Goal: Information Seeking & Learning: Find specific fact

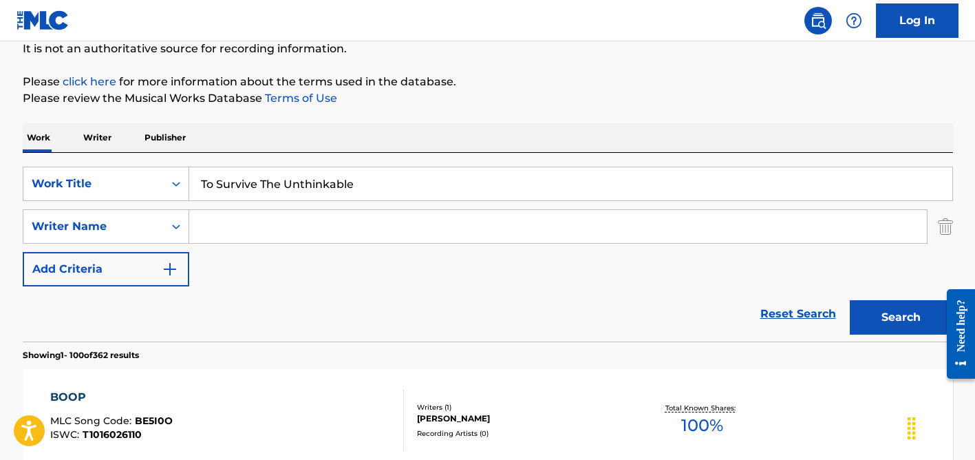
type input "To Survive The Unthinkable"
click at [252, 236] on input "Search Form" at bounding box center [557, 226] width 737 height 33
type input ","
type input "[PERSON_NAME]"
click at [850, 300] on button "Search" at bounding box center [901, 317] width 103 height 34
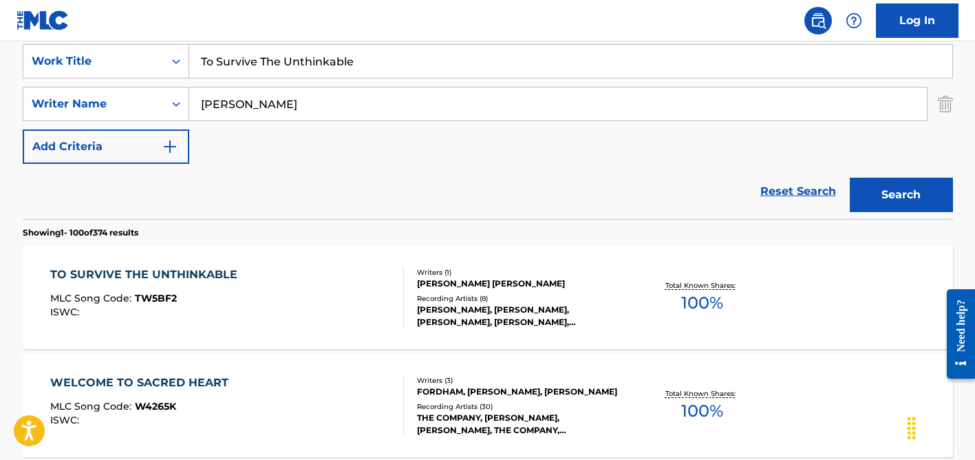
scroll to position [263, 0]
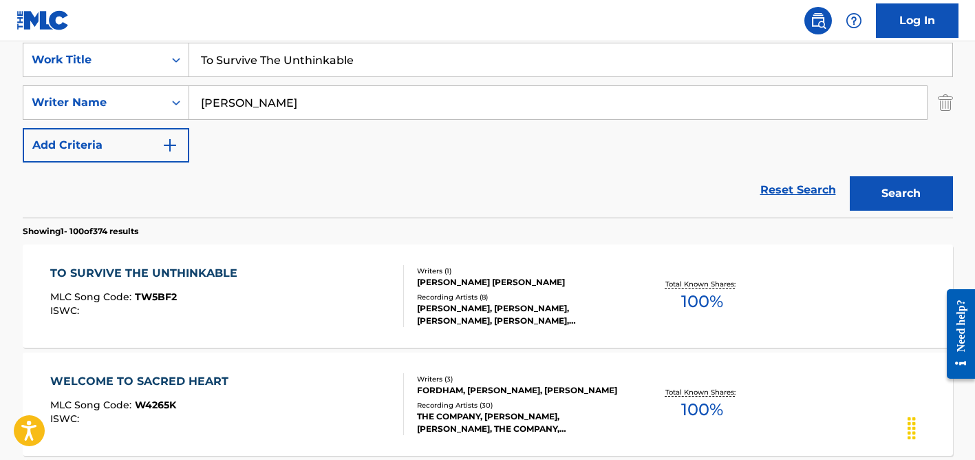
click at [420, 281] on div "[PERSON_NAME] [PERSON_NAME]" at bounding box center [521, 282] width 208 height 12
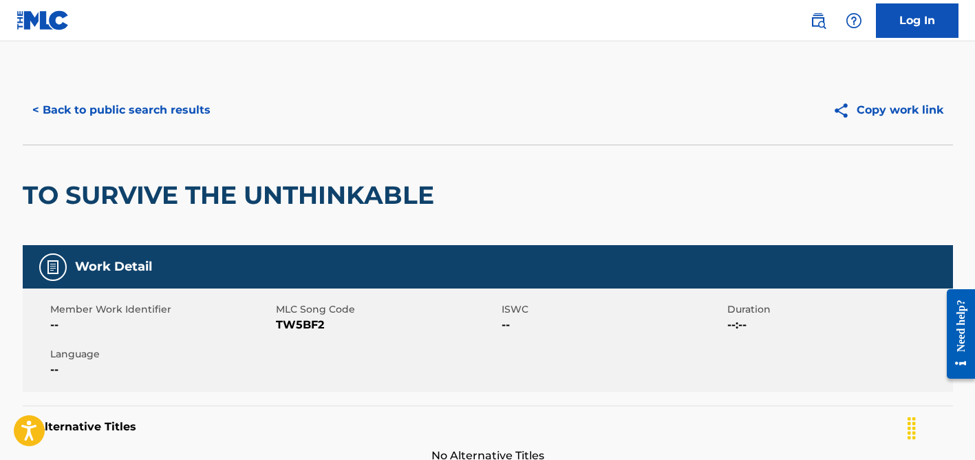
click at [115, 115] on button "< Back to public search results" at bounding box center [121, 110] width 197 height 34
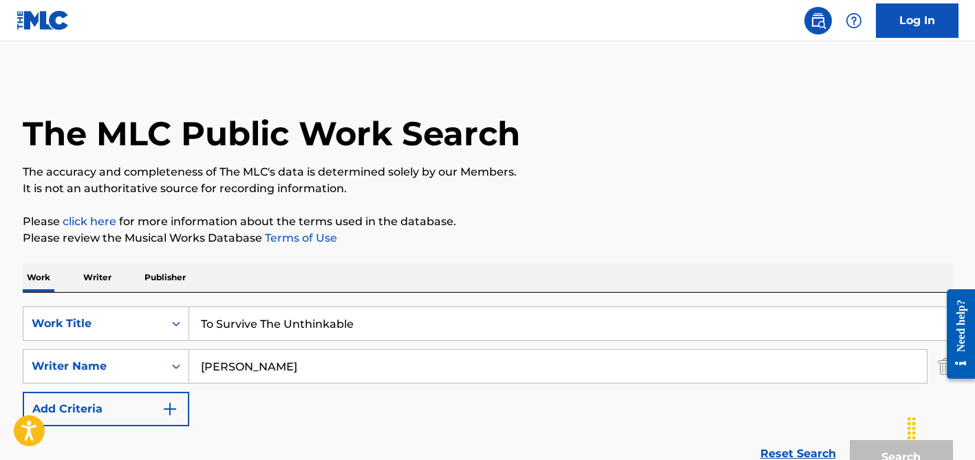
scroll to position [262, 0]
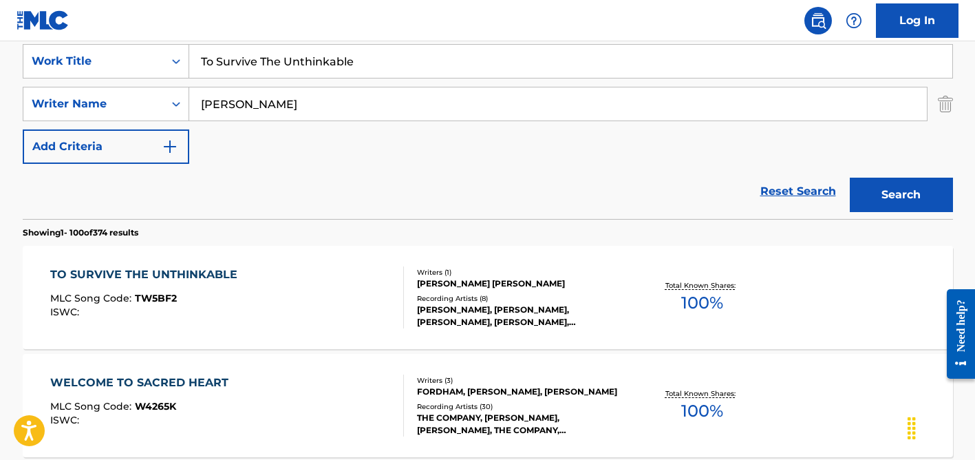
click at [221, 110] on input "[PERSON_NAME]" at bounding box center [557, 103] width 737 height 33
type input "khairat"
click at [248, 65] on input "To Survive The Unthinkable" at bounding box center [570, 61] width 763 height 33
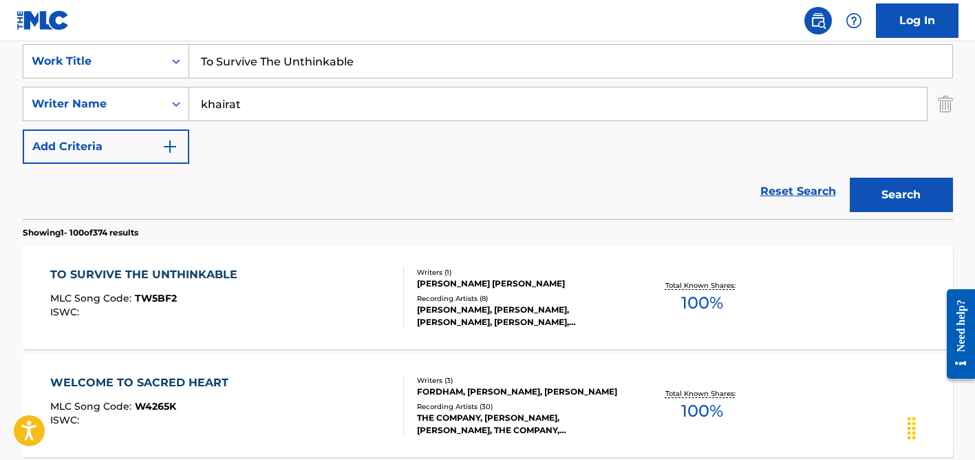
click at [248, 65] on input "To Survive The Unthinkable" at bounding box center [570, 61] width 763 height 33
paste input "El Byout Asrar"
type input "El Byout Asrar"
click at [850, 177] on button "Search" at bounding box center [901, 194] width 103 height 34
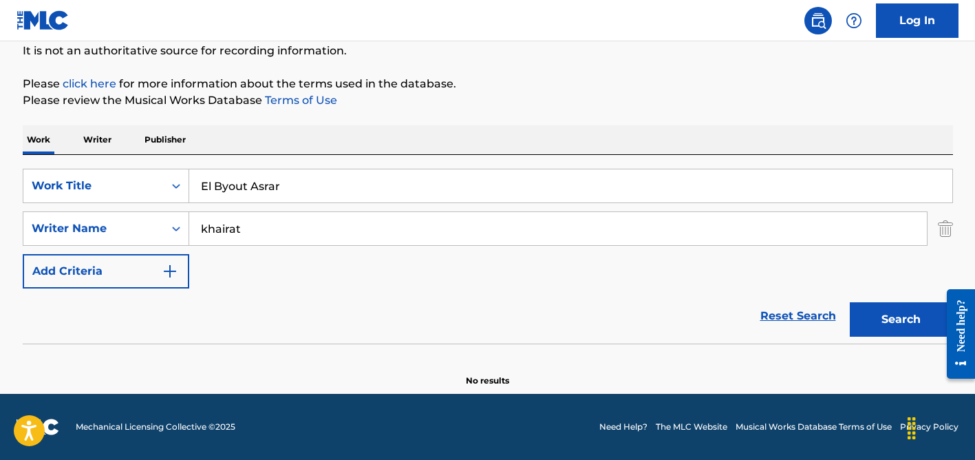
scroll to position [138, 0]
click at [325, 129] on div "Work Writer Publisher" at bounding box center [488, 139] width 930 height 29
click at [284, 220] on input "khairat" at bounding box center [557, 228] width 737 height 33
click at [850, 302] on button "Search" at bounding box center [901, 319] width 103 height 34
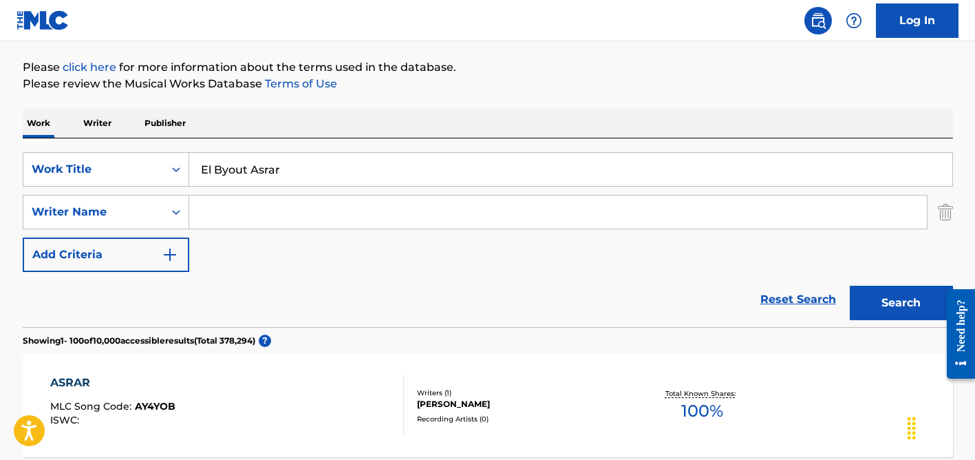
scroll to position [157, 0]
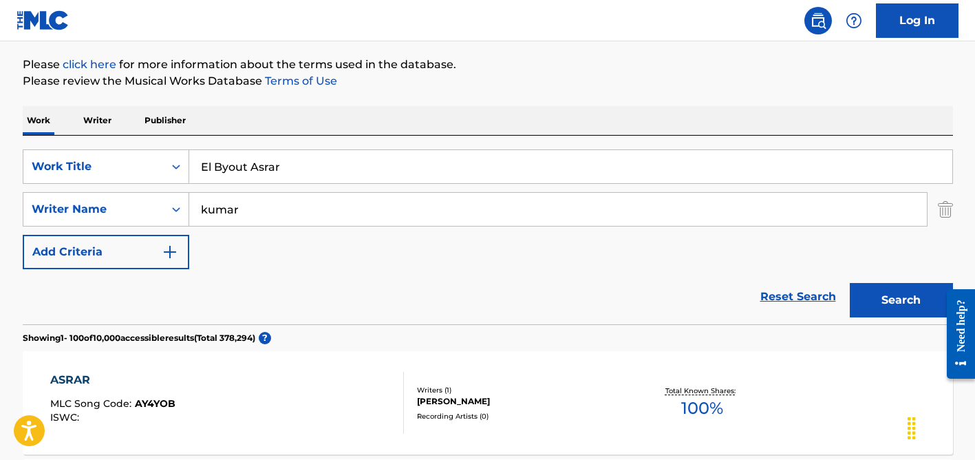
type input "kumar"
click at [232, 159] on input "El Byout Asrar" at bounding box center [570, 166] width 763 height 33
paste input "[PERSON_NAME] Chocolatewa"
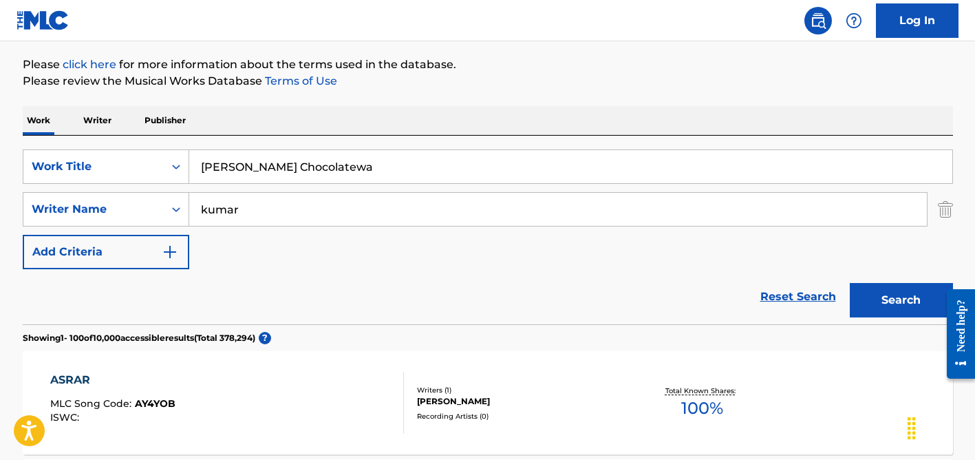
type input "[PERSON_NAME] Chocolatewa"
click at [850, 283] on button "Search" at bounding box center [901, 300] width 103 height 34
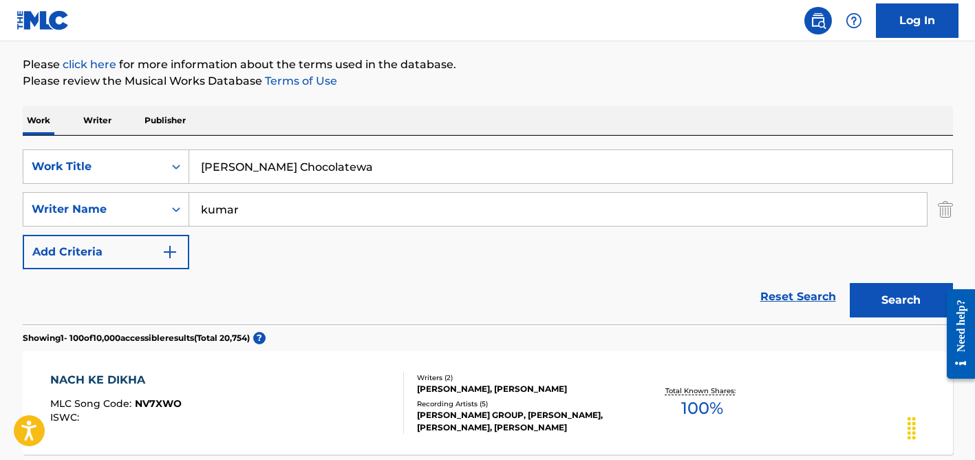
click at [259, 219] on input "kumar" at bounding box center [557, 209] width 737 height 33
type input "asghar"
click at [296, 162] on input "[PERSON_NAME] Chocolatewa" at bounding box center [570, 166] width 763 height 33
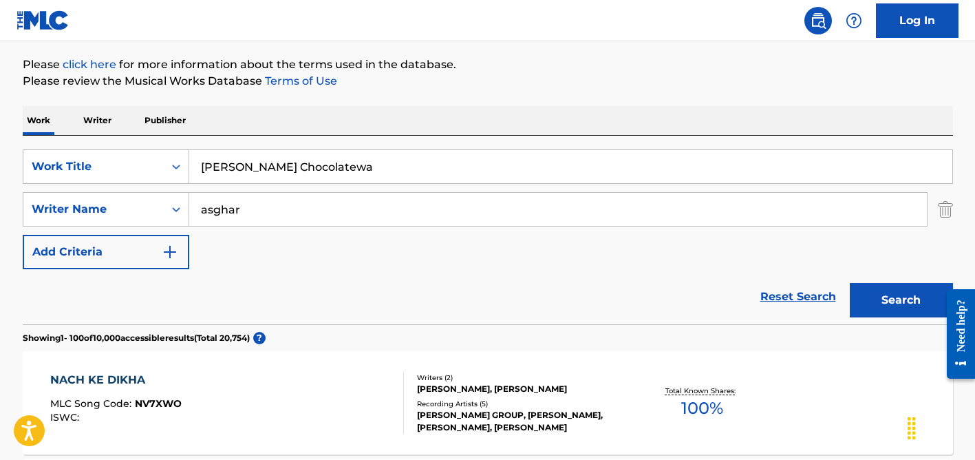
click at [296, 162] on input "[PERSON_NAME] Chocolatewa" at bounding box center [570, 166] width 763 height 33
paste input "[PERSON_NAME] Banave"
type input "[PERSON_NAME] Banave"
click at [850, 283] on button "Search" at bounding box center [901, 300] width 103 height 34
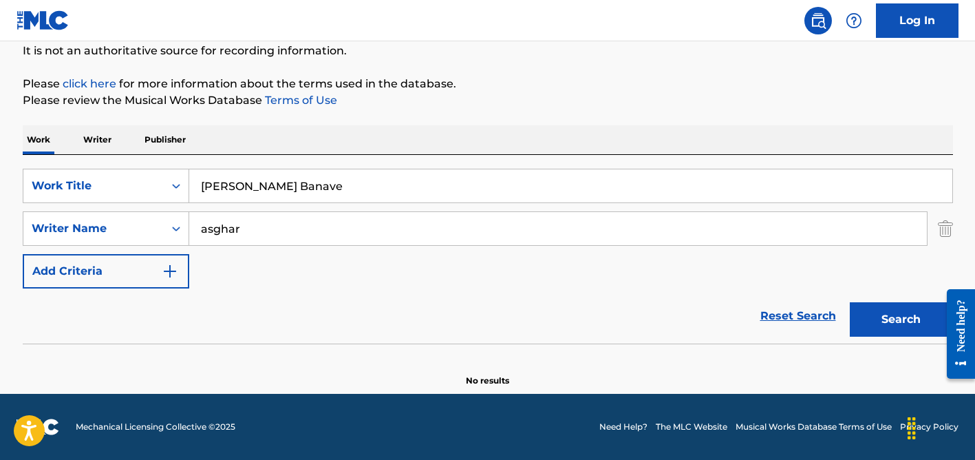
scroll to position [138, 0]
click at [261, 227] on input "asghar" at bounding box center [557, 228] width 737 height 33
type input "[PERSON_NAME]"
click at [277, 175] on input "[PERSON_NAME] Banave" at bounding box center [570, 185] width 763 height 33
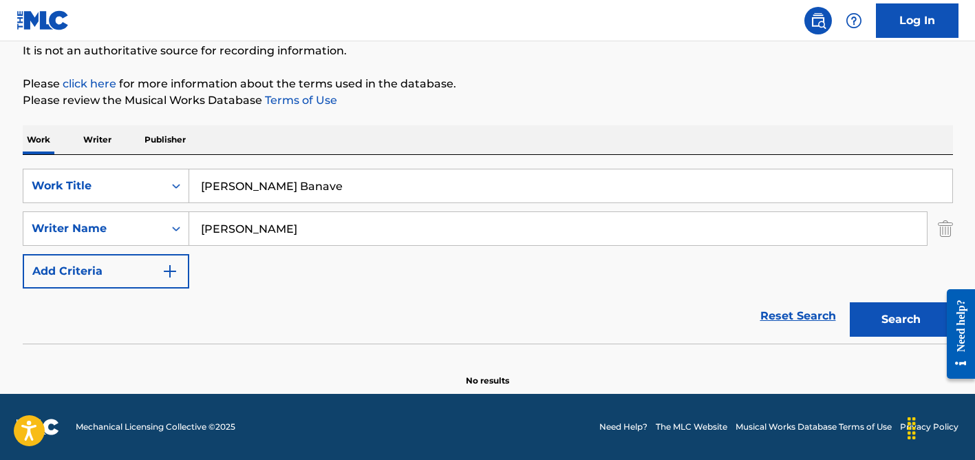
click at [277, 175] on input "[PERSON_NAME] Banave" at bounding box center [570, 185] width 763 height 33
paste input "Sagitariana"
type input "Sagitariana"
click at [850, 302] on button "Search" at bounding box center [901, 319] width 103 height 34
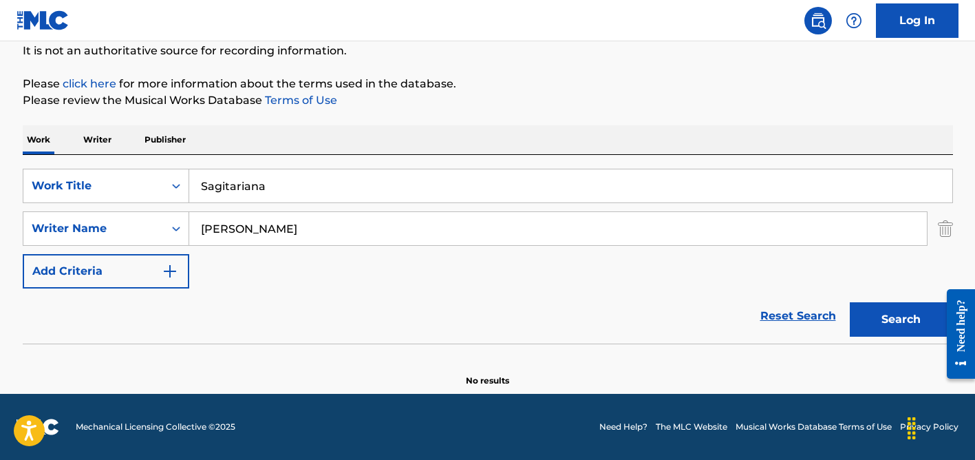
click at [257, 225] on input "[PERSON_NAME]" at bounding box center [557, 228] width 737 height 33
type input "[PERSON_NAME]"
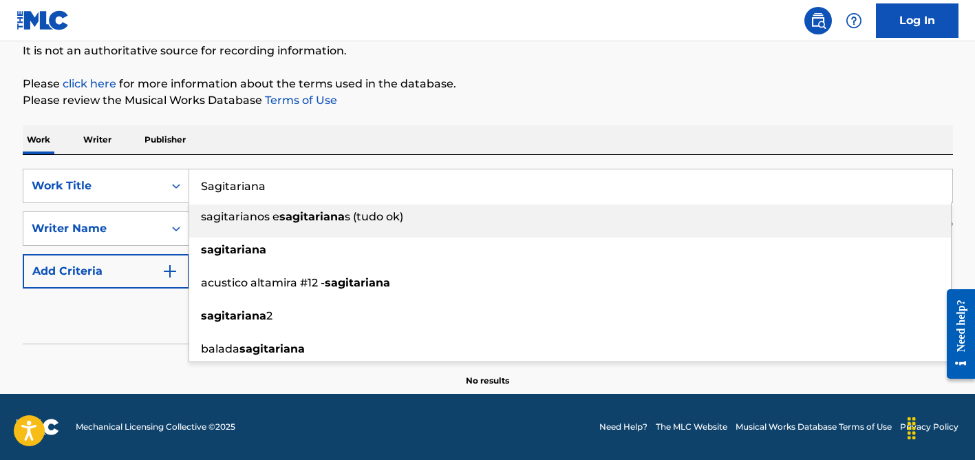
click at [255, 180] on input "Sagitariana" at bounding box center [570, 185] width 763 height 33
paste input "Maked"
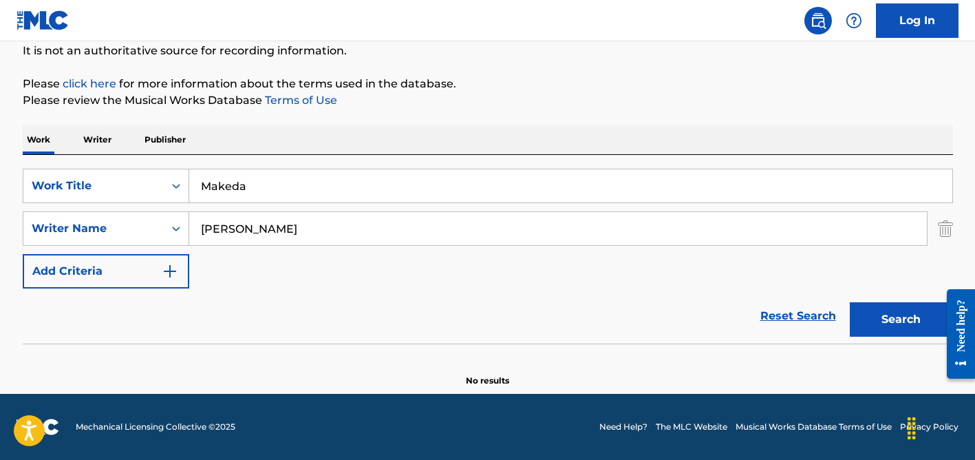
click at [271, 162] on div "SearchWithCriteria34451544-f780-4cae-b938-1dfbd8191b54 Work Title Makeda Search…" at bounding box center [488, 249] width 930 height 188
click at [279, 225] on input "[PERSON_NAME]" at bounding box center [557, 228] width 737 height 33
click at [850, 302] on button "Search" at bounding box center [901, 319] width 103 height 34
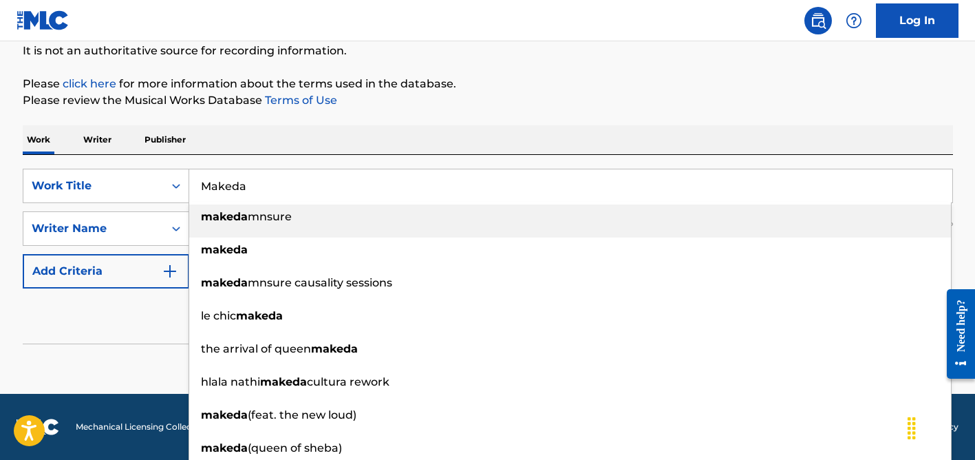
click at [248, 184] on input "Makeda" at bounding box center [570, 185] width 763 height 33
paste input "Jamaica Rggae"
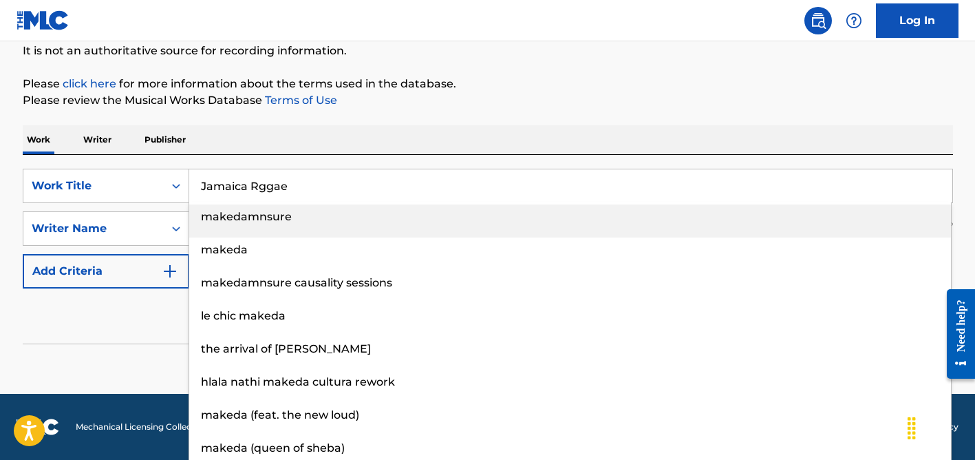
type input "Jamaica Rggae"
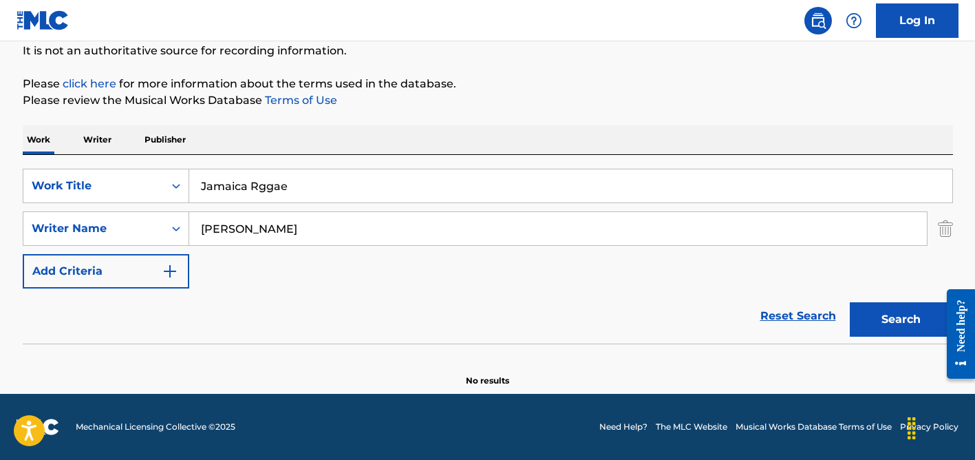
click at [266, 158] on div "SearchWithCriteria34451544-f780-4cae-b938-1dfbd8191b54 Work Title Jamaica Rggae…" at bounding box center [488, 249] width 930 height 188
click at [266, 238] on input "[PERSON_NAME]" at bounding box center [557, 228] width 737 height 33
click at [850, 302] on button "Search" at bounding box center [901, 319] width 103 height 34
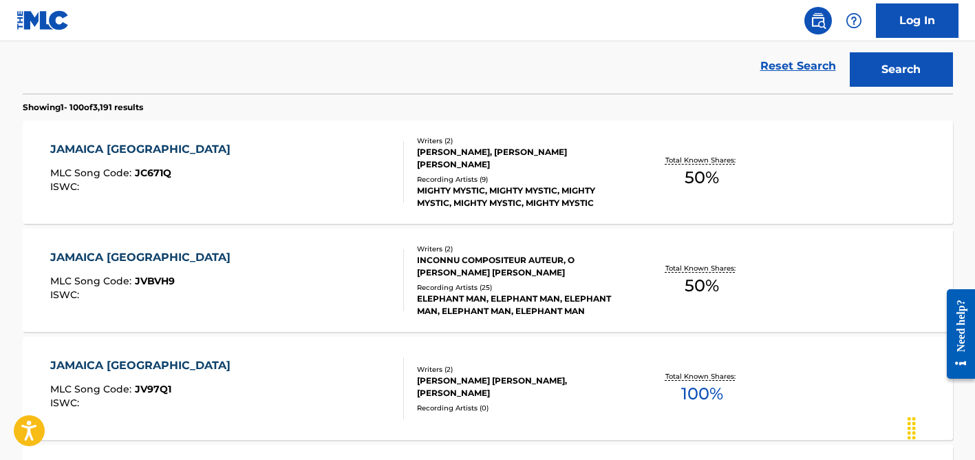
scroll to position [187, 0]
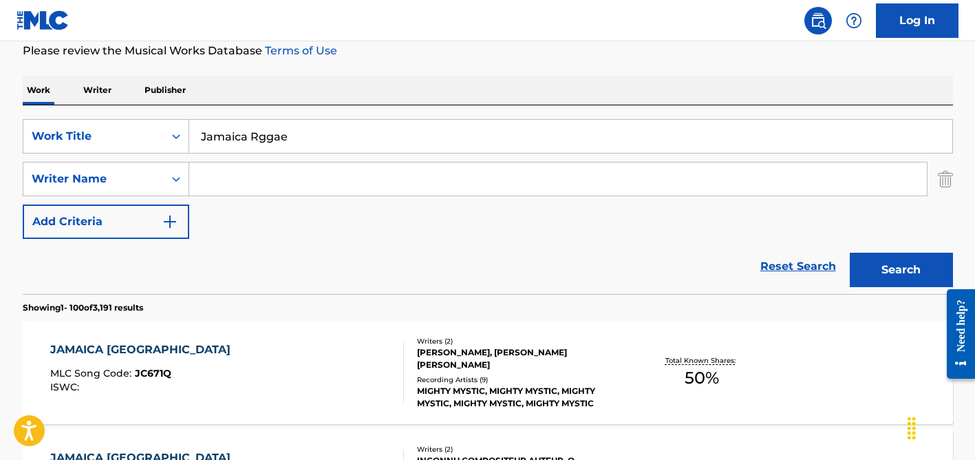
click at [259, 138] on input "Jamaica Rggae" at bounding box center [570, 136] width 763 height 33
click at [850, 252] on button "Search" at bounding box center [901, 269] width 103 height 34
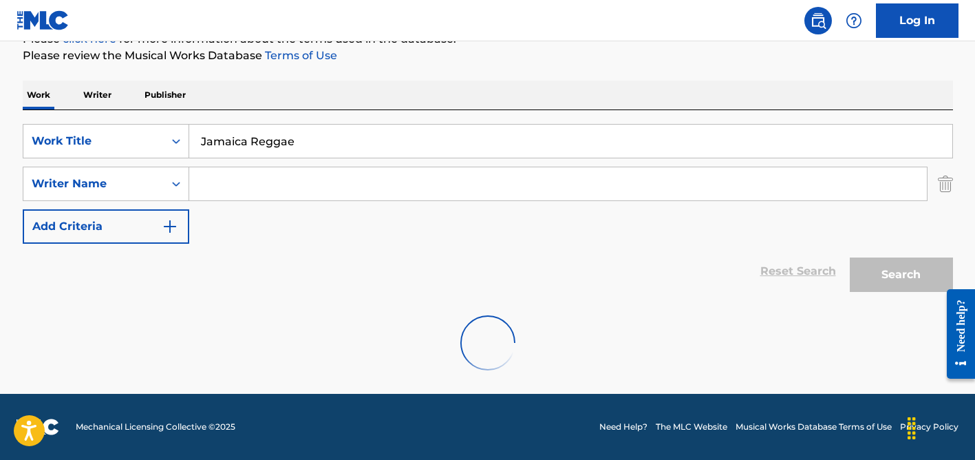
scroll to position [182, 0]
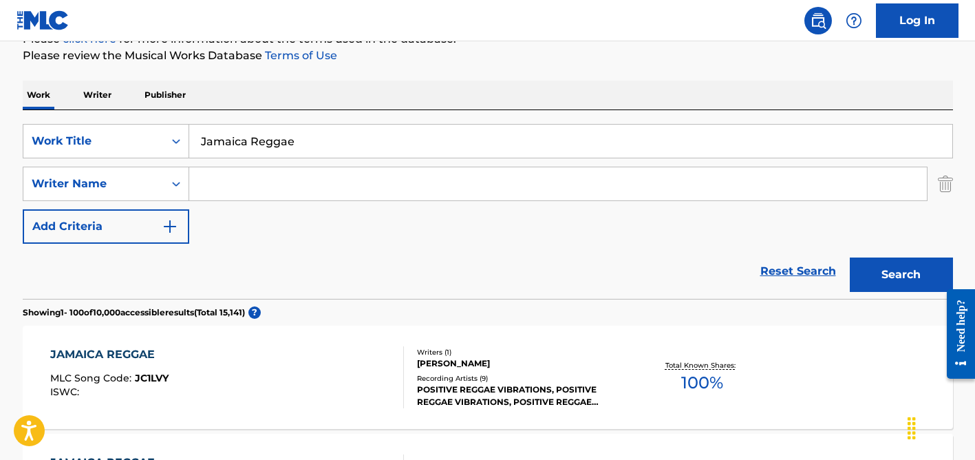
click at [294, 136] on input "Jamaica Reggae" at bounding box center [570, 141] width 763 height 33
paste input "Te Amar é Bom Demais"
click at [257, 140] on input "Te Amar é Bom Demais" at bounding box center [570, 141] width 763 height 33
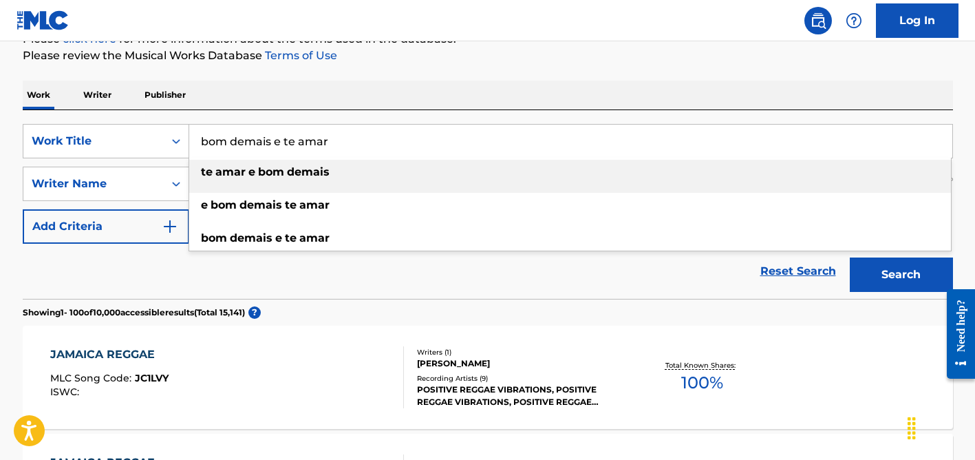
click at [283, 144] on input "bom demais e te amar" at bounding box center [570, 141] width 763 height 33
paste input "Te Amar é Bom Demais"
type input "Te Amar é Bom Demais"
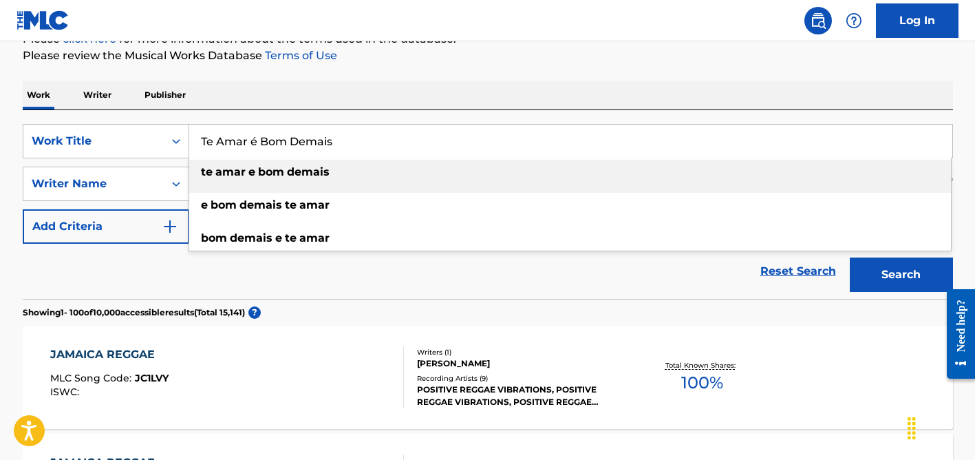
click at [330, 89] on div "Work Writer Publisher" at bounding box center [488, 94] width 930 height 29
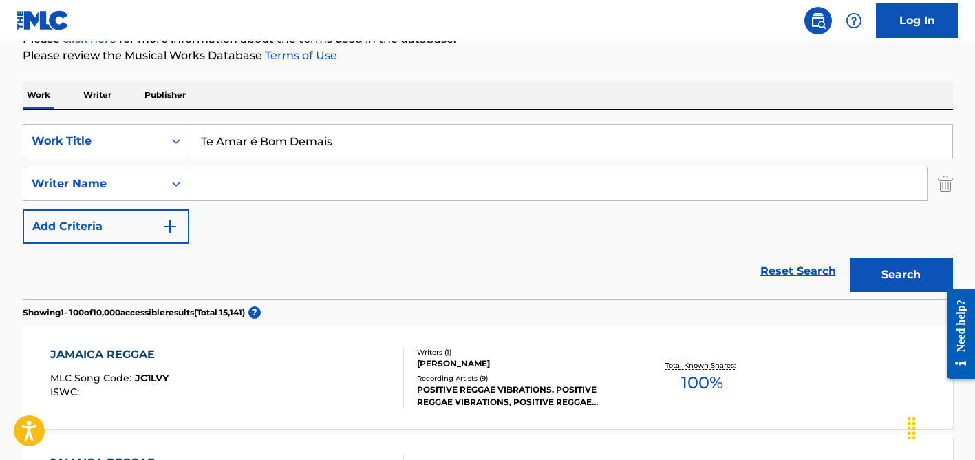
click at [380, 146] on input "Te Amar é Bom Demais" at bounding box center [570, 141] width 763 height 33
click at [362, 196] on input "Search Form" at bounding box center [557, 183] width 737 height 33
click at [850, 257] on button "Search" at bounding box center [901, 274] width 103 height 34
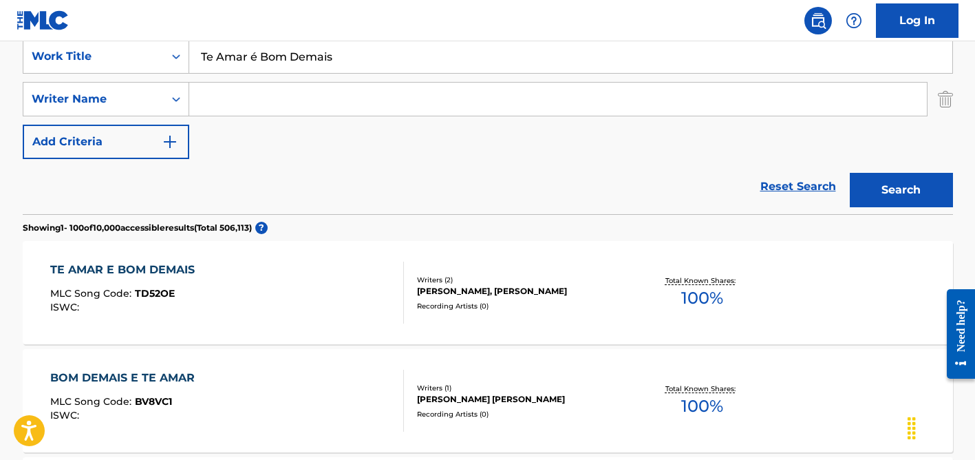
scroll to position [283, 0]
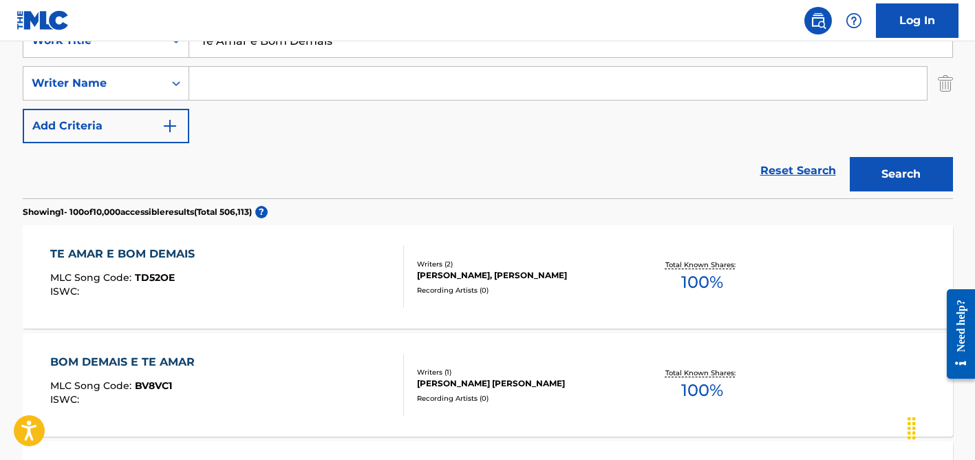
click at [290, 80] on input "Search Form" at bounding box center [557, 83] width 737 height 33
type input "[PERSON_NAME]"
click at [850, 157] on button "Search" at bounding box center [901, 174] width 103 height 34
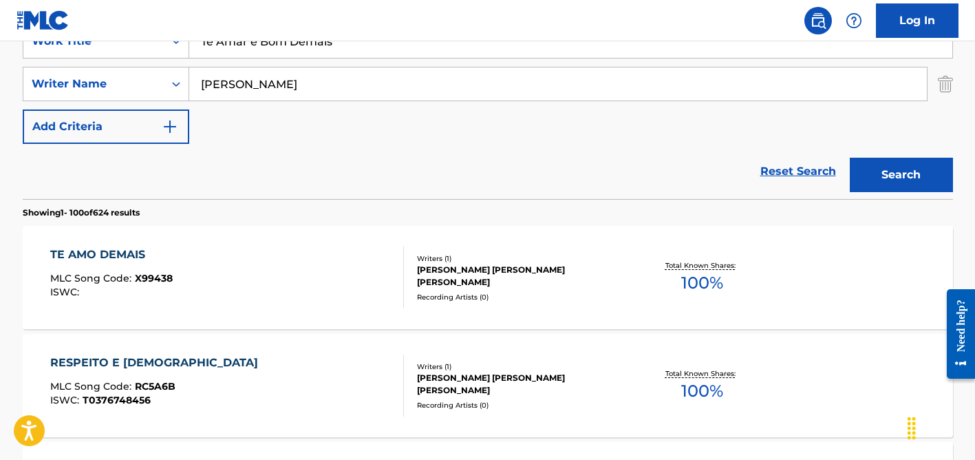
scroll to position [2, 0]
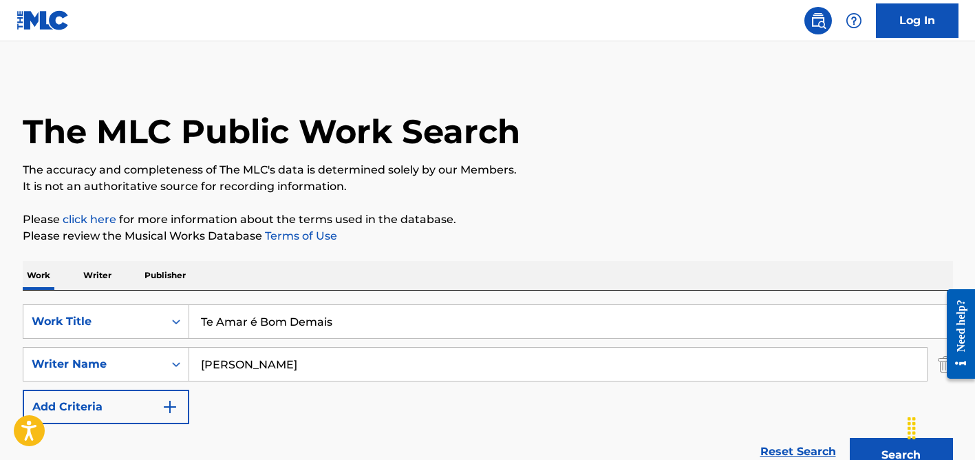
click at [227, 323] on input "Te Amar é Bom Demais" at bounding box center [570, 321] width 763 height 33
paste input "[PERSON_NAME] You For Love"
type input "Thank You For Love"
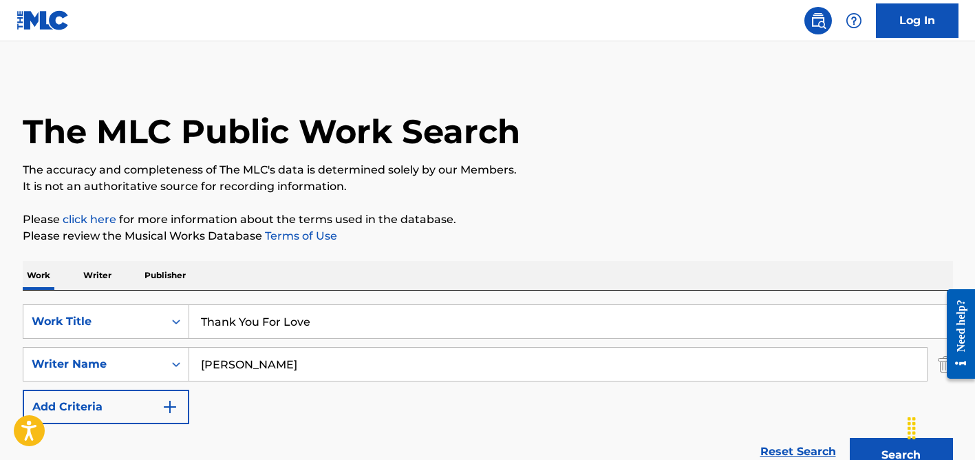
click at [250, 355] on input "[PERSON_NAME]" at bounding box center [557, 363] width 737 height 33
click at [850, 437] on button "Search" at bounding box center [901, 454] width 103 height 34
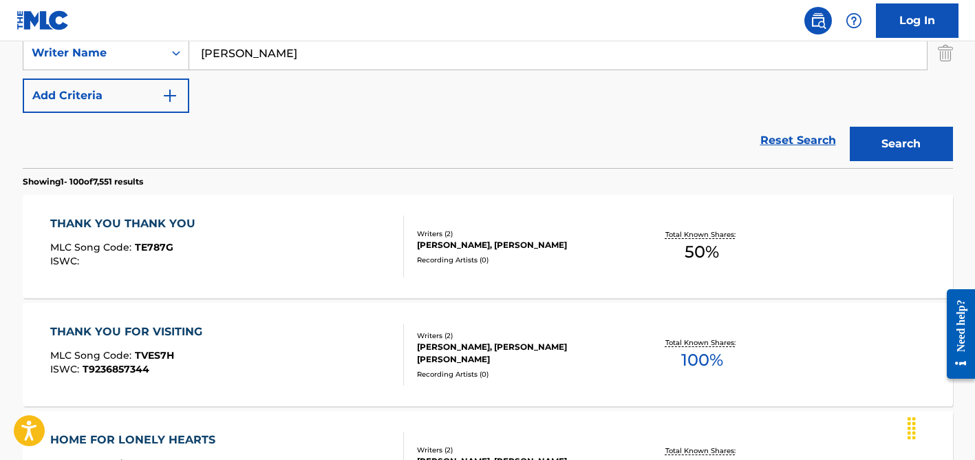
scroll to position [316, 0]
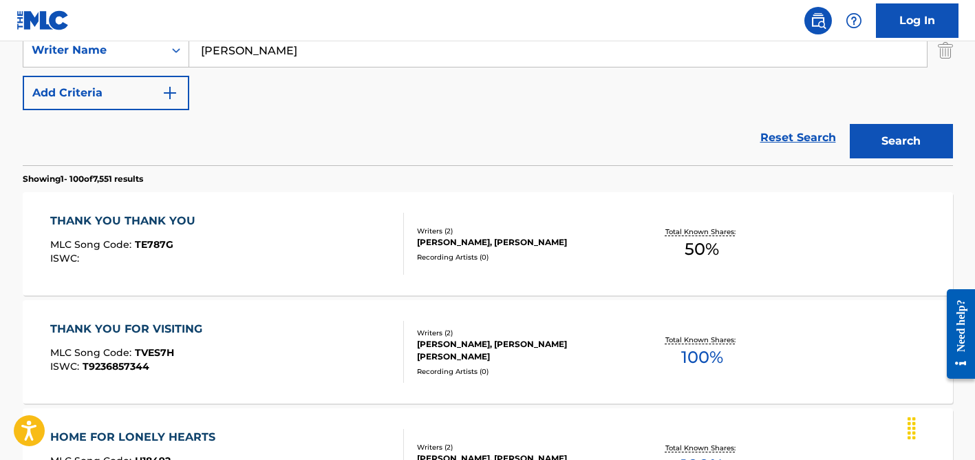
click at [296, 54] on input "[PERSON_NAME]" at bounding box center [557, 50] width 737 height 33
paste input "[PERSON_NAME] Selitaniny"
drag, startPoint x: 230, startPoint y: 51, endPoint x: 182, endPoint y: 49, distance: 48.9
click at [182, 50] on div "SearchWithCriteria92f75446-466a-415b-aa54-ef0a7c157b1e Writer Name [PERSON_NAME]" at bounding box center [488, 50] width 930 height 34
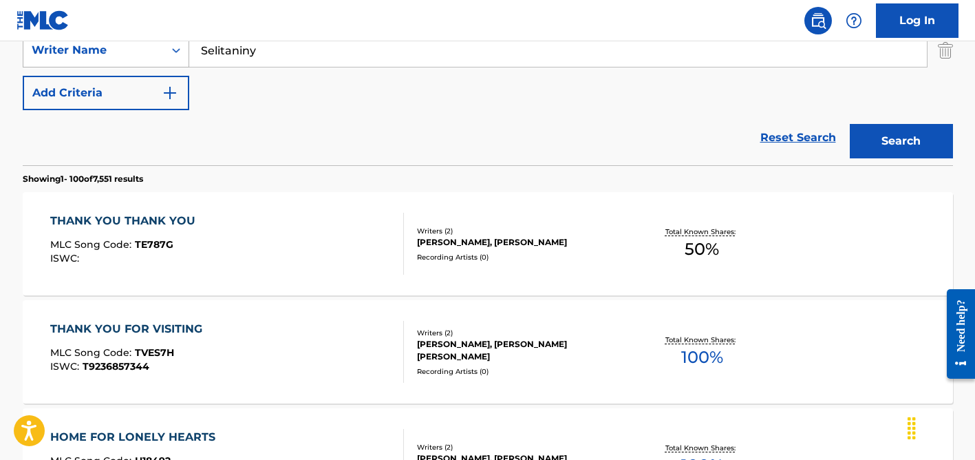
click at [850, 124] on button "Search" at bounding box center [901, 141] width 103 height 34
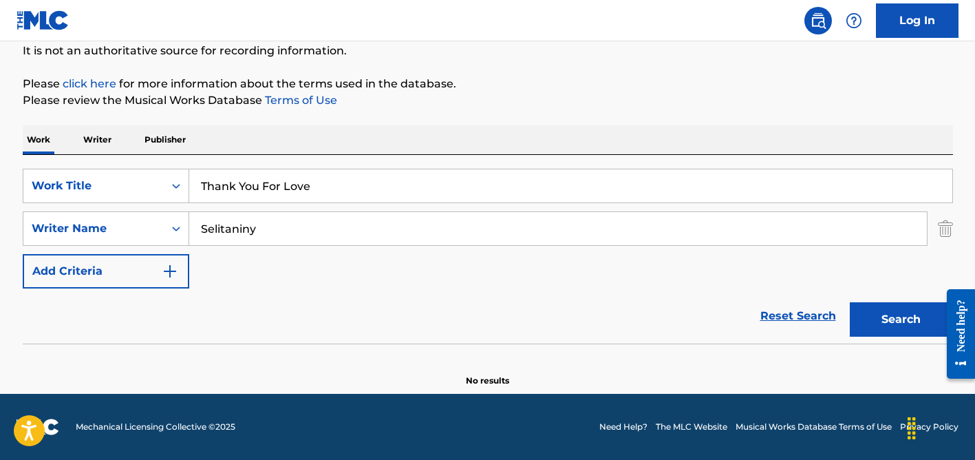
scroll to position [138, 0]
click at [217, 222] on input "Selitaniny" at bounding box center [557, 228] width 737 height 33
type input "hania"
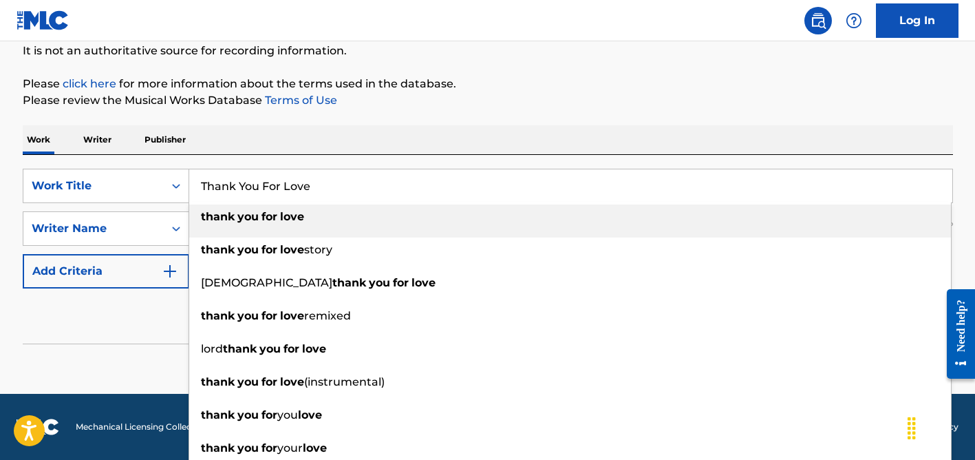
click at [292, 178] on input "Thank You For Love" at bounding box center [570, 185] width 763 height 33
paste input "F Major"
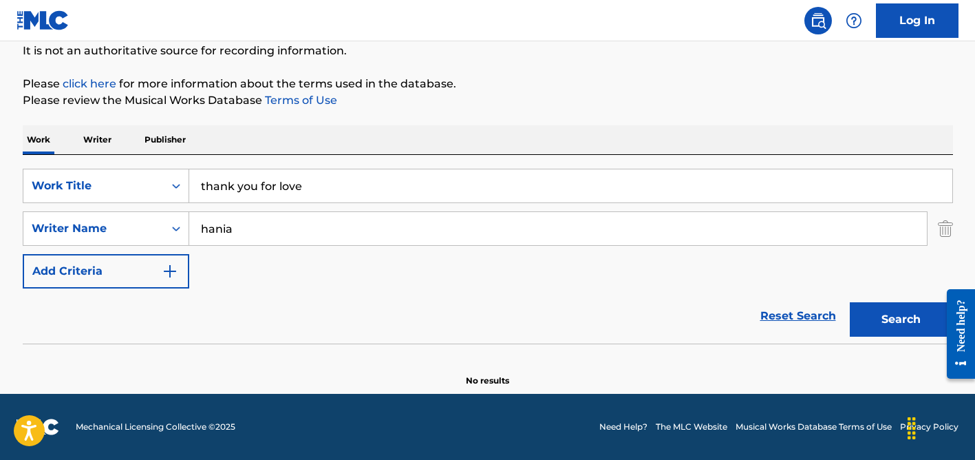
click at [292, 175] on input "thank you for love" at bounding box center [570, 185] width 763 height 33
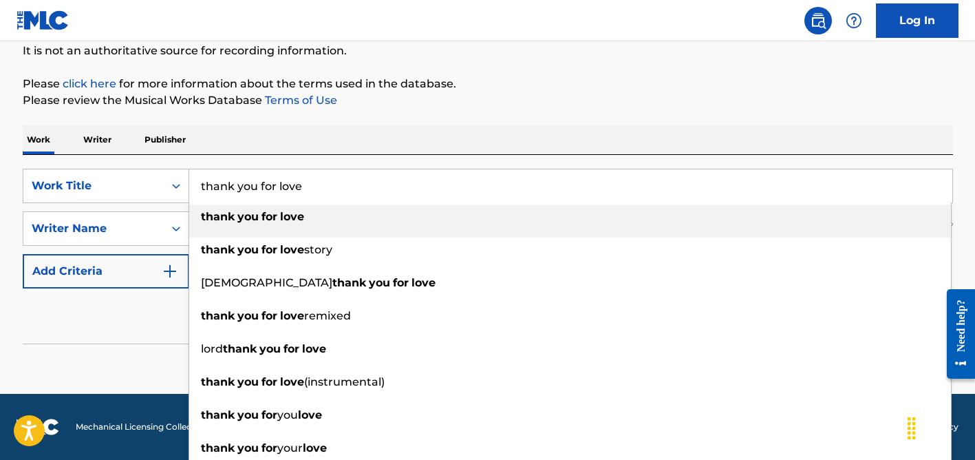
paste input "F Major"
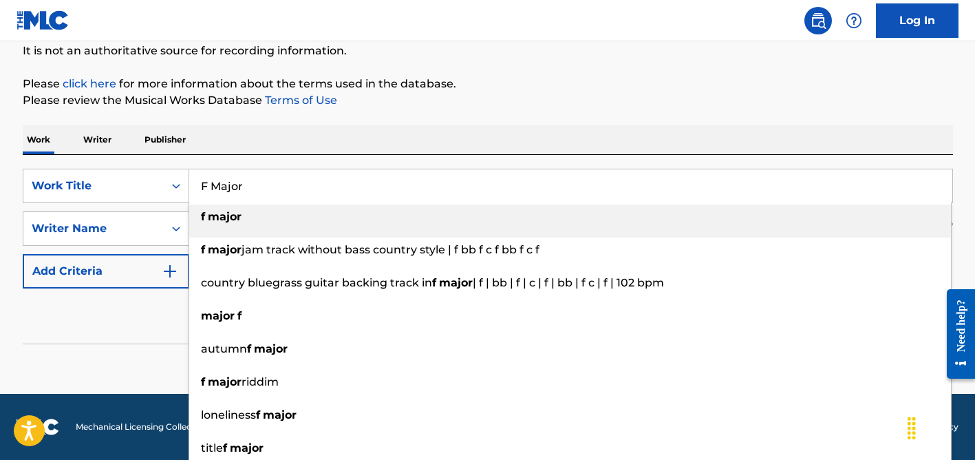
type input "F Major"
click at [294, 152] on div "Work Writer Publisher" at bounding box center [488, 139] width 930 height 29
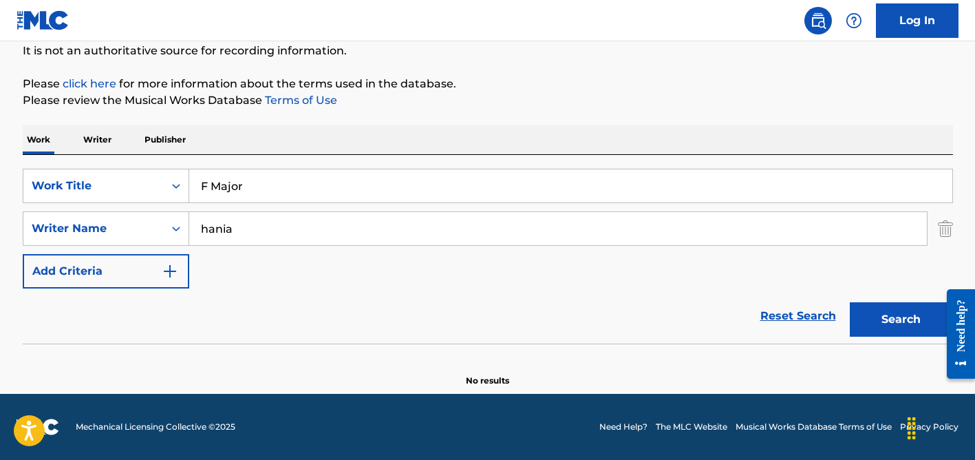
click at [295, 226] on input "hania" at bounding box center [557, 228] width 737 height 33
click at [850, 302] on button "Search" at bounding box center [901, 319] width 103 height 34
click at [252, 227] on input "hania" at bounding box center [557, 228] width 737 height 33
click at [850, 302] on button "Search" at bounding box center [901, 319] width 103 height 34
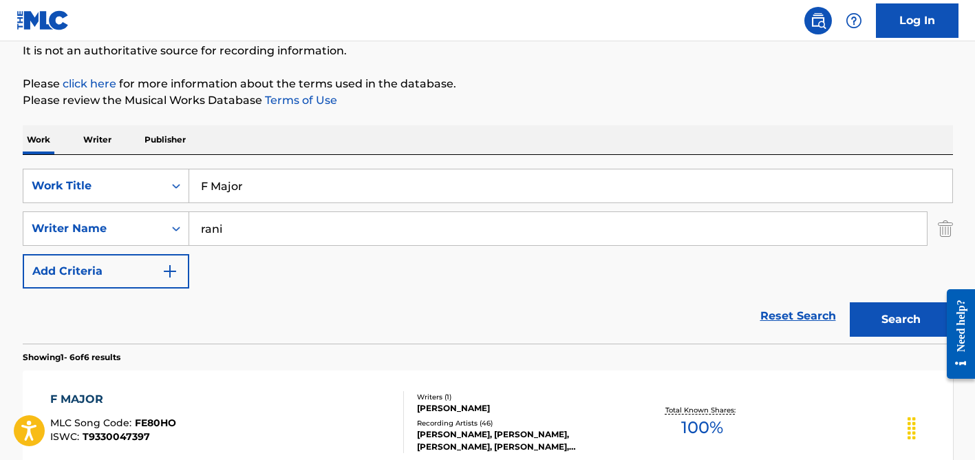
click at [233, 209] on div "SearchWithCriteria34451544-f780-4cae-b938-1dfbd8191b54 Work Title F Major Searc…" at bounding box center [488, 229] width 930 height 120
click at [233, 228] on input "rani" at bounding box center [557, 228] width 737 height 33
type input "dantas"
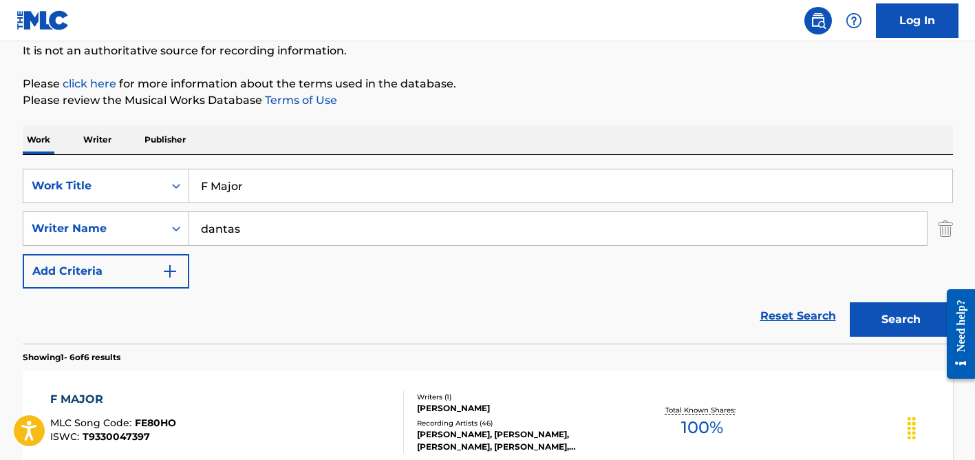
click at [244, 192] on input "F Major" at bounding box center [570, 185] width 763 height 33
click at [244, 191] on input "F Major" at bounding box center [570, 185] width 763 height 33
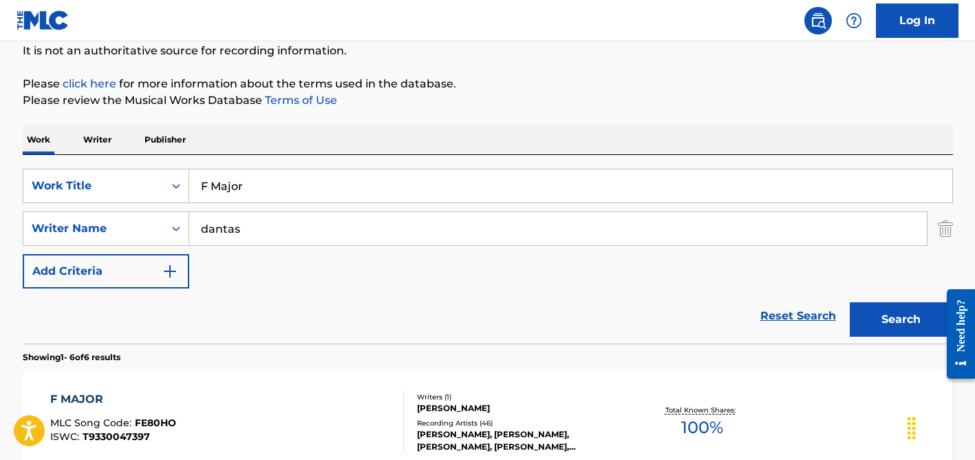
paste input "Desculpa Se Eu Te Amo"
type input "Desculpa Se Eu Te Amo"
click at [850, 302] on button "Search" at bounding box center [901, 319] width 103 height 34
click at [278, 247] on div "SearchWithCriteria34451544-f780-4cae-b938-1dfbd8191b54 Work Title Desculpa Se E…" at bounding box center [488, 229] width 930 height 120
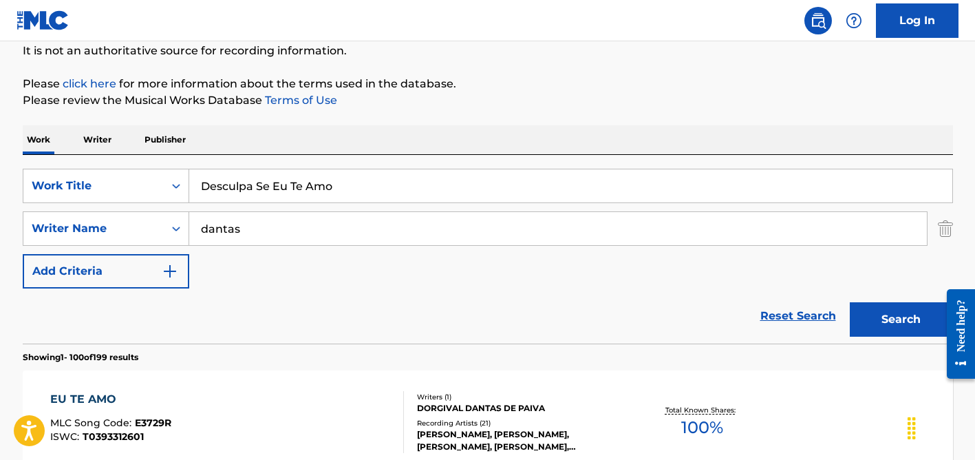
click at [278, 247] on div "SearchWithCriteria34451544-f780-4cae-b938-1dfbd8191b54 Work Title Desculpa Se E…" at bounding box center [488, 229] width 930 height 120
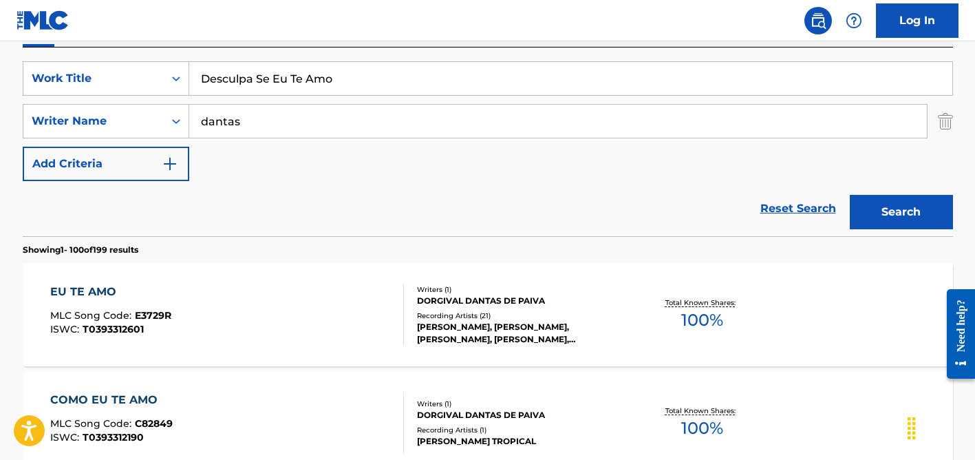
scroll to position [147, 0]
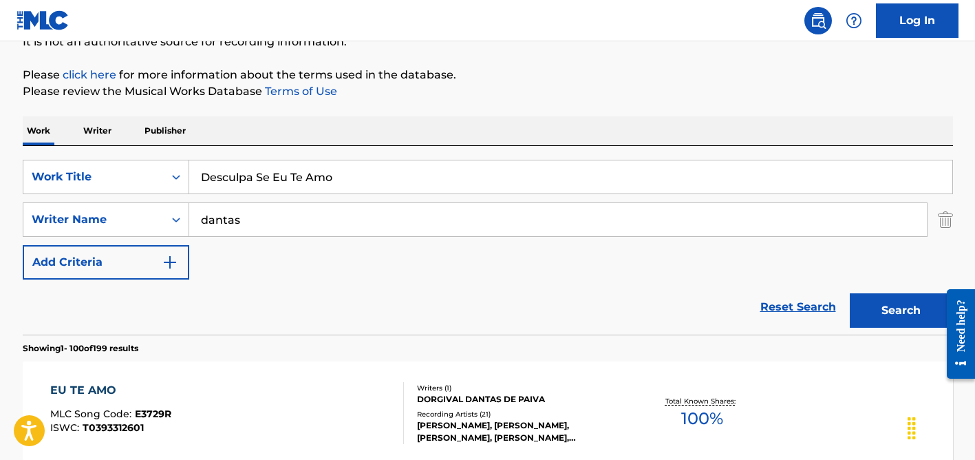
click at [272, 227] on input "dantas" at bounding box center [557, 219] width 737 height 33
type input "lima"
click at [850, 293] on button "Search" at bounding box center [901, 310] width 103 height 34
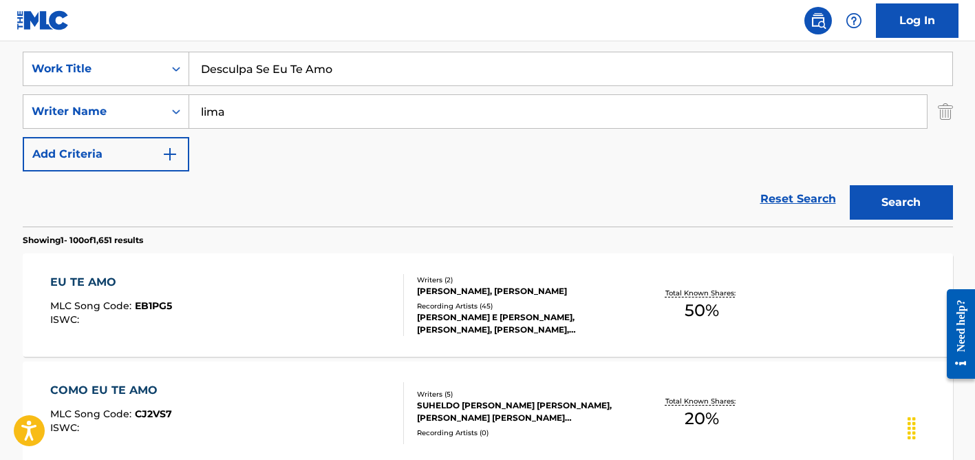
scroll to position [250, 0]
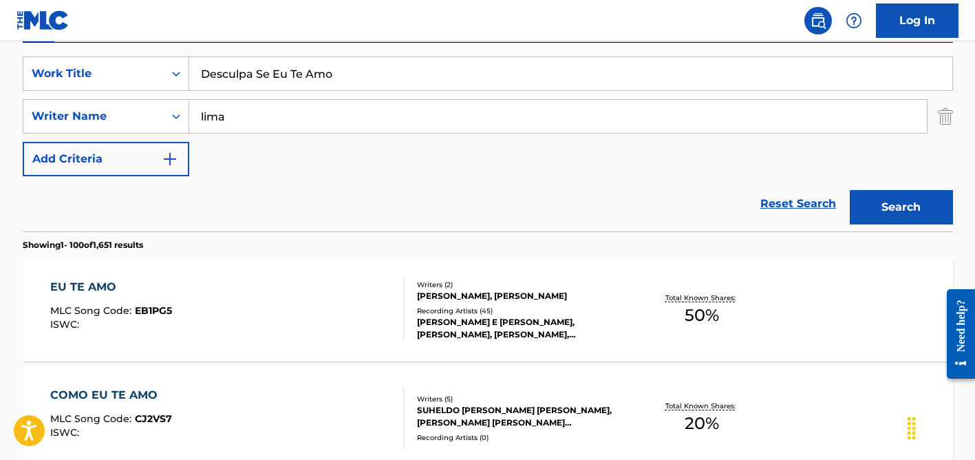
click at [261, 80] on input "Desculpa Se Eu Te Amo" at bounding box center [570, 73] width 763 height 33
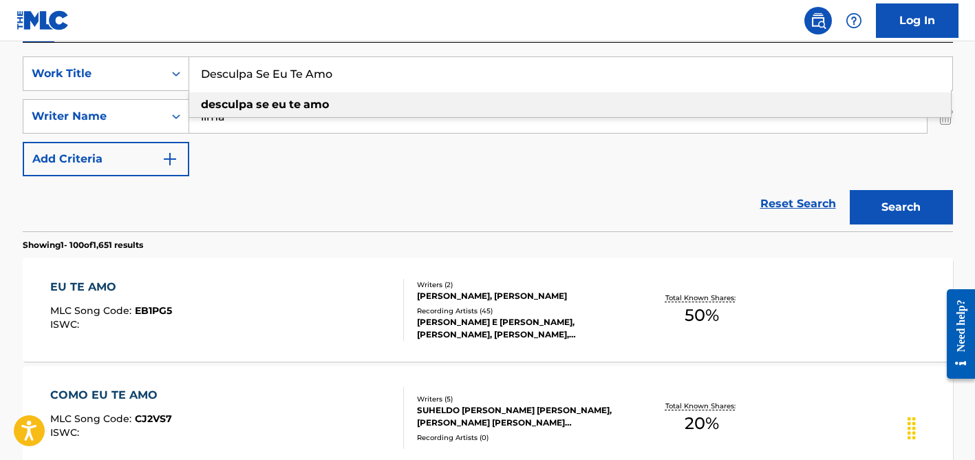
click at [261, 80] on input "Desculpa Se Eu Te Amo" at bounding box center [570, 73] width 763 height 33
paste input "Finnish Whistler"
type input "Finnish Whistler"
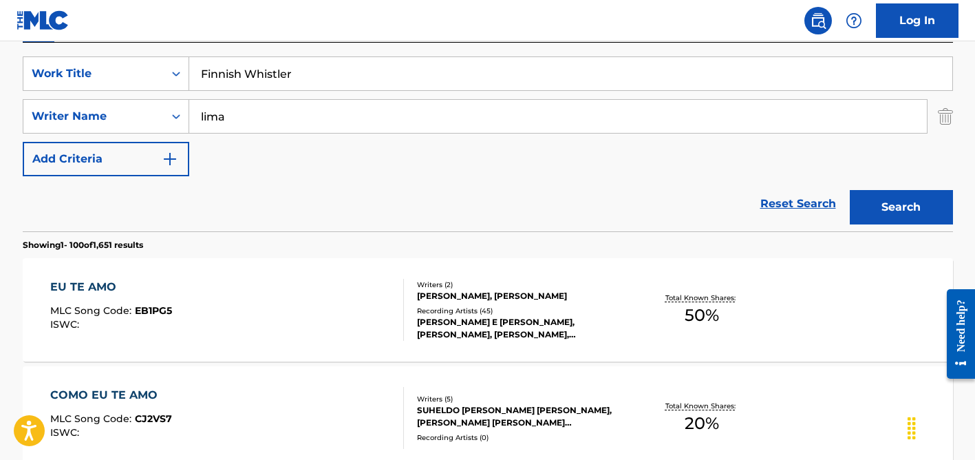
click at [268, 153] on div "SearchWithCriteria34451544-f780-4cae-b938-1dfbd8191b54 Work Title Finnish Whist…" at bounding box center [488, 116] width 930 height 120
click at [261, 113] on input "lima" at bounding box center [557, 116] width 737 height 33
click at [850, 190] on button "Search" at bounding box center [901, 207] width 103 height 34
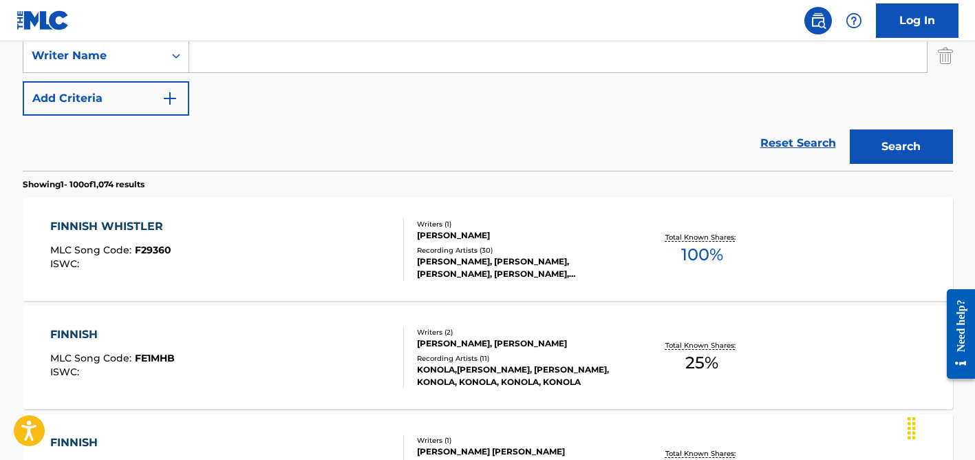
scroll to position [332, 0]
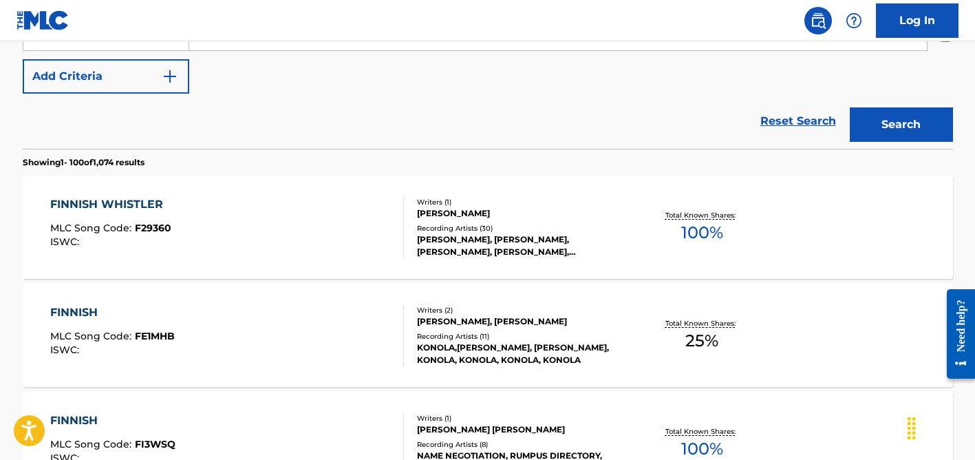
click at [451, 223] on div "Recording Artists ( 30 )" at bounding box center [521, 228] width 208 height 10
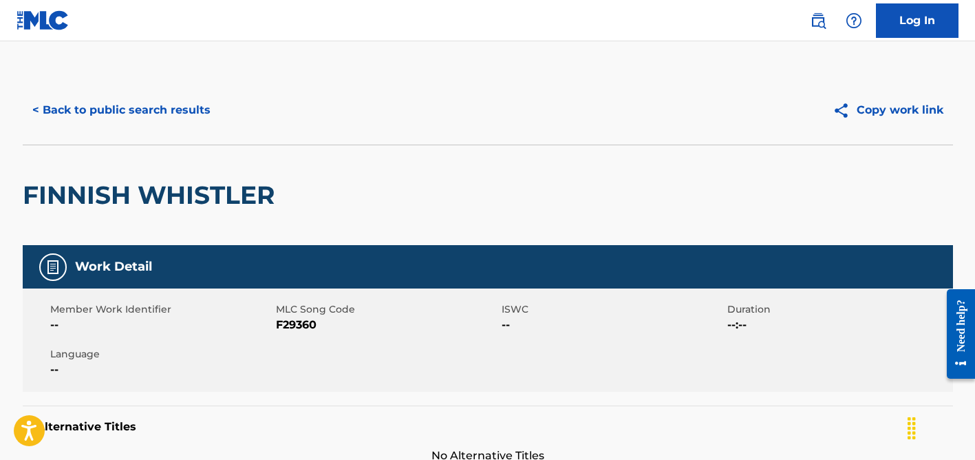
click at [102, 111] on button "< Back to public search results" at bounding box center [121, 110] width 197 height 34
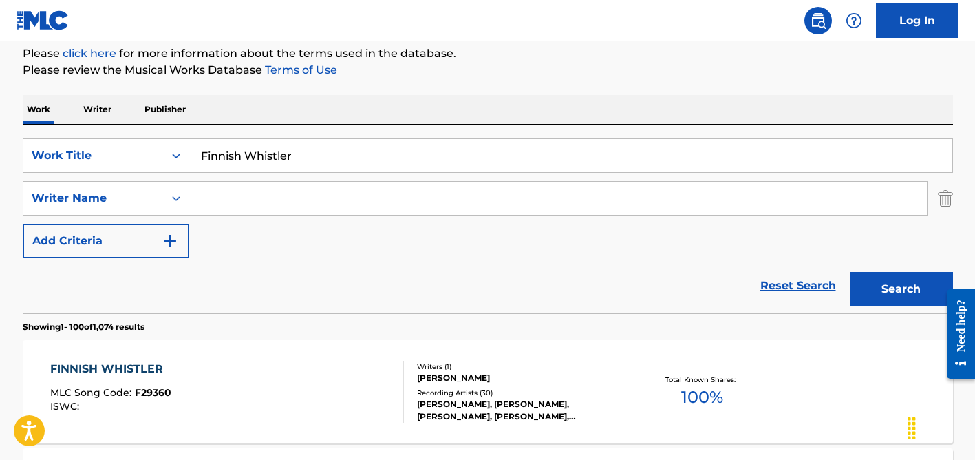
scroll to position [142, 0]
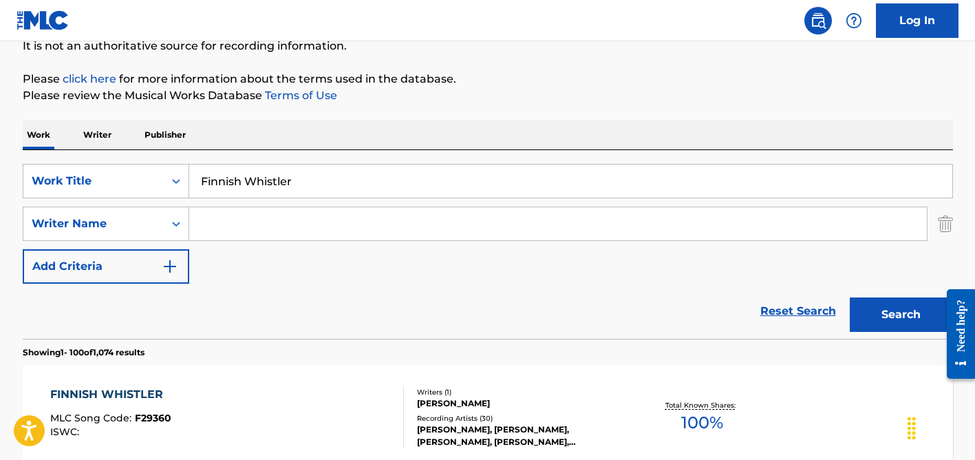
click at [250, 222] on input "Search Form" at bounding box center [557, 223] width 737 height 33
type input "[PERSON_NAME]"
click at [233, 180] on input "Finnish Whistler" at bounding box center [570, 180] width 763 height 33
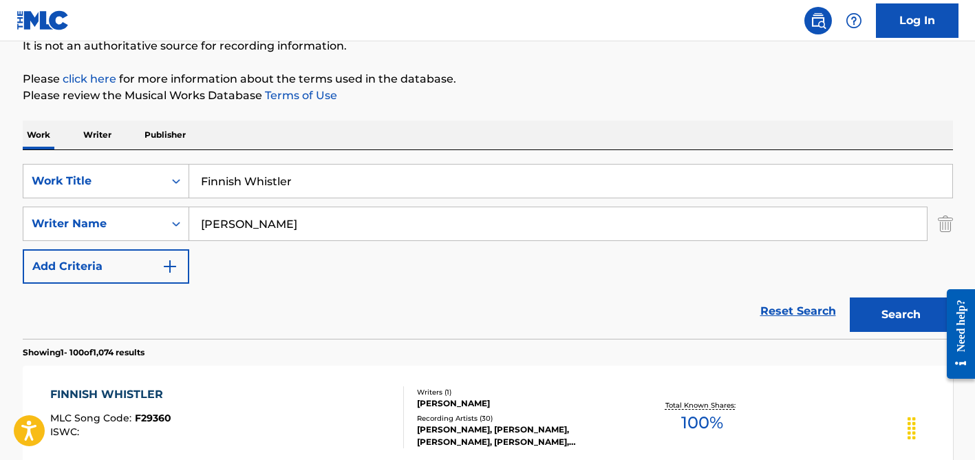
click at [253, 184] on input "Finnish Whistler" at bounding box center [570, 180] width 763 height 33
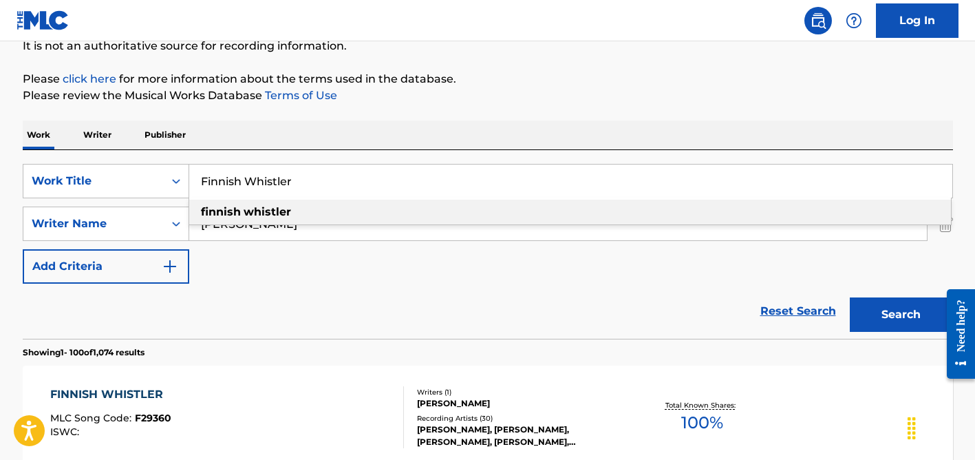
paste input "Nuesto Juramento"
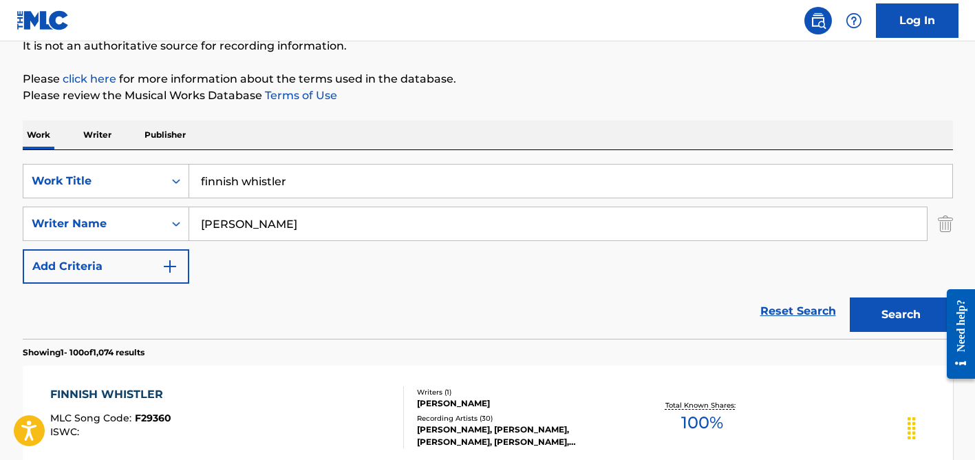
click at [253, 180] on input "finnish whistler" at bounding box center [570, 180] width 763 height 33
paste input "Nuesto Juramento"
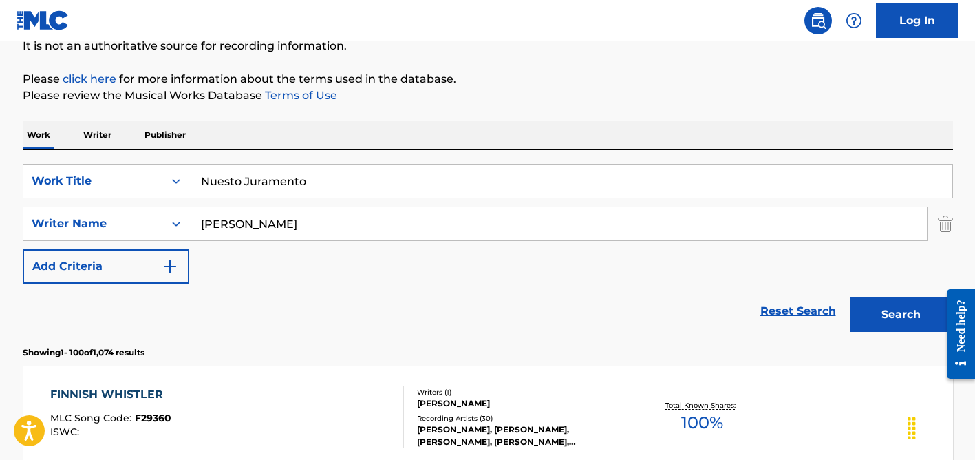
click at [297, 222] on input "[PERSON_NAME]" at bounding box center [557, 223] width 737 height 33
click at [850, 297] on button "Search" at bounding box center [901, 314] width 103 height 34
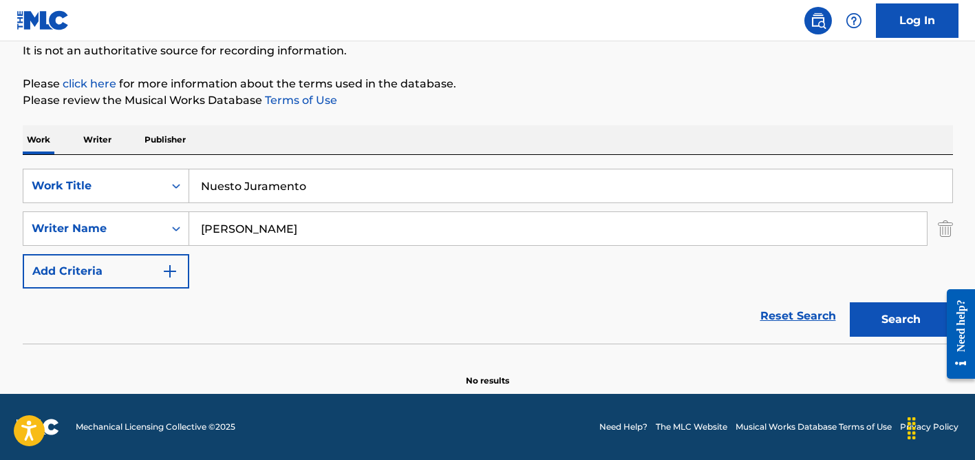
scroll to position [138, 0]
click at [266, 190] on input "Nuesto Juramento" at bounding box center [570, 185] width 763 height 33
paste input "Five Star Girl"
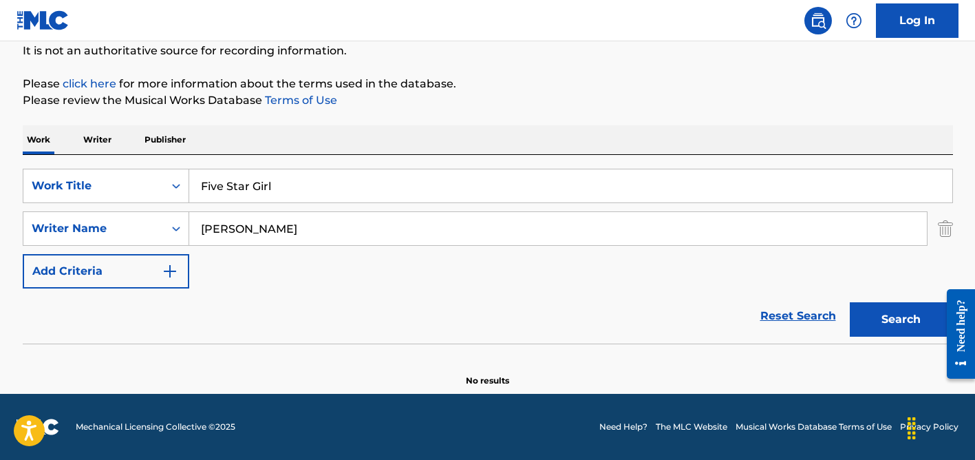
type input "Five Star Girl"
click at [269, 215] on input "[PERSON_NAME]" at bounding box center [557, 228] width 737 height 33
click at [850, 302] on button "Search" at bounding box center [901, 319] width 103 height 34
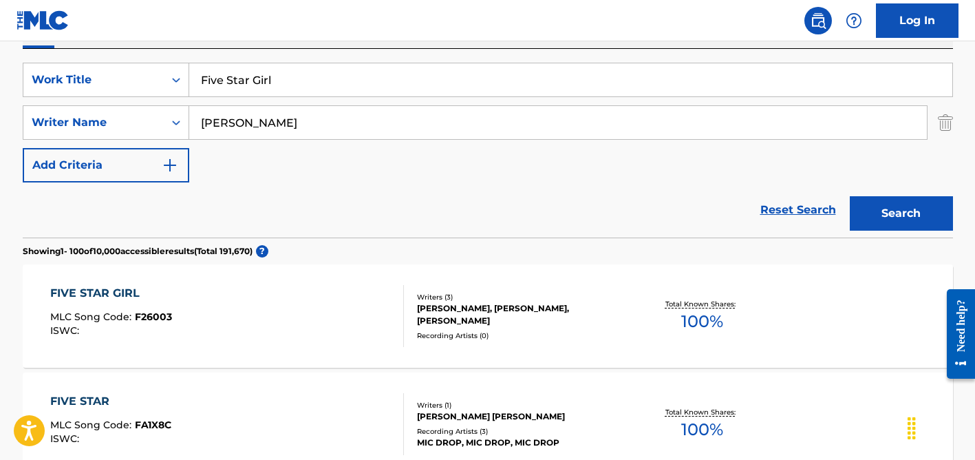
scroll to position [221, 0]
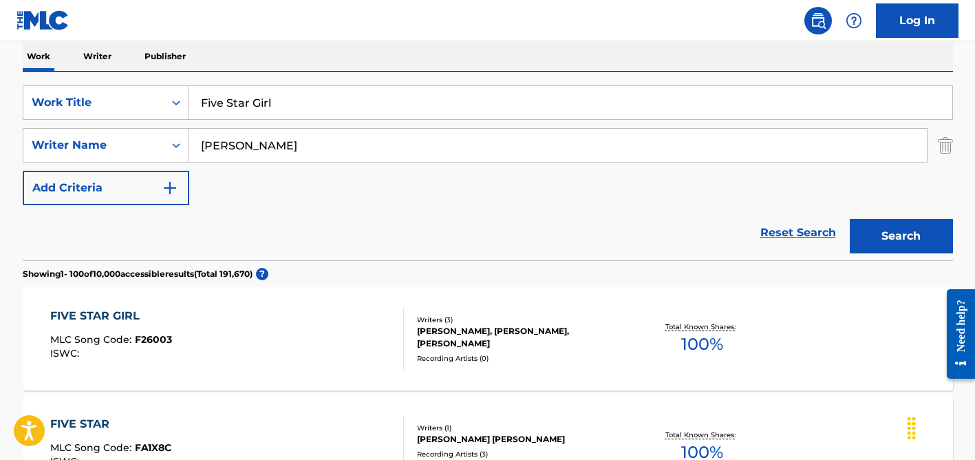
type input "[PERSON_NAME]"
click at [288, 102] on input "Five Star Girl" at bounding box center [570, 102] width 763 height 33
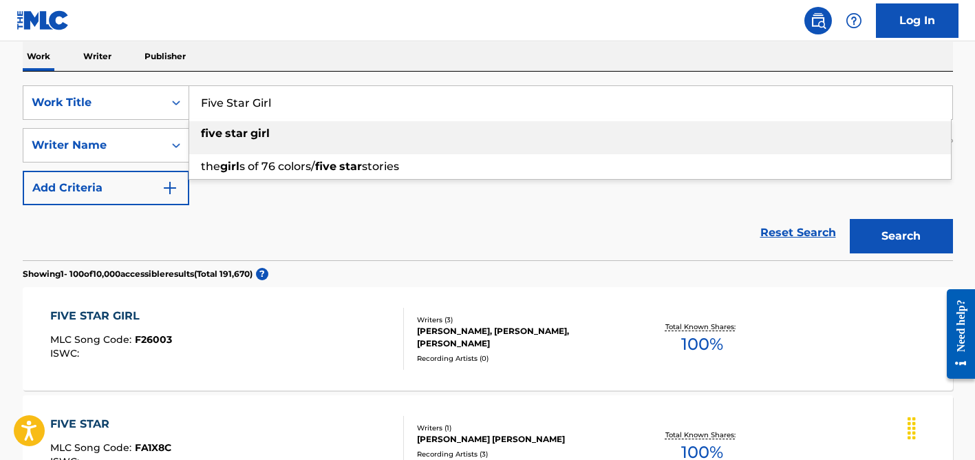
click at [288, 102] on input "Five Star Girl" at bounding box center [570, 102] width 763 height 33
paste input "Ney Na Na Na"
type input "Ney Na Na Na"
click at [269, 57] on div "Work Writer Publisher" at bounding box center [488, 56] width 930 height 29
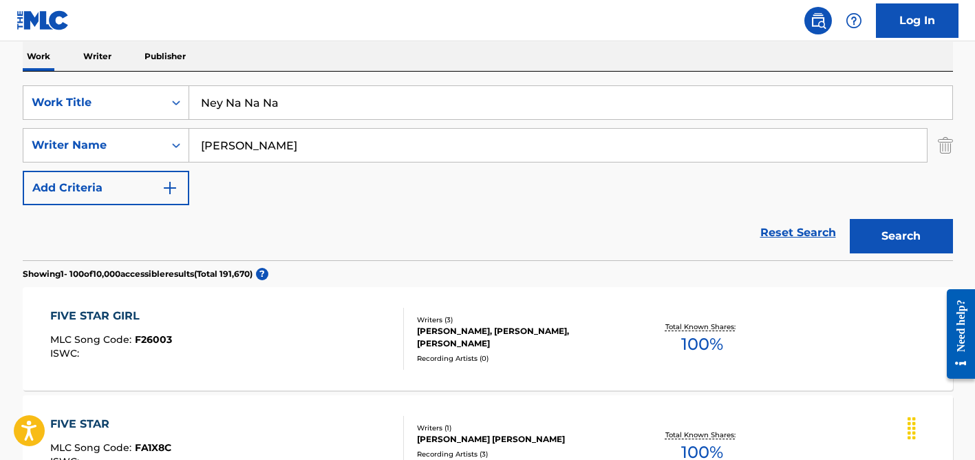
click at [274, 136] on input "[PERSON_NAME]" at bounding box center [557, 145] width 737 height 33
click at [850, 219] on button "Search" at bounding box center [901, 236] width 103 height 34
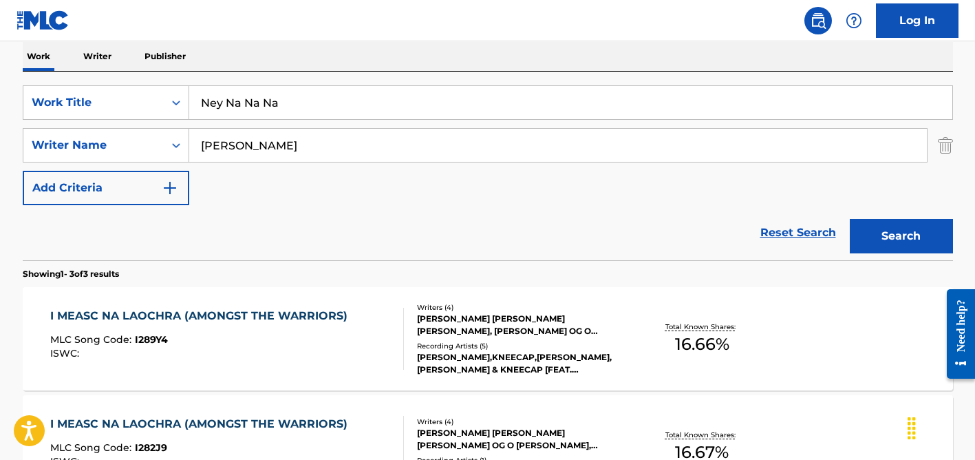
click at [244, 142] on input "[PERSON_NAME]" at bounding box center [557, 145] width 737 height 33
type input "]"
click at [850, 219] on button "Search" at bounding box center [901, 236] width 103 height 34
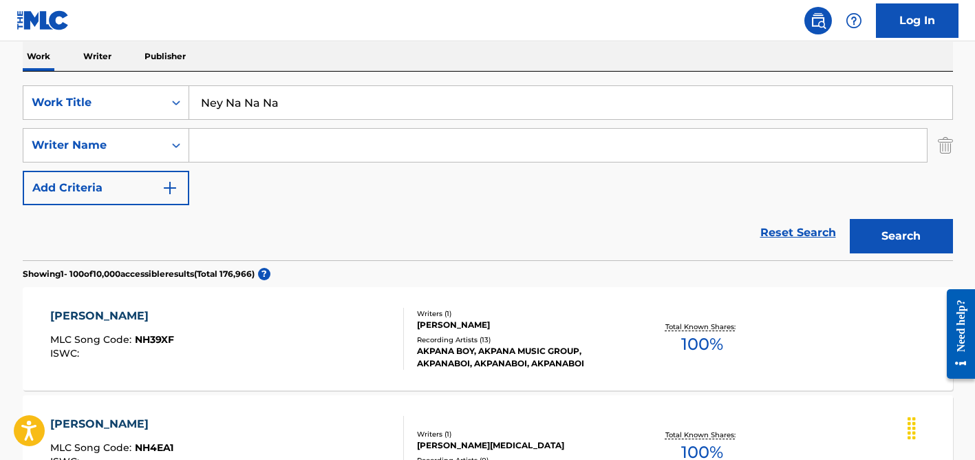
click at [282, 105] on input "Ney Na Na Na" at bounding box center [570, 102] width 763 height 33
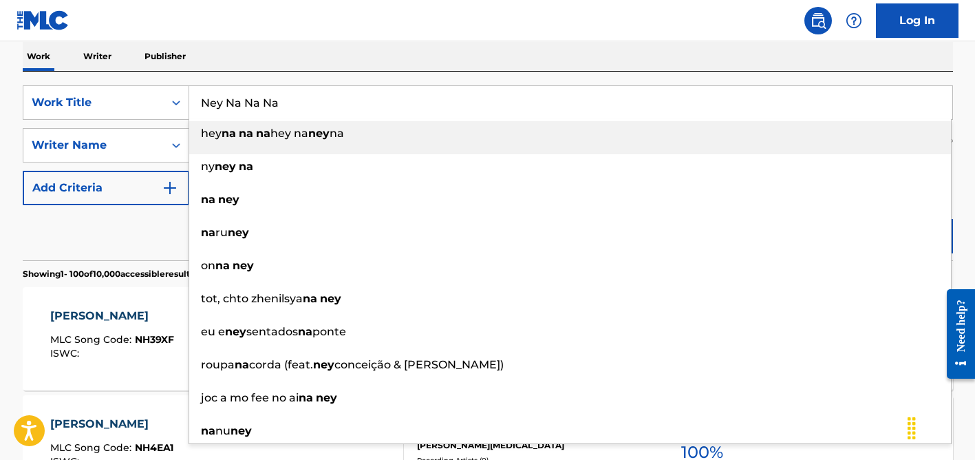
click at [282, 105] on input "Ney Na Na Na" at bounding box center [570, 102] width 763 height 33
paste input "Casal Rolê"
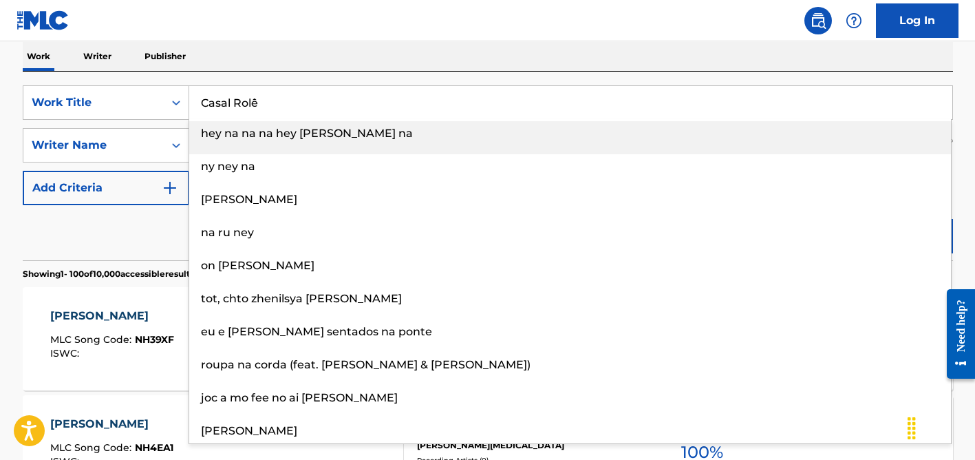
click at [281, 103] on input "Casal Rolê" at bounding box center [570, 102] width 763 height 33
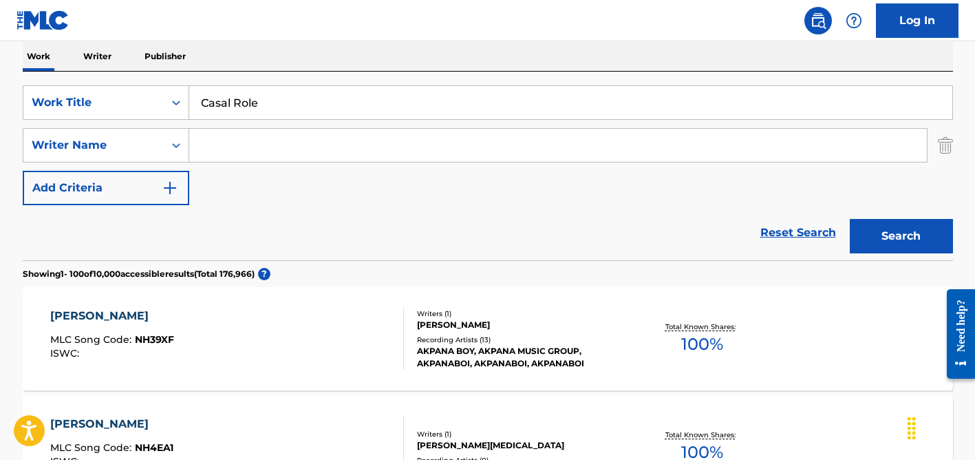
click at [283, 61] on div "Work Writer Publisher" at bounding box center [488, 56] width 930 height 29
click at [280, 172] on div "SearchWithCriteria34451544-f780-4cae-b938-1dfbd8191b54 Work Title Casal Role Se…" at bounding box center [488, 145] width 930 height 120
click at [263, 133] on input "Search Form" at bounding box center [557, 145] width 737 height 33
click at [850, 219] on button "Search" at bounding box center [901, 236] width 103 height 34
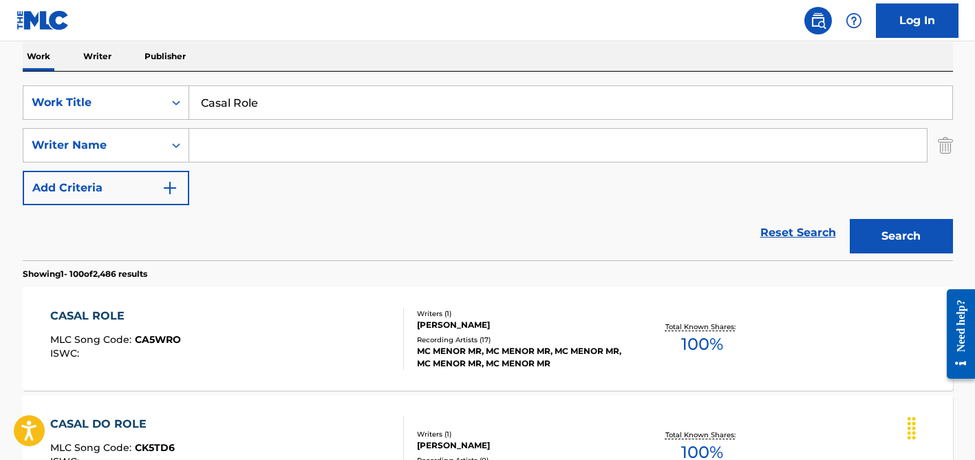
click at [262, 101] on input "Casal Role" at bounding box center [570, 102] width 763 height 33
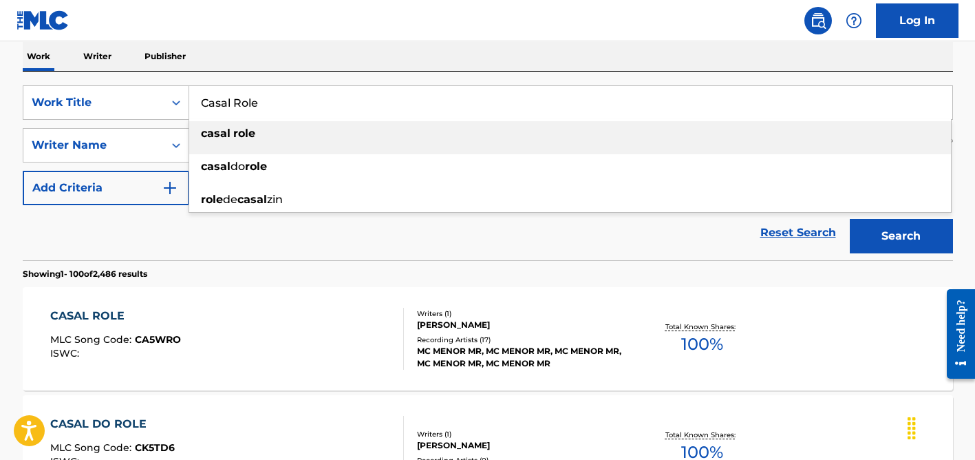
click at [262, 101] on input "Casal Role" at bounding box center [570, 102] width 763 height 33
paste input "The Way You Love M"
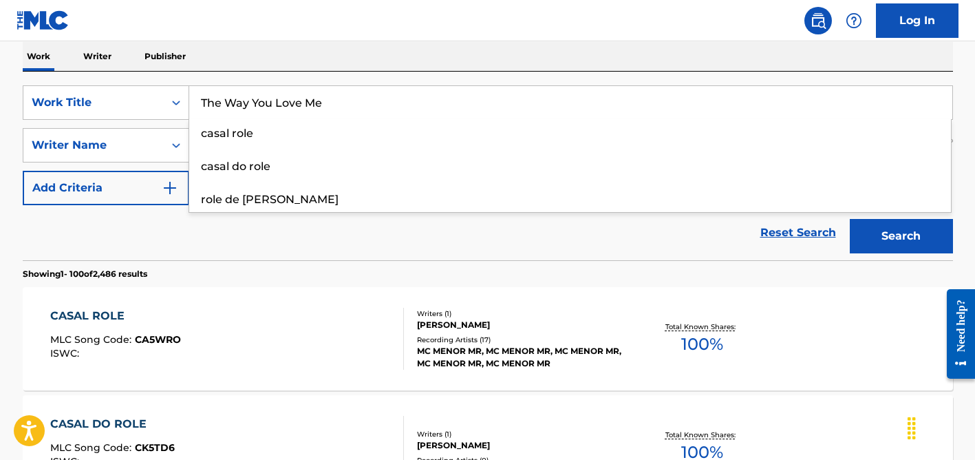
type input "The Way You Love Me"
click at [219, 243] on div "Reset Search Search" at bounding box center [488, 232] width 930 height 55
click at [226, 153] on input "Search Form" at bounding box center [557, 145] width 737 height 33
type input "[PERSON_NAME]"
click at [850, 219] on button "Search" at bounding box center [901, 236] width 103 height 34
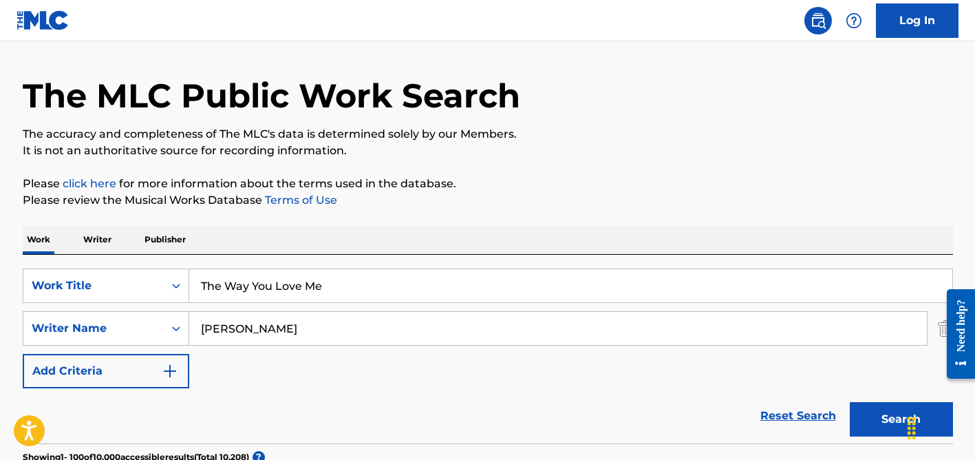
scroll to position [0, 0]
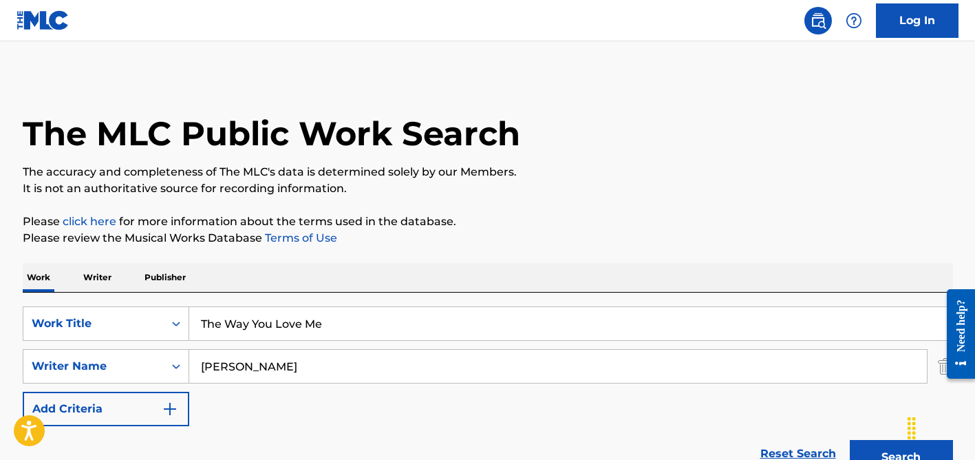
click at [263, 323] on input "The Way You Love Me" at bounding box center [570, 323] width 763 height 33
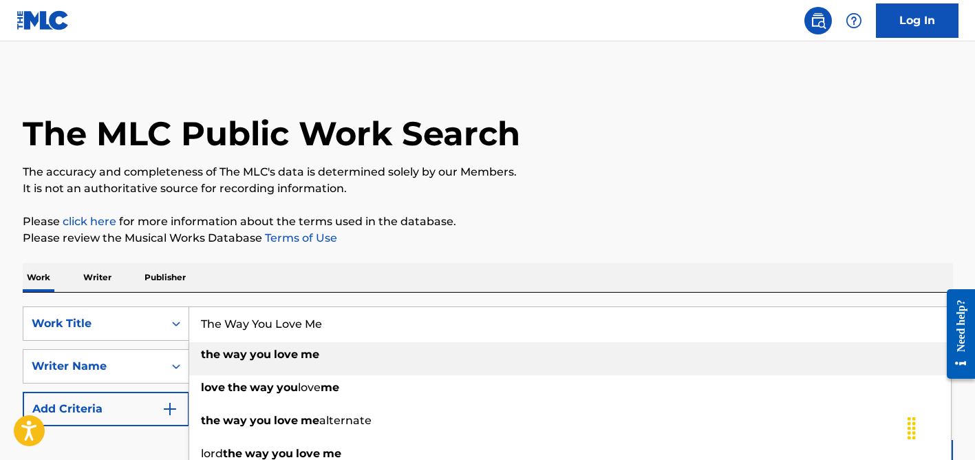
click at [263, 323] on input "The Way You Love Me" at bounding box center [570, 323] width 763 height 33
paste input "Eso, Eso, Eso"
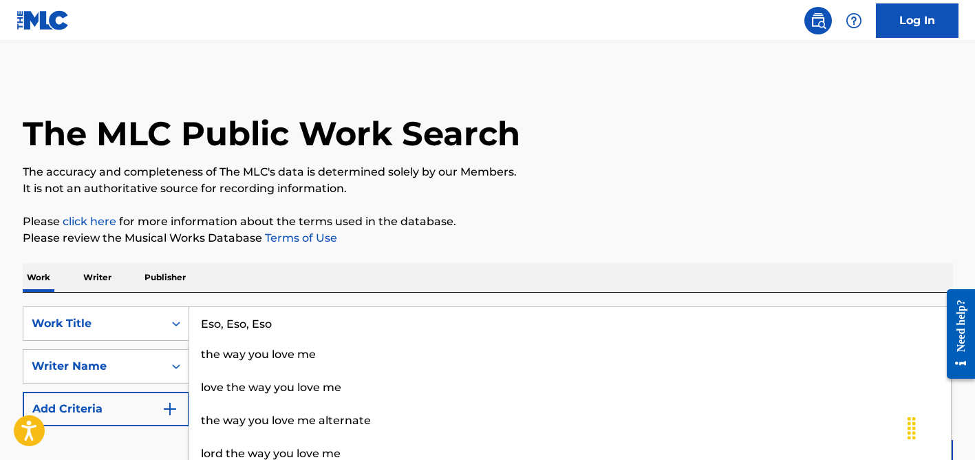
click at [239, 324] on input "Eso, Eso, Eso" at bounding box center [570, 323] width 763 height 33
paste input "[PERSON_NAME]"
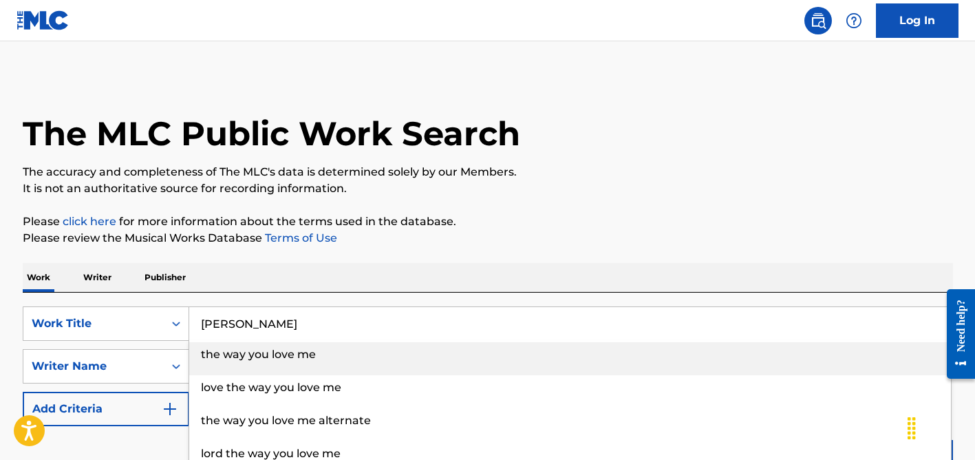
type input "[PERSON_NAME]"
click at [401, 276] on div "Work Writer Publisher" at bounding box center [488, 277] width 930 height 29
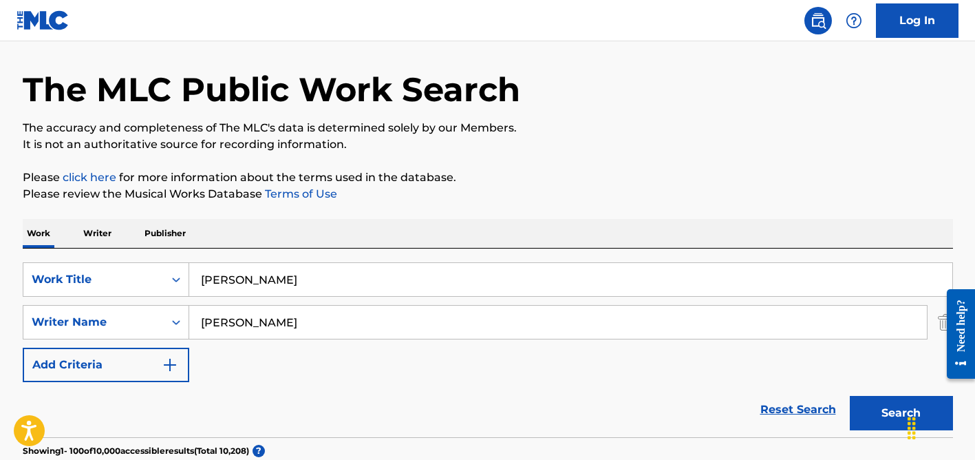
scroll to position [56, 0]
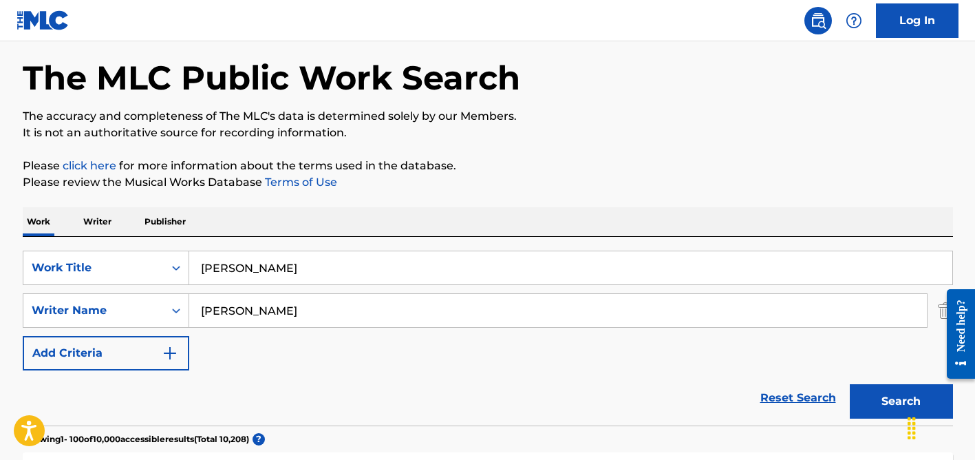
click at [275, 312] on input "[PERSON_NAME]" at bounding box center [557, 310] width 737 height 33
type input "garg"
click at [850, 384] on button "Search" at bounding box center [901, 401] width 103 height 34
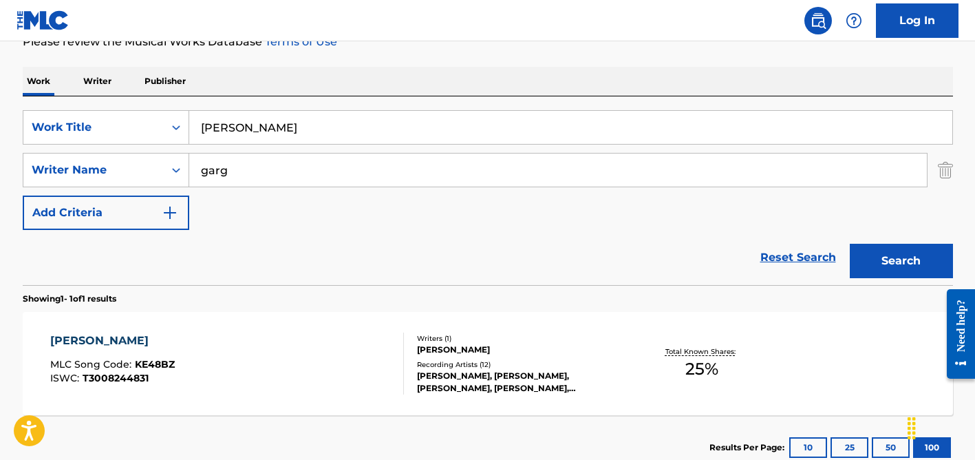
scroll to position [289, 0]
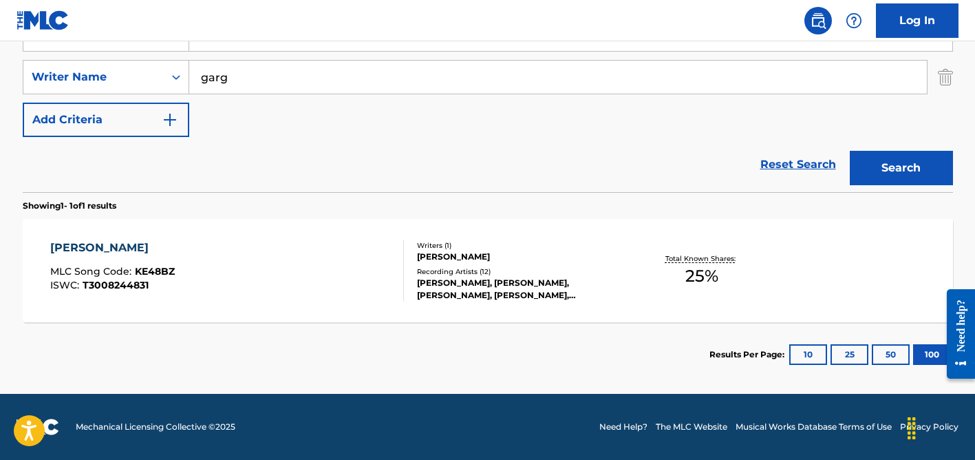
click at [491, 267] on div "Recording Artists ( 12 )" at bounding box center [521, 271] width 208 height 10
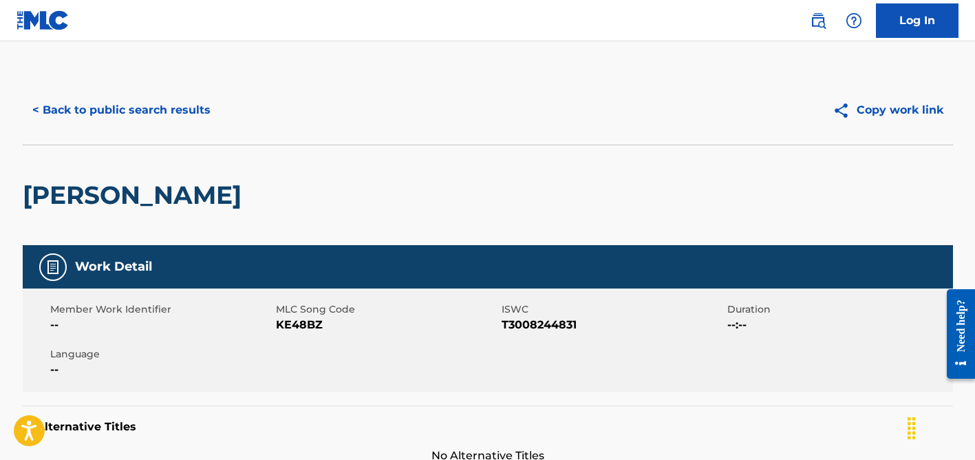
click at [155, 118] on button "< Back to public search results" at bounding box center [121, 110] width 197 height 34
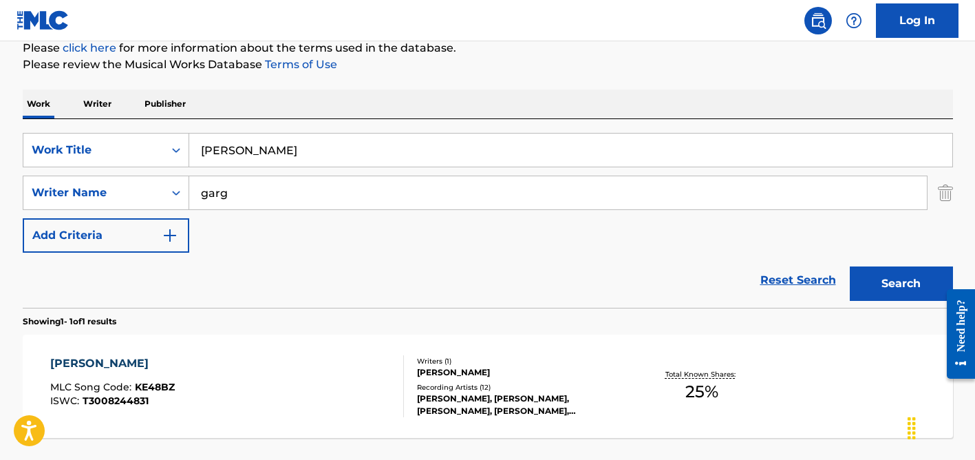
scroll to position [111, 0]
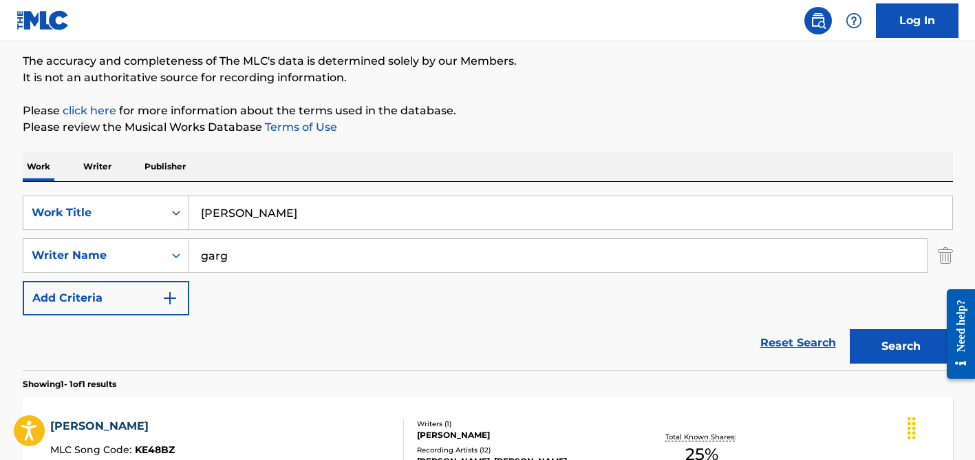
click at [262, 217] on input "[PERSON_NAME]" at bounding box center [570, 212] width 763 height 33
paste input "Guajira"
type input "Guajira"
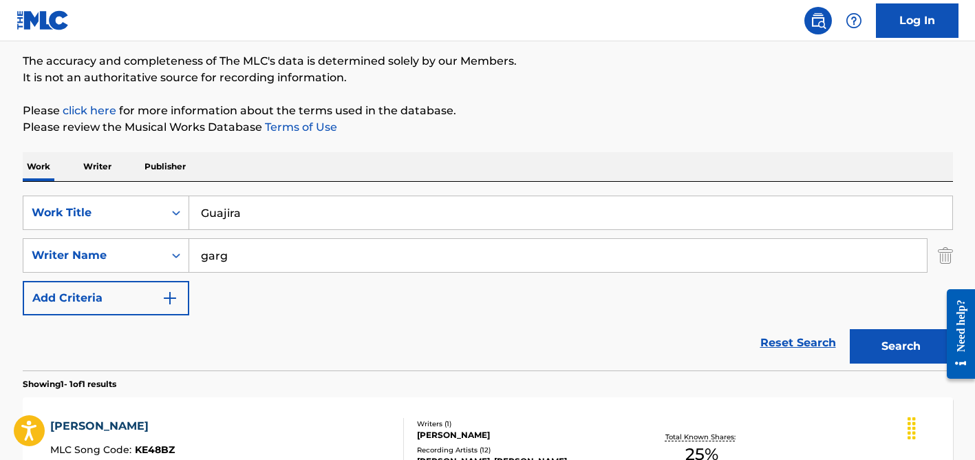
click at [265, 188] on div "SearchWithCriteria34451544-f780-4cae-b938-1dfbd8191b54 Work Title Guajira Searc…" at bounding box center [488, 276] width 930 height 188
click at [264, 254] on input "garg" at bounding box center [557, 255] width 737 height 33
type input "amigo"
click at [850, 329] on button "Search" at bounding box center [901, 346] width 103 height 34
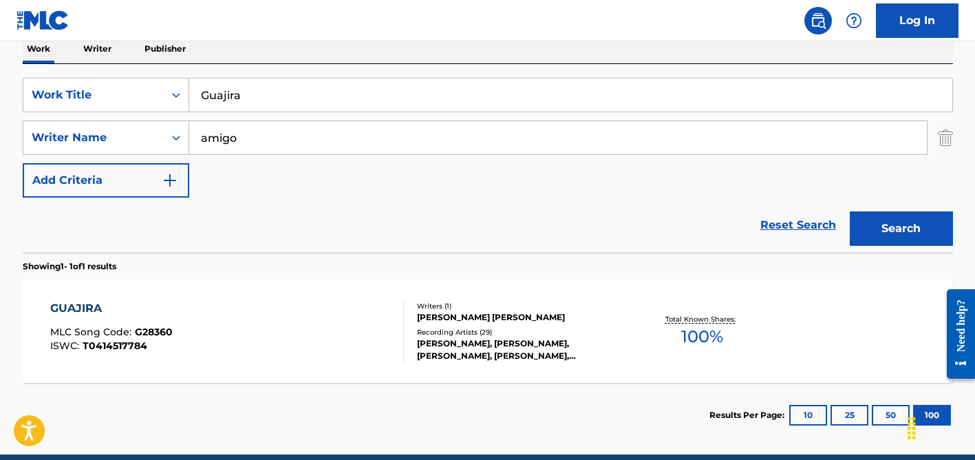
scroll to position [229, 0]
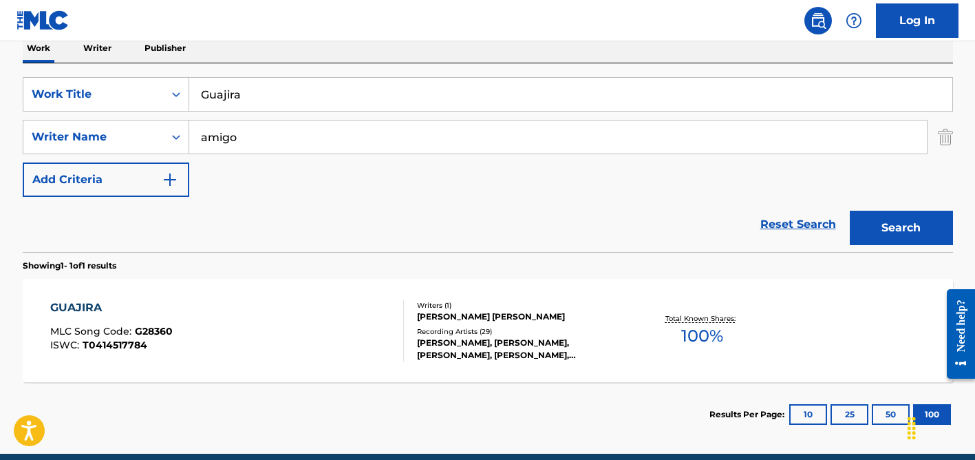
click at [490, 349] on div "[PERSON_NAME], [PERSON_NAME], [PERSON_NAME], [PERSON_NAME], [PERSON_NAME]" at bounding box center [521, 348] width 208 height 25
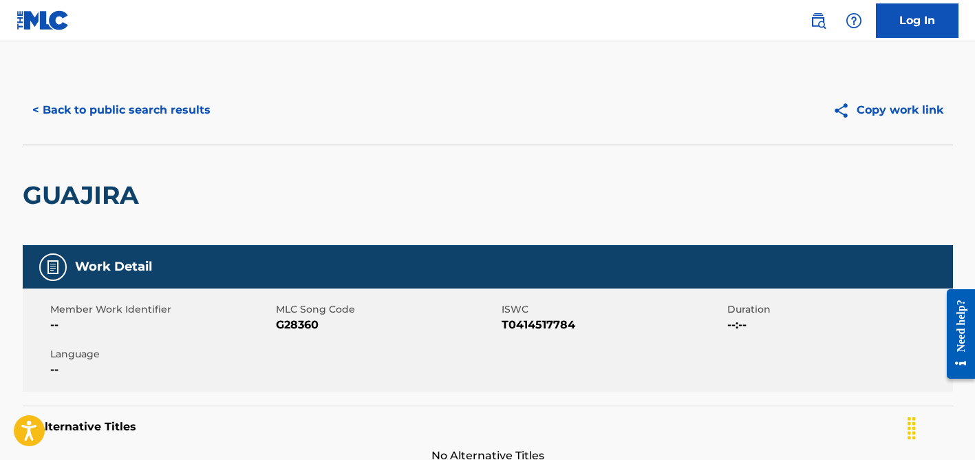
click at [177, 117] on button "< Back to public search results" at bounding box center [121, 110] width 197 height 34
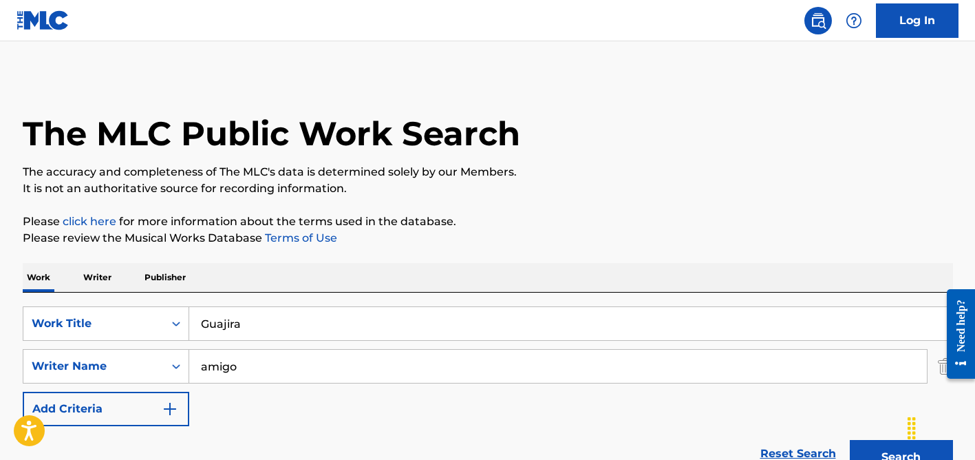
scroll to position [210, 0]
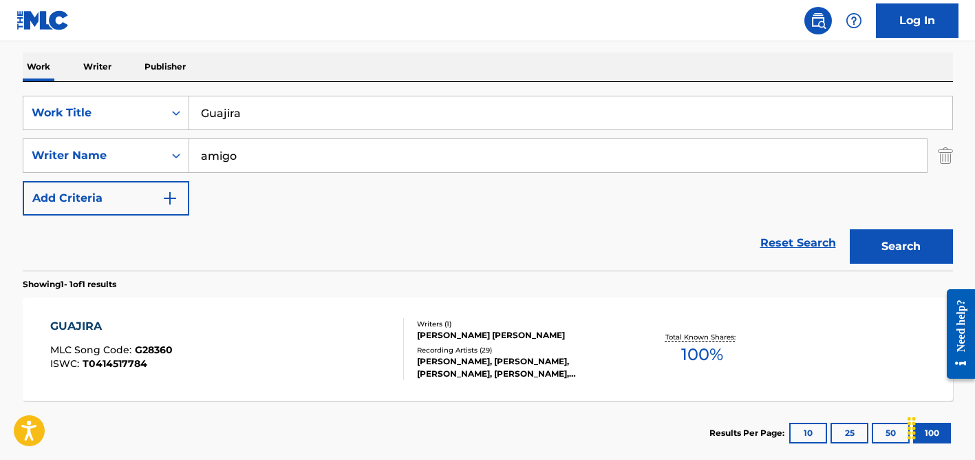
click at [254, 111] on input "Guajira" at bounding box center [570, 112] width 763 height 33
paste input "Entre Suspiro y [PERSON_NAME]"
type input "Entre Suspiro y [PERSON_NAME]"
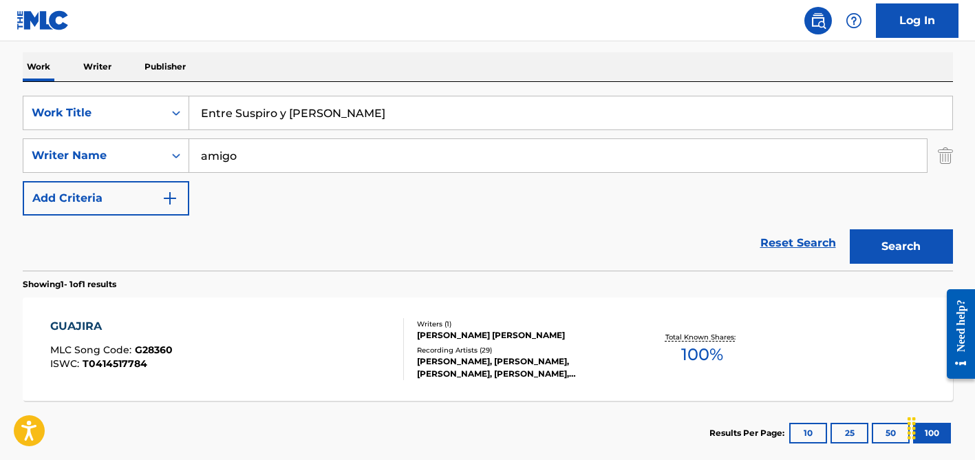
click at [248, 151] on input "amigo" at bounding box center [557, 155] width 737 height 33
click at [850, 229] on button "Search" at bounding box center [901, 246] width 103 height 34
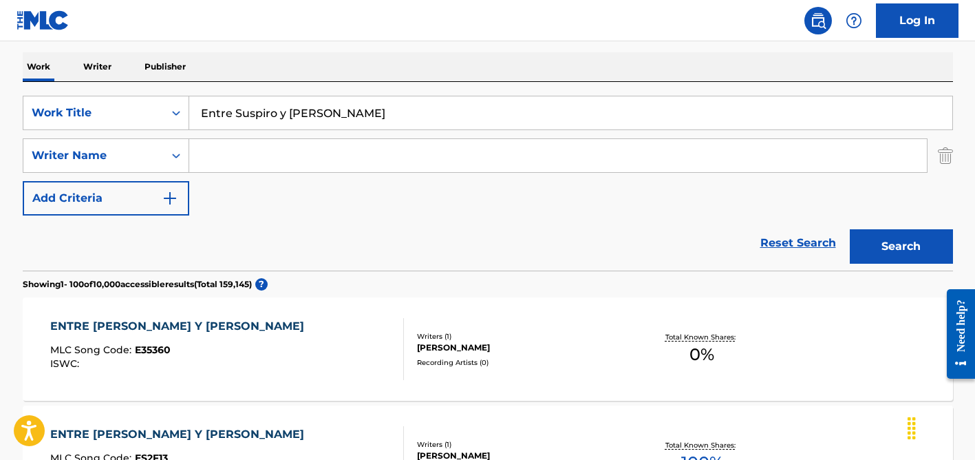
scroll to position [747, 0]
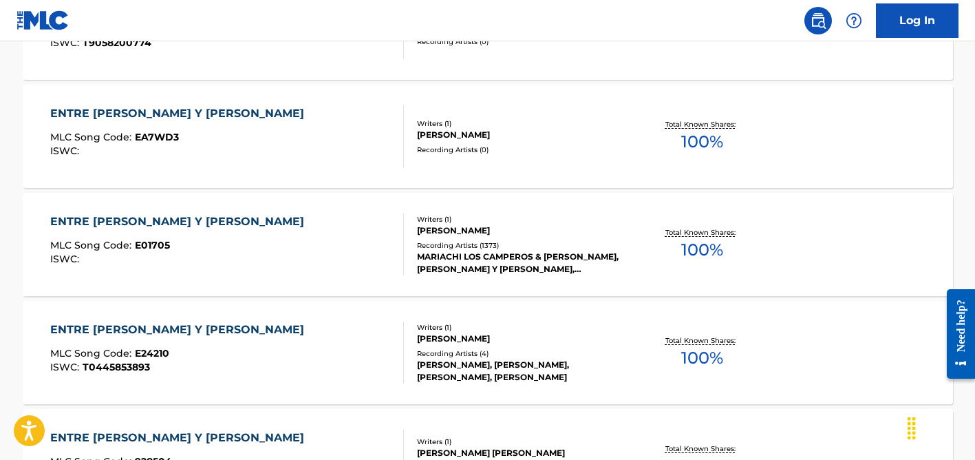
click at [497, 228] on div "[PERSON_NAME]" at bounding box center [521, 230] width 208 height 12
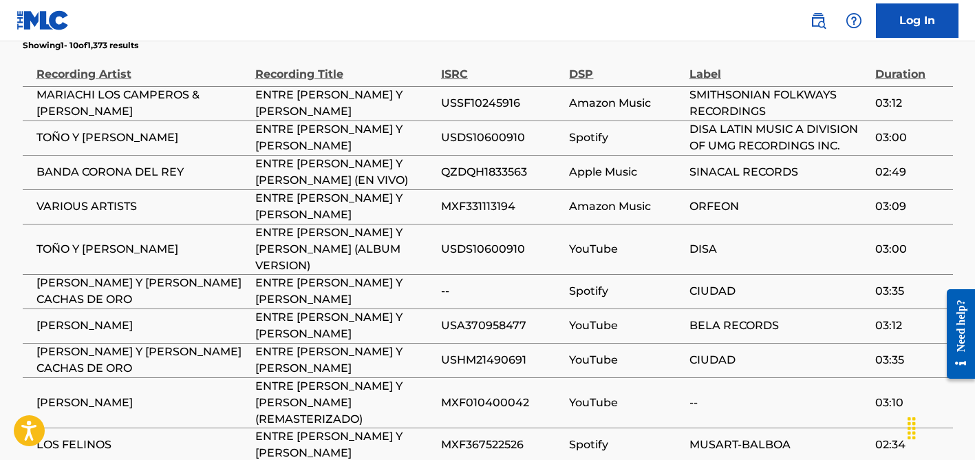
scroll to position [933, 0]
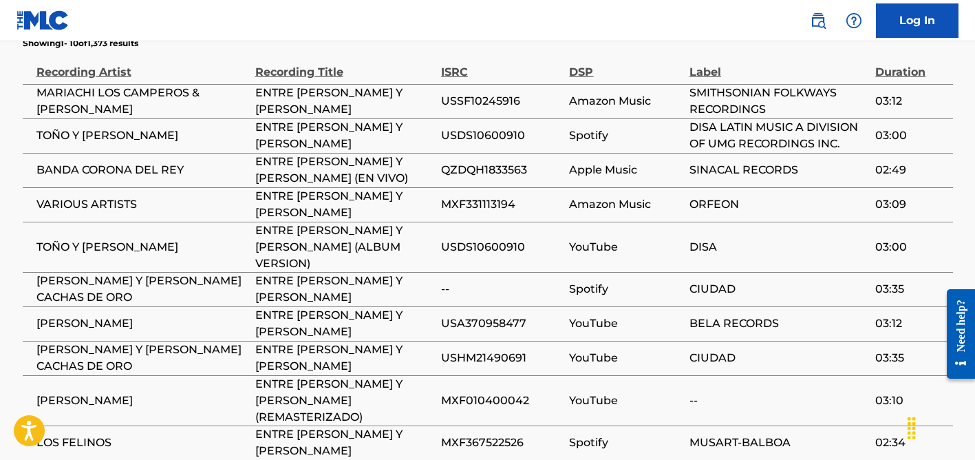
click at [87, 239] on span "TOÑO Y [PERSON_NAME]" at bounding box center [142, 247] width 212 height 17
copy div "TOÑO Y [PERSON_NAME]"
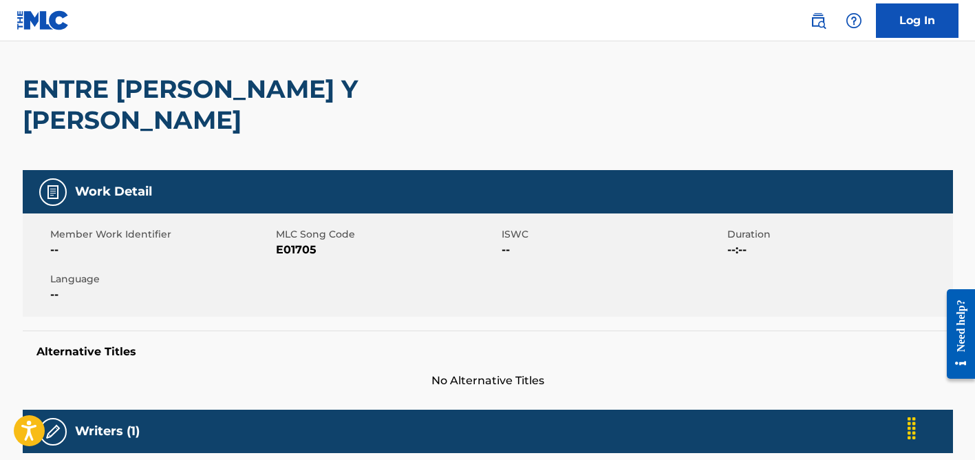
scroll to position [0, 0]
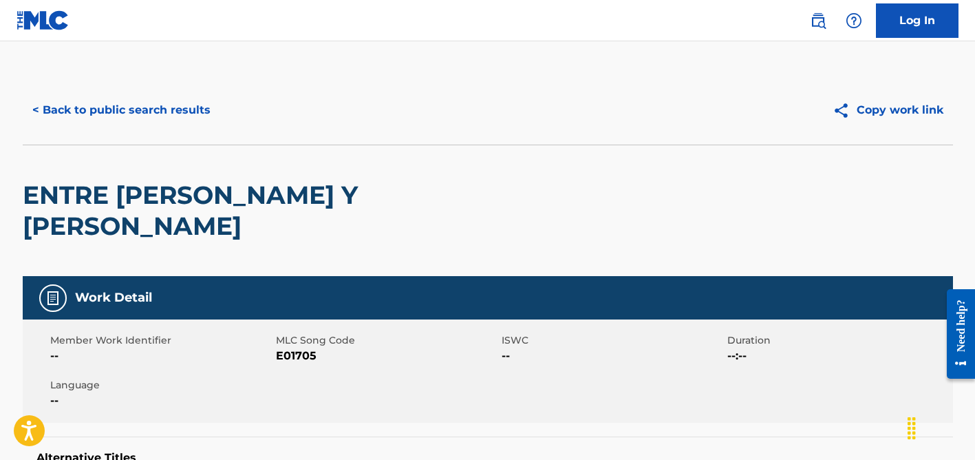
click at [182, 116] on button "< Back to public search results" at bounding box center [121, 110] width 197 height 34
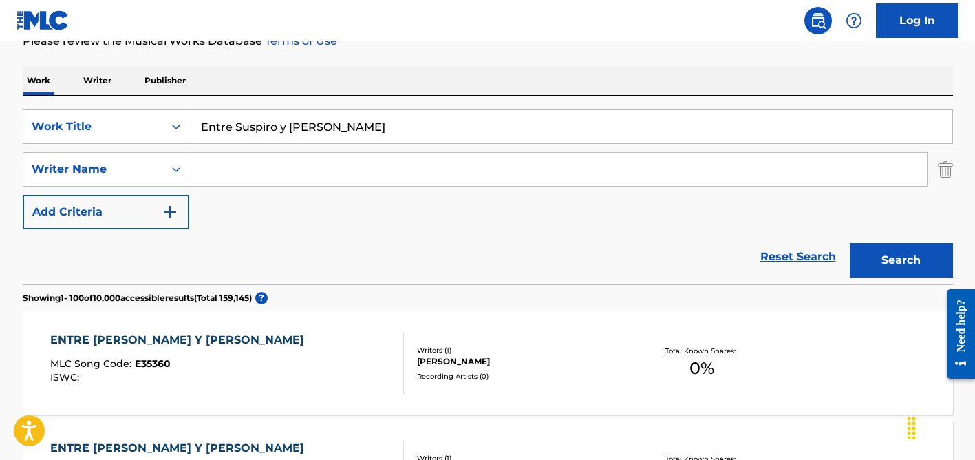
scroll to position [98, 0]
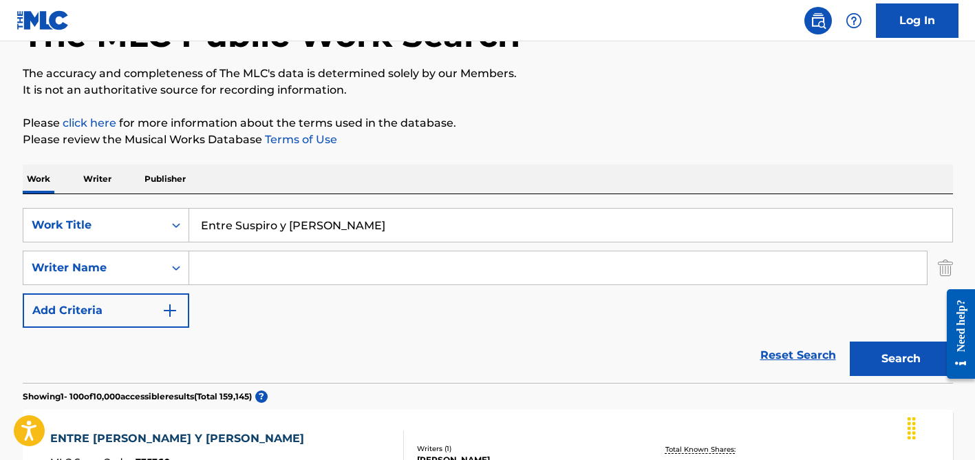
click at [229, 263] on input "Search Form" at bounding box center [557, 267] width 737 height 33
type input "[PERSON_NAME]"
click at [266, 223] on input "Entre Suspiro y [PERSON_NAME]" at bounding box center [570, 224] width 763 height 33
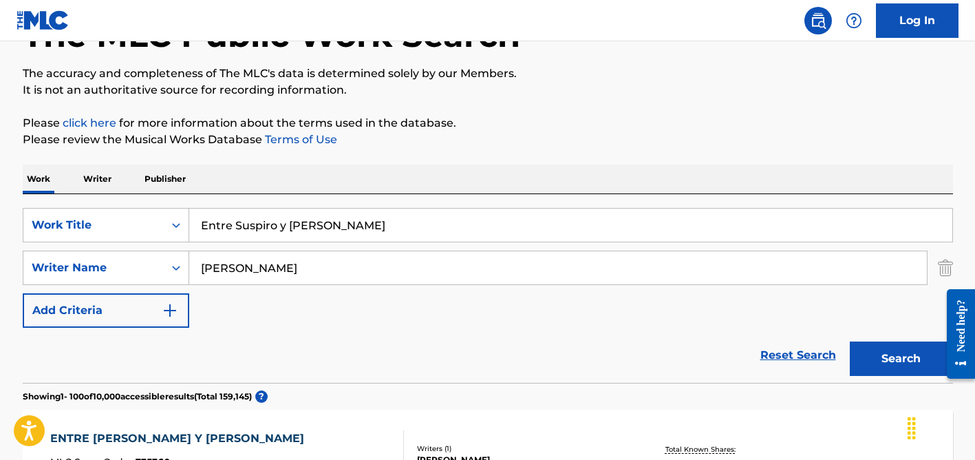
paste input "Because of You"
type input "Because of You"
click at [850, 341] on button "Search" at bounding box center [901, 358] width 103 height 34
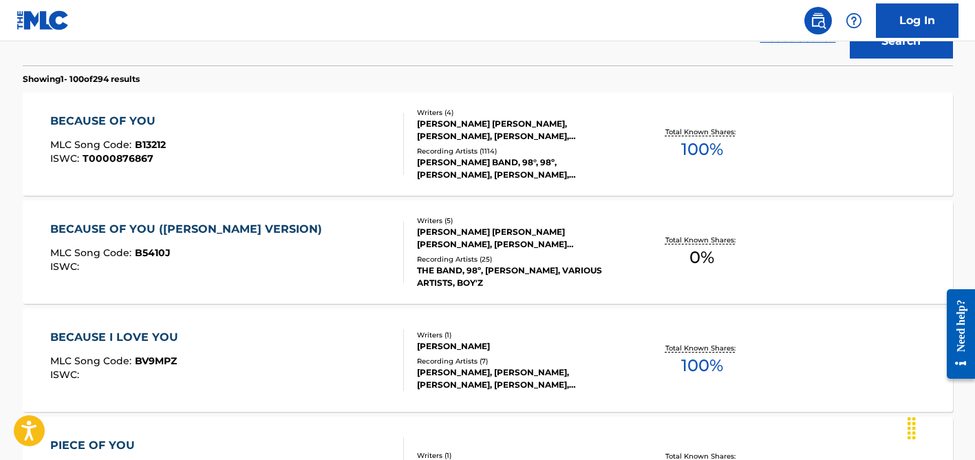
scroll to position [420, 0]
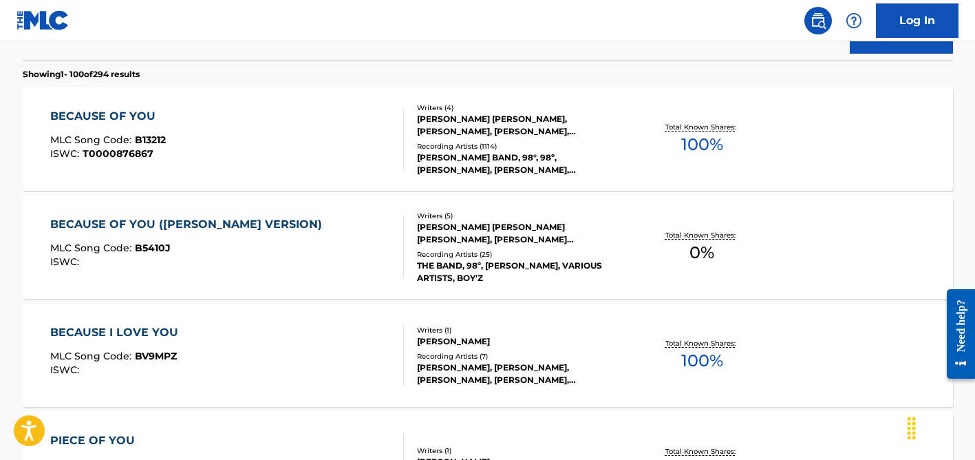
click at [501, 131] on div "[PERSON_NAME] [PERSON_NAME], [PERSON_NAME], [PERSON_NAME], [PERSON_NAME] [PERSO…" at bounding box center [521, 125] width 208 height 25
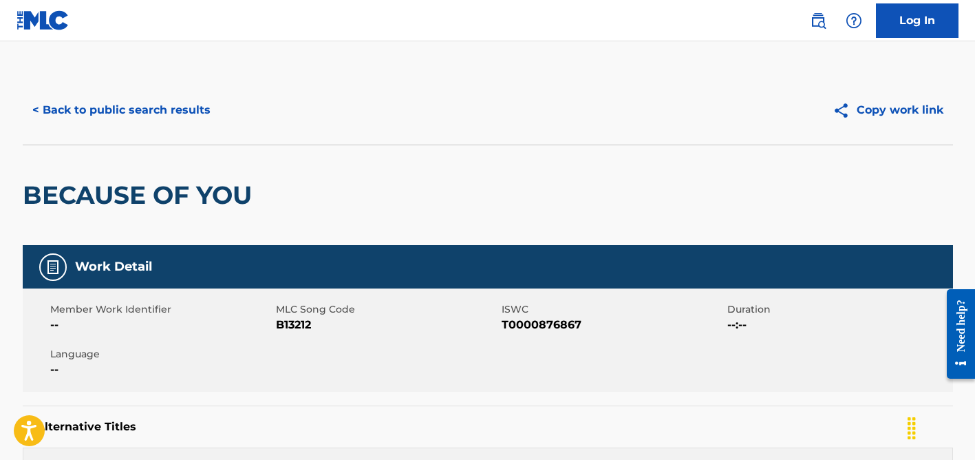
click at [153, 120] on button "< Back to public search results" at bounding box center [121, 110] width 197 height 34
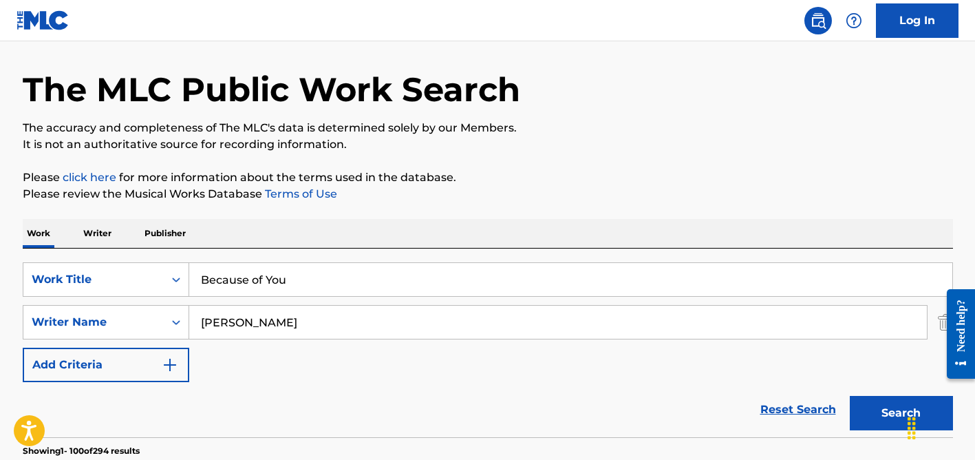
scroll to position [20, 0]
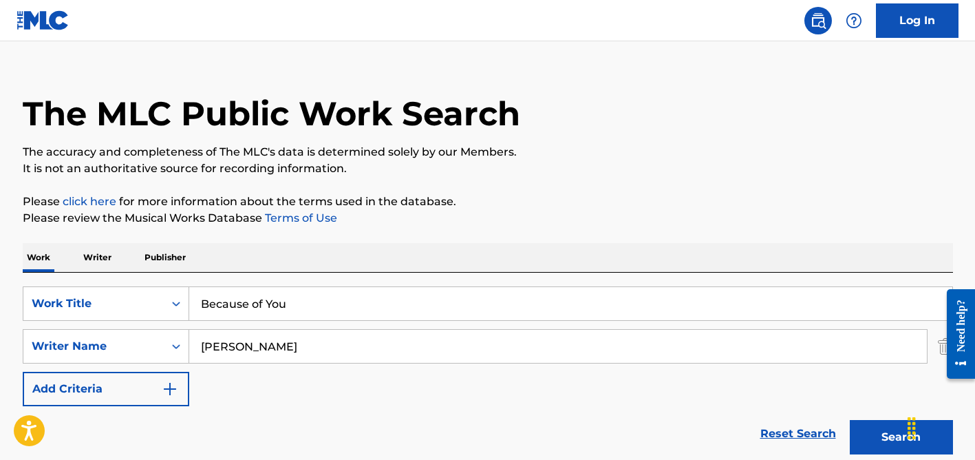
click at [239, 352] on input "[PERSON_NAME]" at bounding box center [557, 346] width 737 height 33
type input "o"
type input "imman"
click at [263, 310] on input "Because of You" at bounding box center [570, 303] width 763 height 33
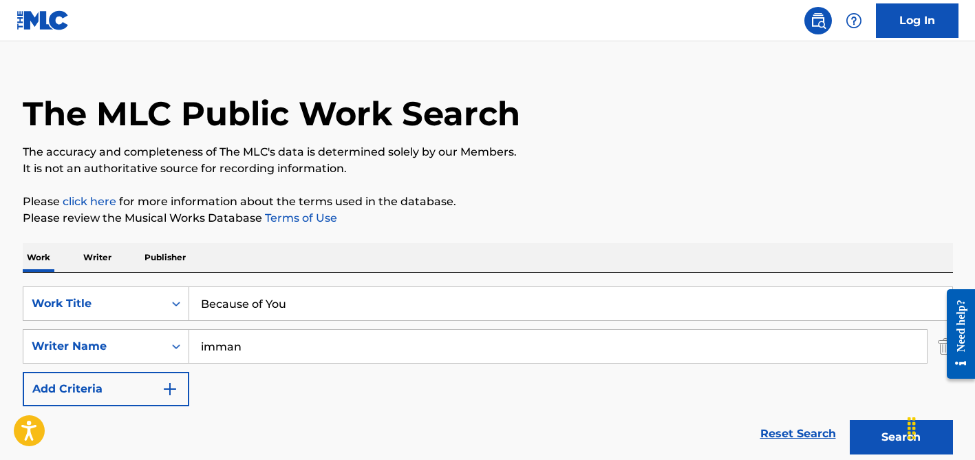
click at [263, 310] on input "Because of You" at bounding box center [570, 303] width 763 height 33
paste input "[PERSON_NAME]"
type input "[PERSON_NAME]"
click at [850, 420] on button "Search" at bounding box center [901, 437] width 103 height 34
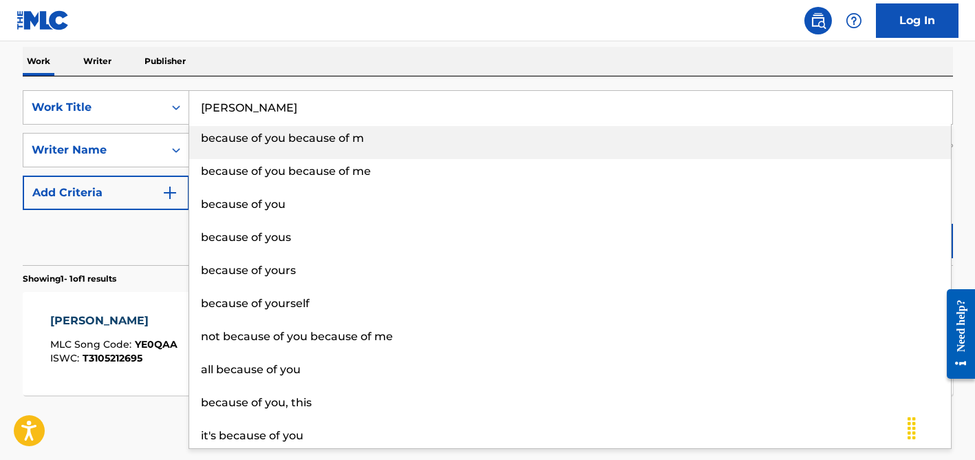
scroll to position [217, 0]
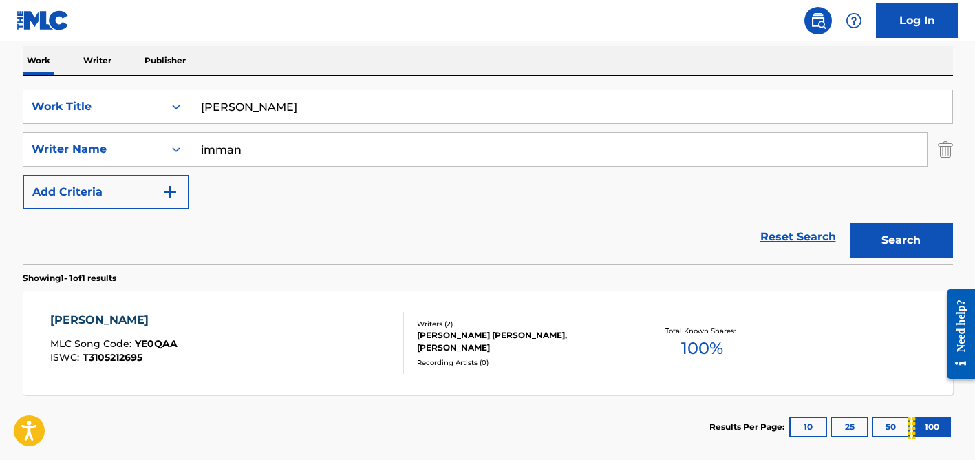
click at [102, 233] on div "Reset Search Search" at bounding box center [488, 236] width 930 height 55
click at [431, 334] on div "[PERSON_NAME] [PERSON_NAME], [PERSON_NAME]" at bounding box center [521, 341] width 208 height 25
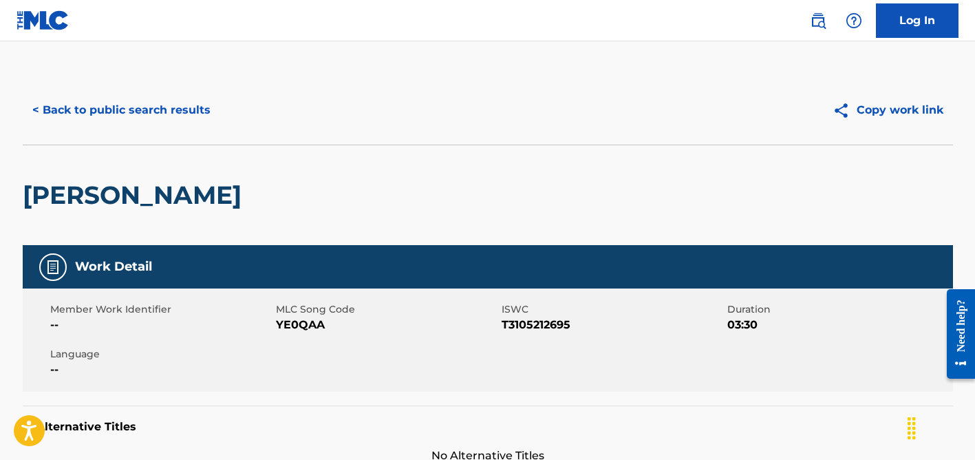
click at [129, 114] on button "< Back to public search results" at bounding box center [121, 110] width 197 height 34
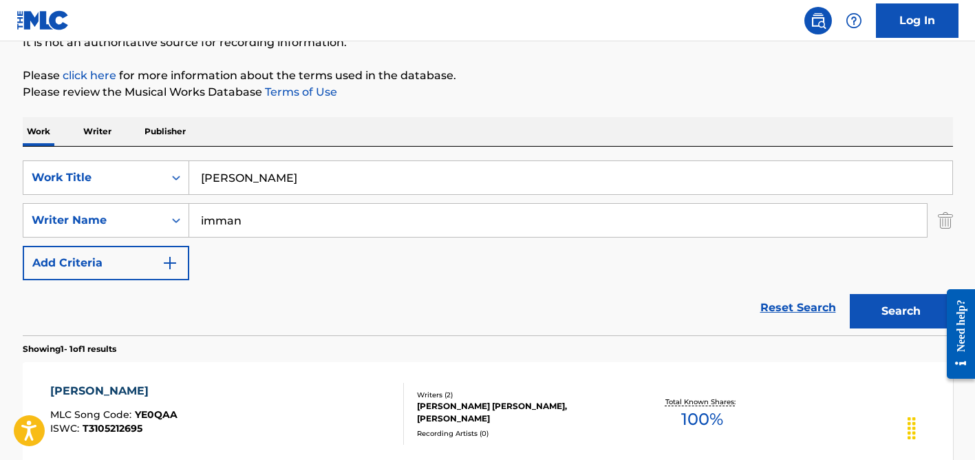
scroll to position [142, 0]
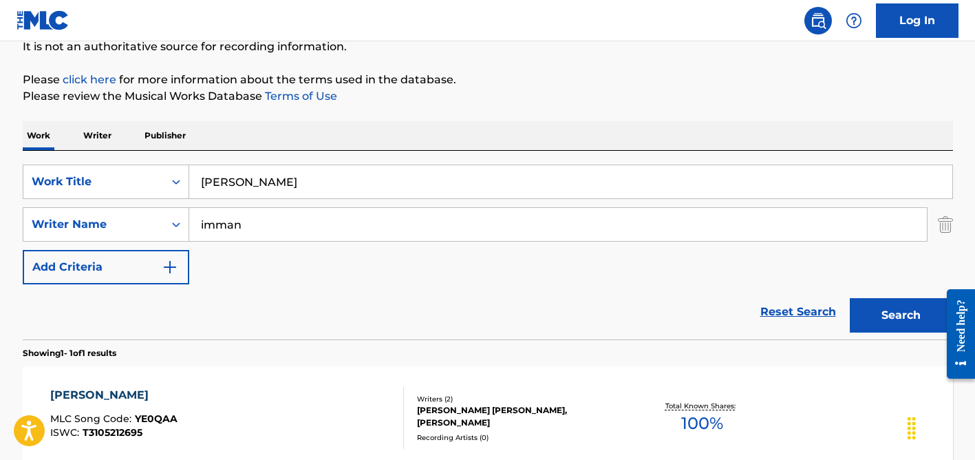
click at [250, 215] on input "imman" at bounding box center [557, 224] width 737 height 33
type input "noa"
click at [270, 180] on input "[PERSON_NAME]" at bounding box center [570, 181] width 763 height 33
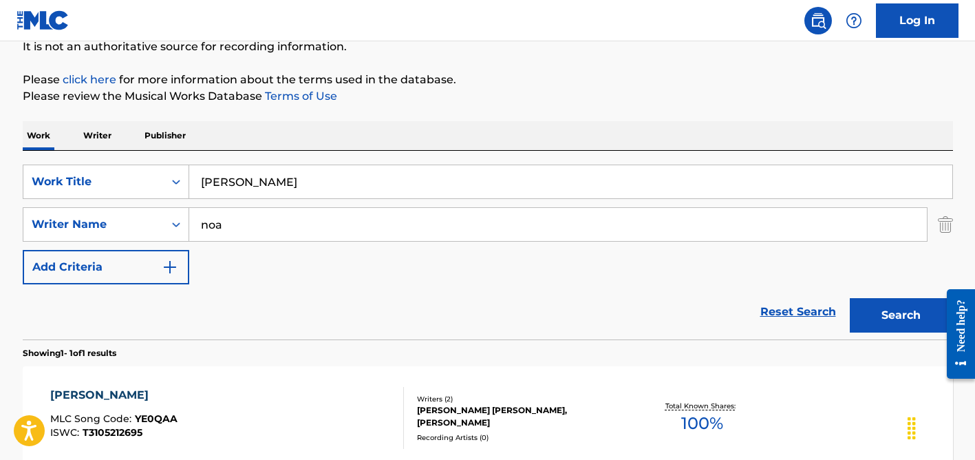
click at [270, 180] on input "[PERSON_NAME]" at bounding box center [570, 181] width 763 height 33
paste input "What A Day"
click at [303, 144] on div "Work Writer Publisher" at bounding box center [488, 135] width 930 height 29
click at [298, 219] on input "noa" at bounding box center [557, 224] width 737 height 33
click at [850, 298] on button "Search" at bounding box center [901, 315] width 103 height 34
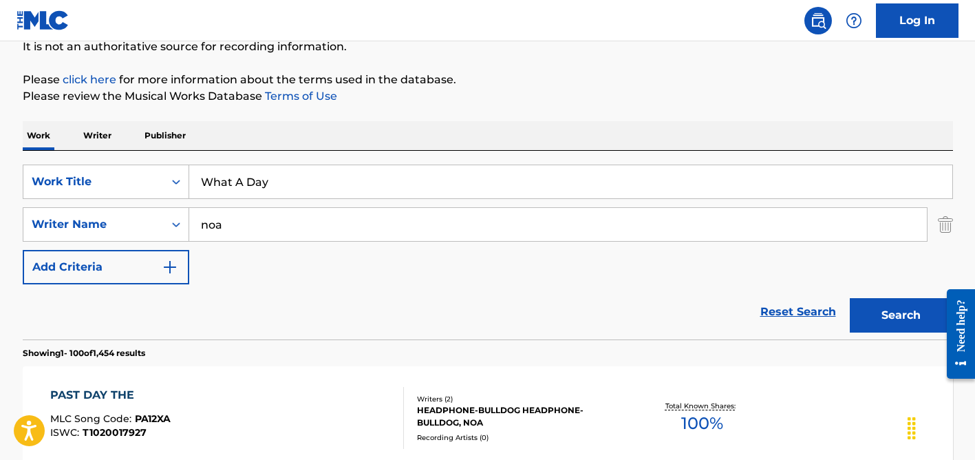
click at [281, 187] on input "What A Day" at bounding box center [570, 181] width 763 height 33
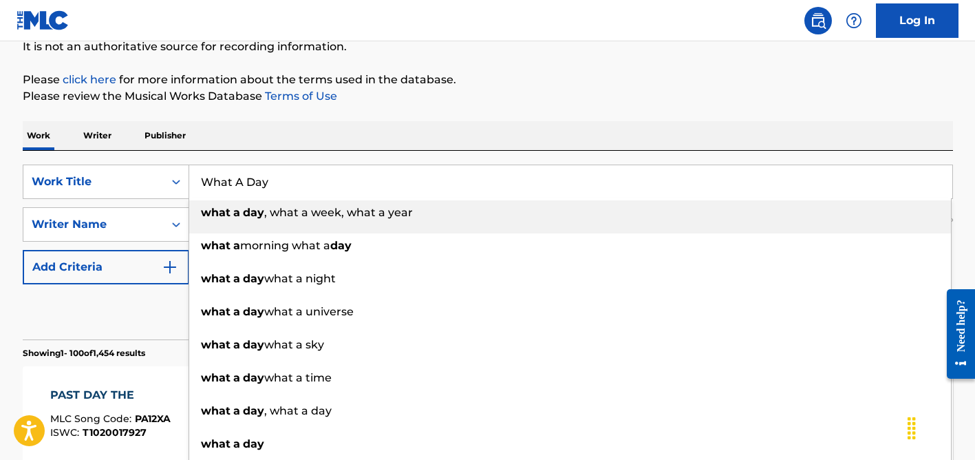
click at [281, 187] on input "What A Day" at bounding box center [570, 181] width 763 height 33
paste input "Cherish the Moments"
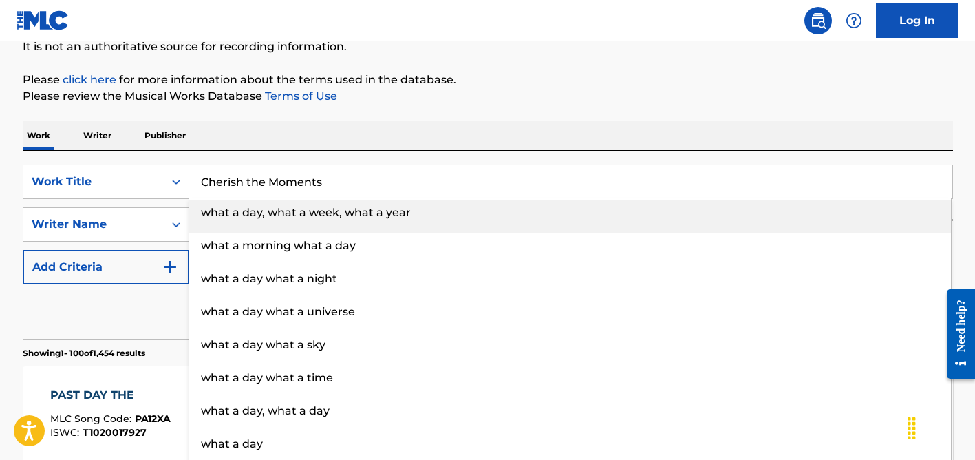
type input "Cherish the Moments"
click at [302, 129] on div "Work Writer Publisher" at bounding box center [488, 135] width 930 height 29
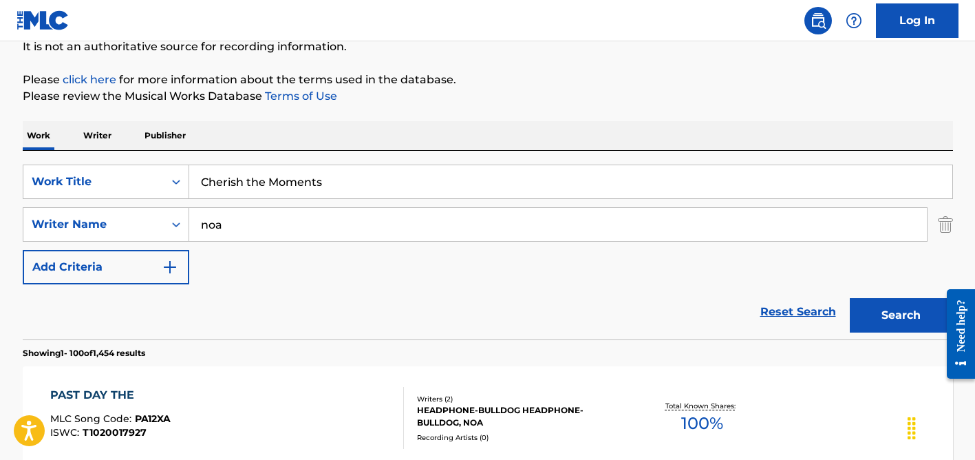
click at [285, 219] on input "noa" at bounding box center [557, 224] width 737 height 33
click at [850, 298] on button "Search" at bounding box center [901, 315] width 103 height 34
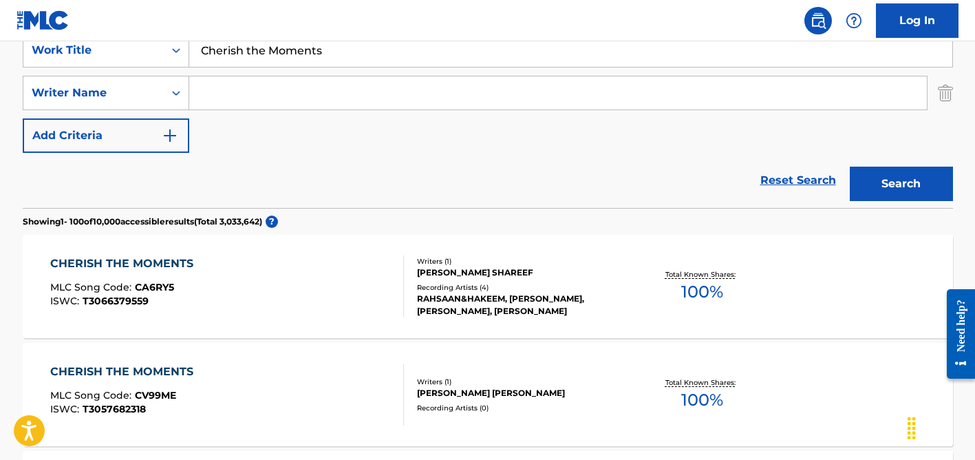
scroll to position [278, 0]
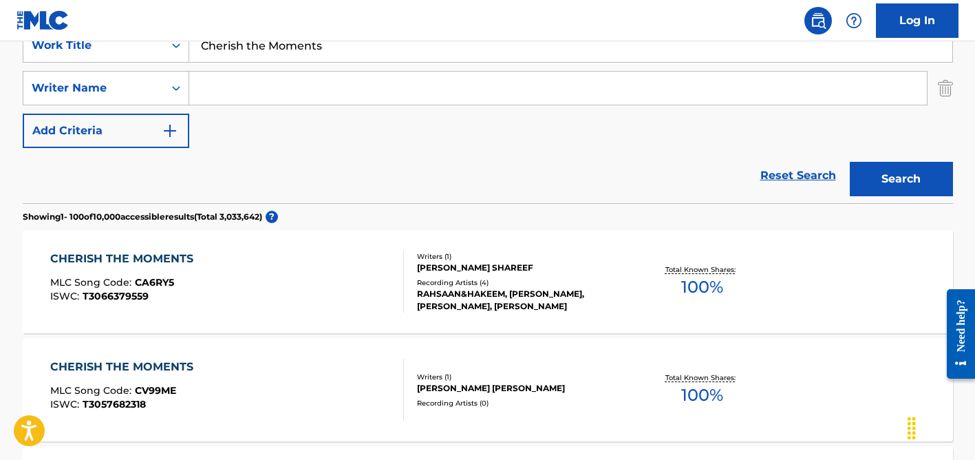
click at [308, 57] on input "Cherish the Moments" at bounding box center [570, 45] width 763 height 33
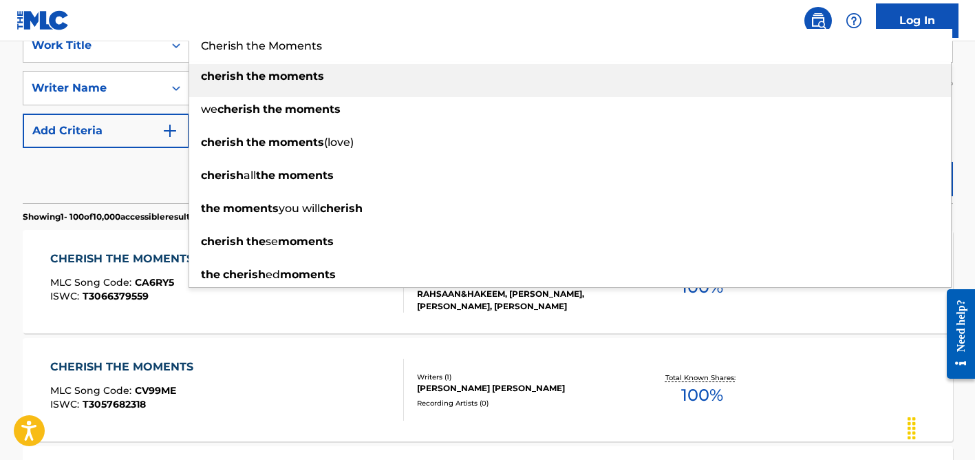
click at [308, 57] on input "Cherish the Moments" at bounding box center [570, 45] width 763 height 33
paste input "Mi Ex"
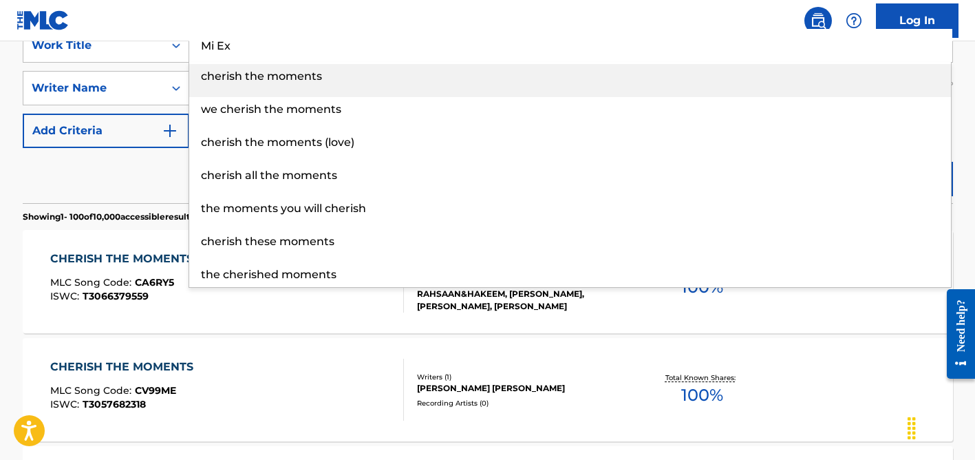
type input "Mi Ex"
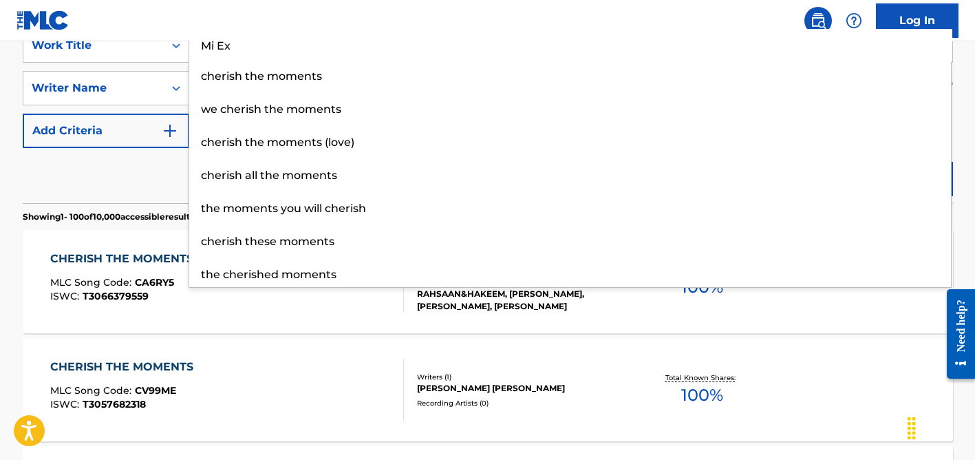
click at [137, 162] on div "Reset Search Search" at bounding box center [488, 175] width 930 height 55
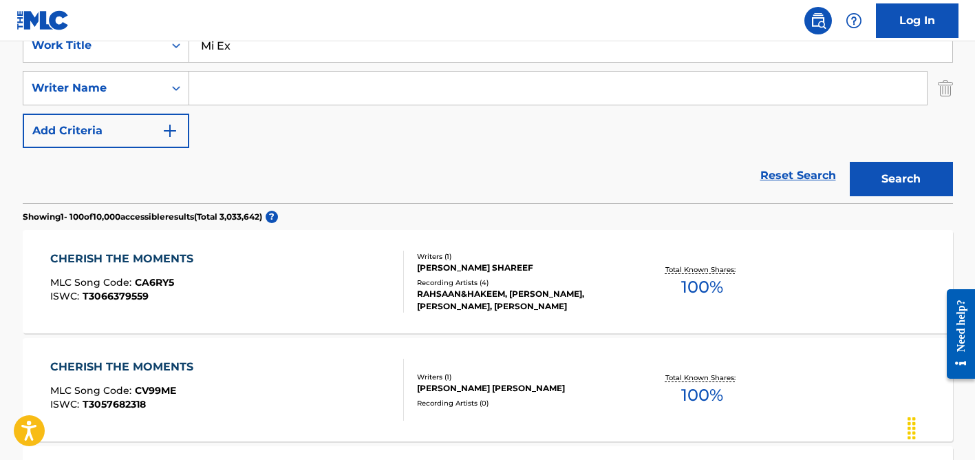
click at [272, 98] on input "Search Form" at bounding box center [557, 88] width 737 height 33
paste input "[PERSON_NAME]"
type input "[PERSON_NAME]"
click at [850, 162] on button "Search" at bounding box center [901, 179] width 103 height 34
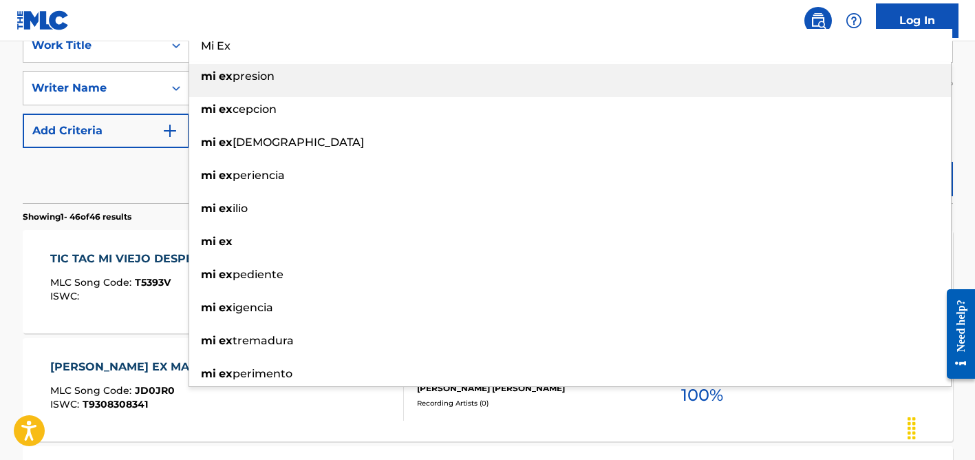
click at [288, 50] on input "Mi Ex" at bounding box center [570, 45] width 763 height 33
paste input "Crystalised"
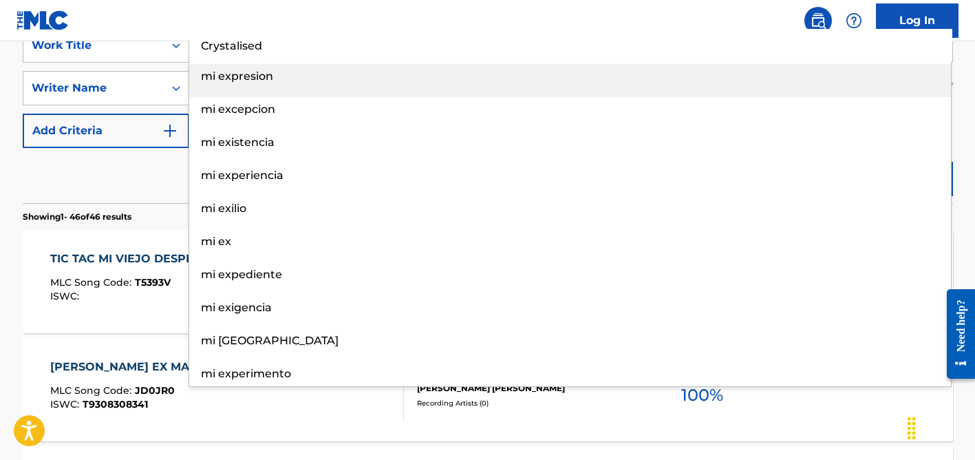
type input "Crystalised"
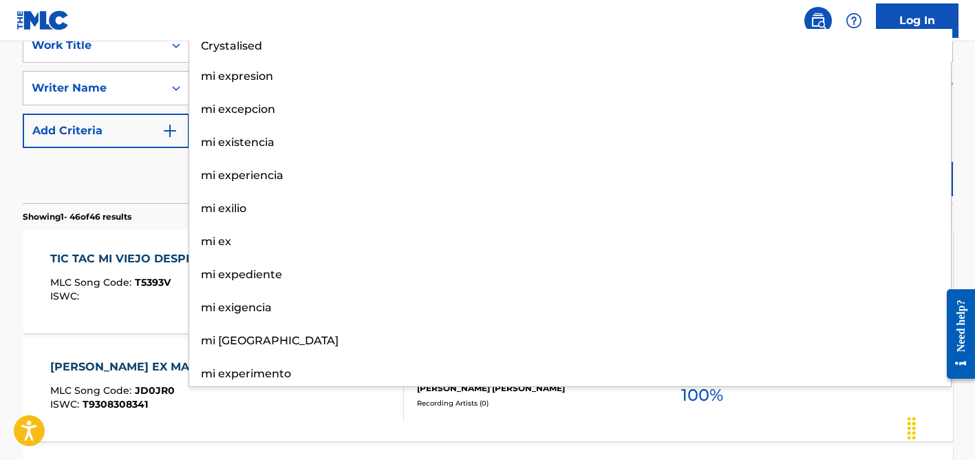
click at [107, 172] on div "Reset Search Search" at bounding box center [488, 175] width 930 height 55
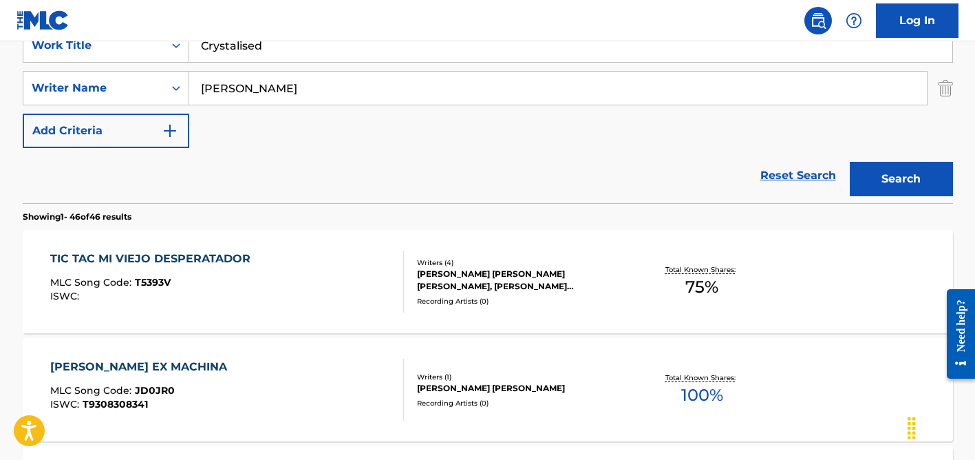
click at [248, 90] on input "[PERSON_NAME]" at bounding box center [557, 88] width 737 height 33
paste input "[PERSON_NAME]"
type input "[PERSON_NAME]"
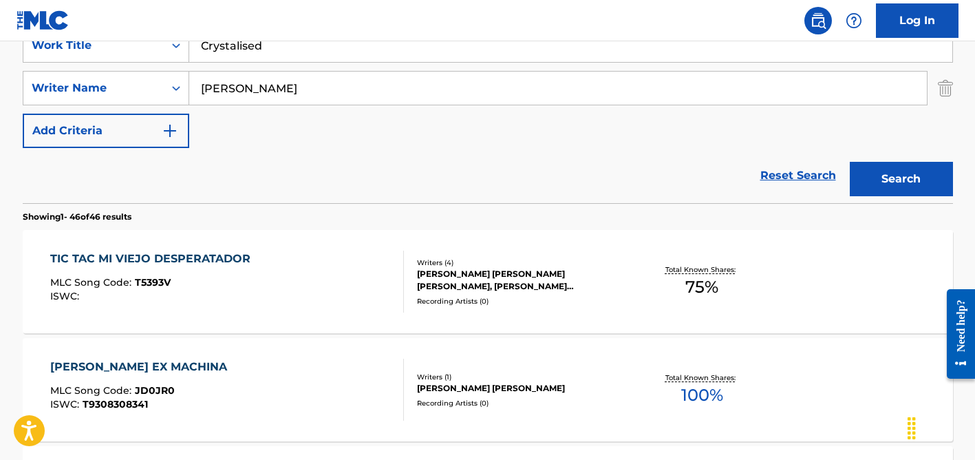
click at [850, 162] on button "Search" at bounding box center [901, 179] width 103 height 34
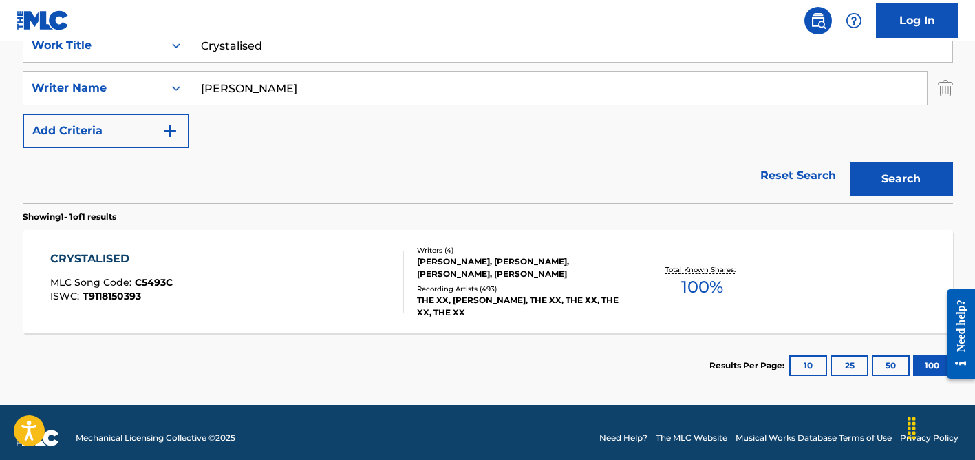
click at [452, 272] on div "[PERSON_NAME], [PERSON_NAME], [PERSON_NAME], [PERSON_NAME]" at bounding box center [521, 267] width 208 height 25
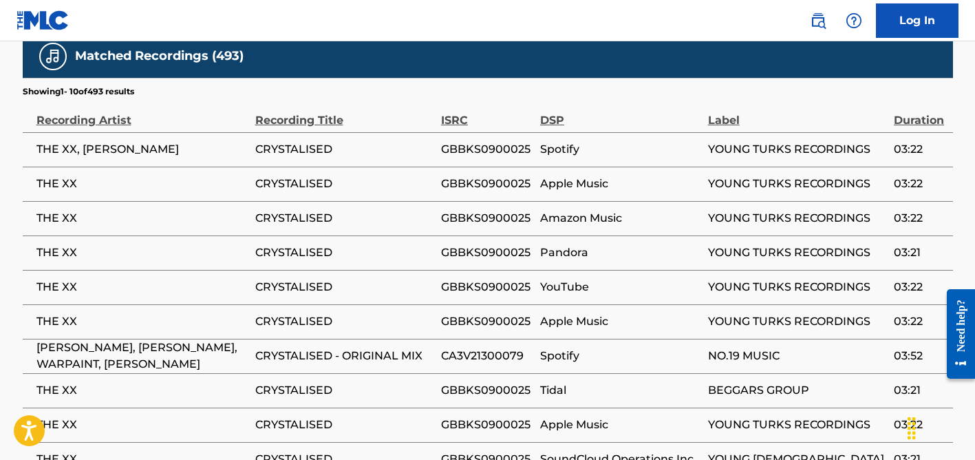
scroll to position [960, 0]
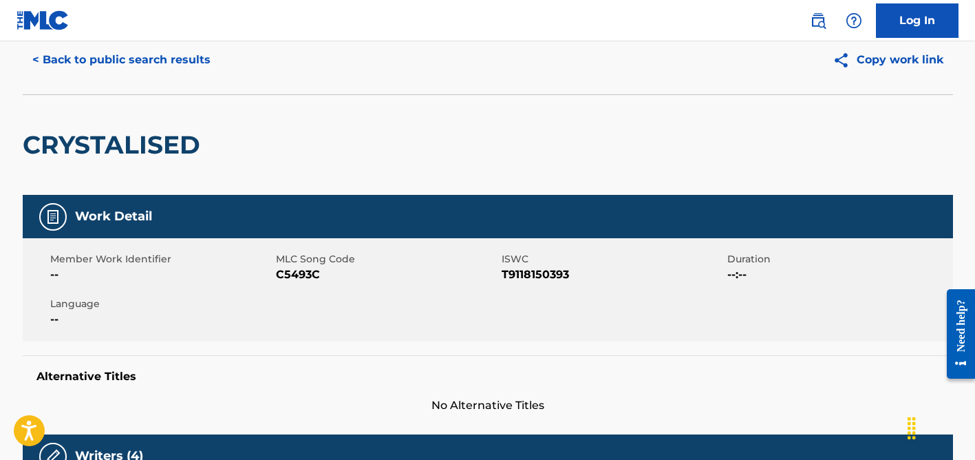
click at [193, 64] on button "< Back to public search results" at bounding box center [121, 60] width 197 height 34
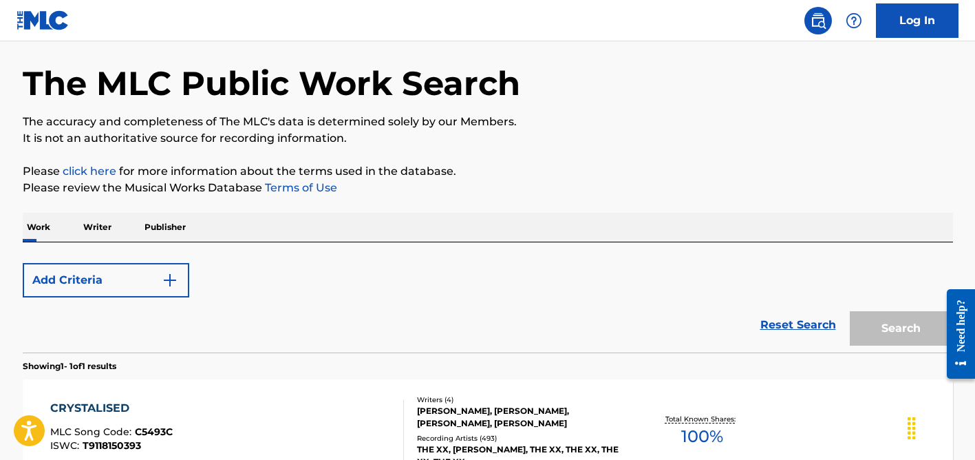
scroll to position [210, 0]
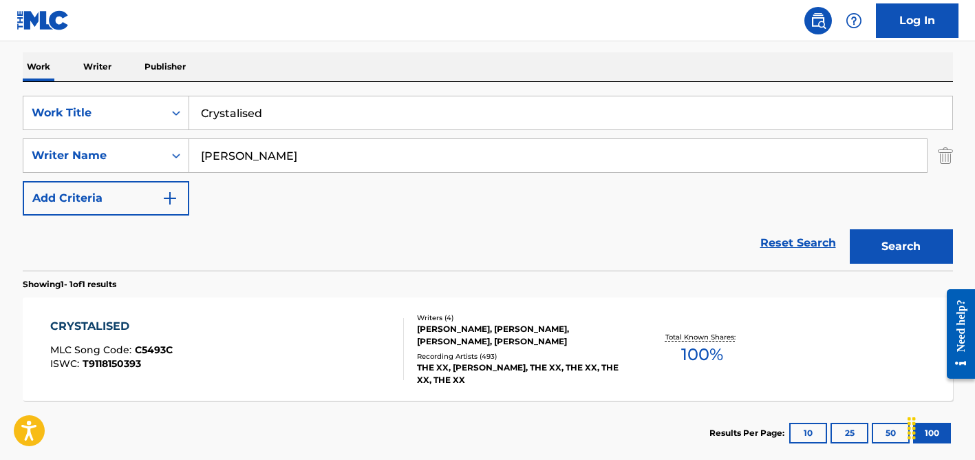
click at [235, 115] on input "Crystalised" at bounding box center [570, 112] width 763 height 33
paste input "[DEMOGRAPHIC_DATA] Ou Barzinho"
type input "[DEMOGRAPHIC_DATA] Ou Barzinho"
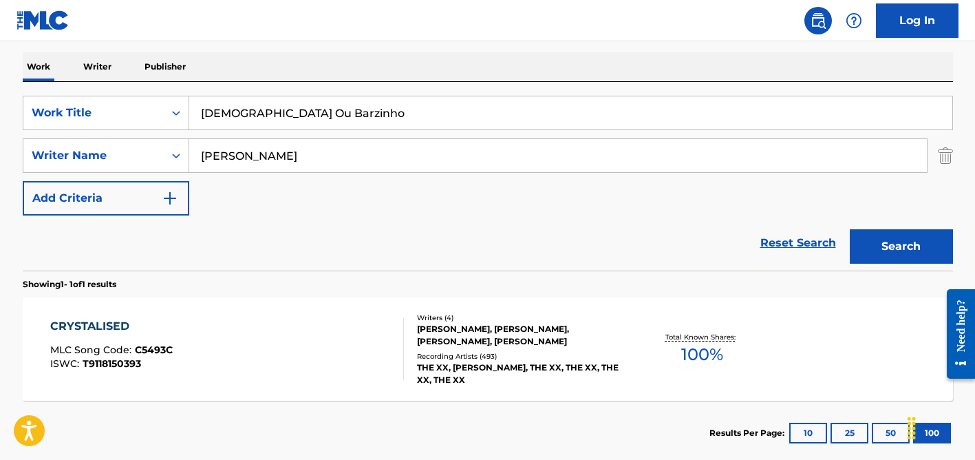
click at [247, 158] on input "[PERSON_NAME]" at bounding box center [557, 155] width 737 height 33
click at [850, 229] on button "Search" at bounding box center [901, 246] width 103 height 34
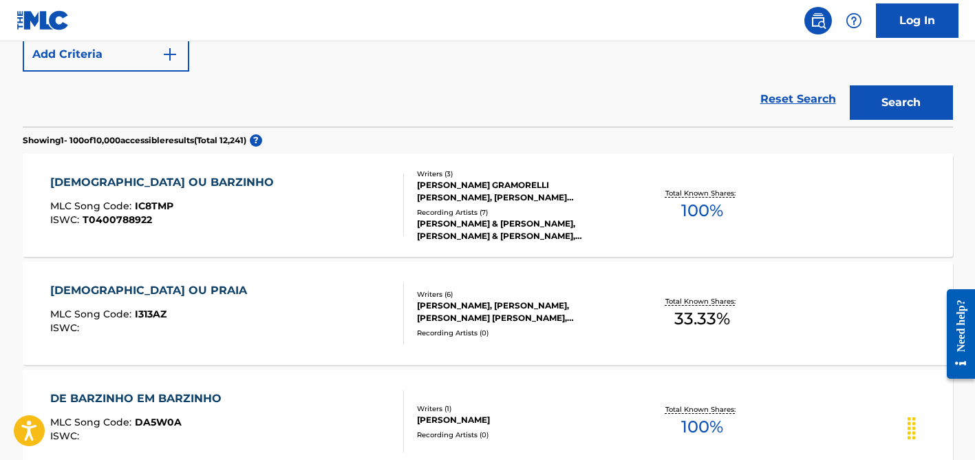
scroll to position [361, 0]
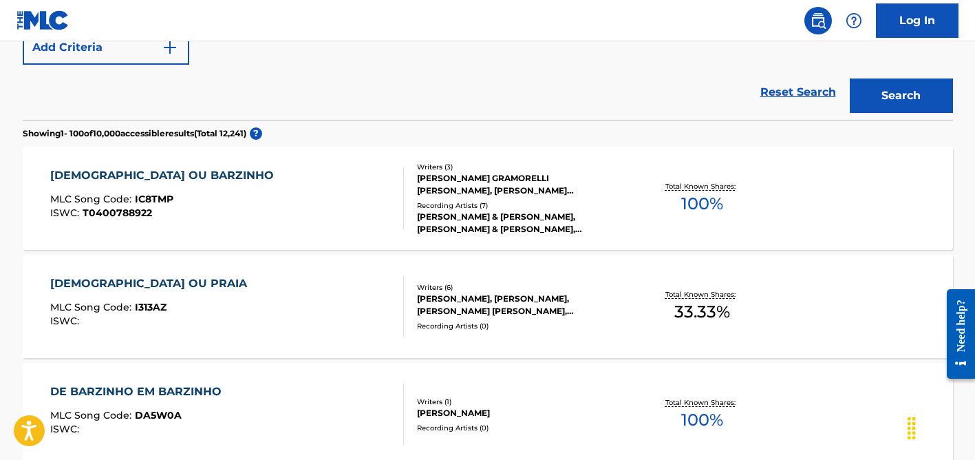
click at [457, 199] on div "Writers ( 3 ) [PERSON_NAME] GRAMORELLI [PERSON_NAME], [PERSON_NAME] GRAMORELLI …" at bounding box center [514, 199] width 221 height 74
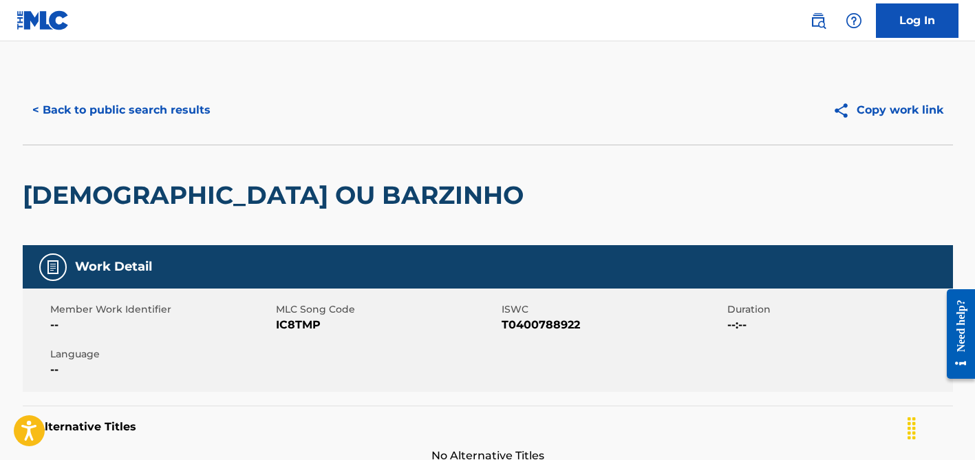
click at [112, 108] on button "< Back to public search results" at bounding box center [121, 110] width 197 height 34
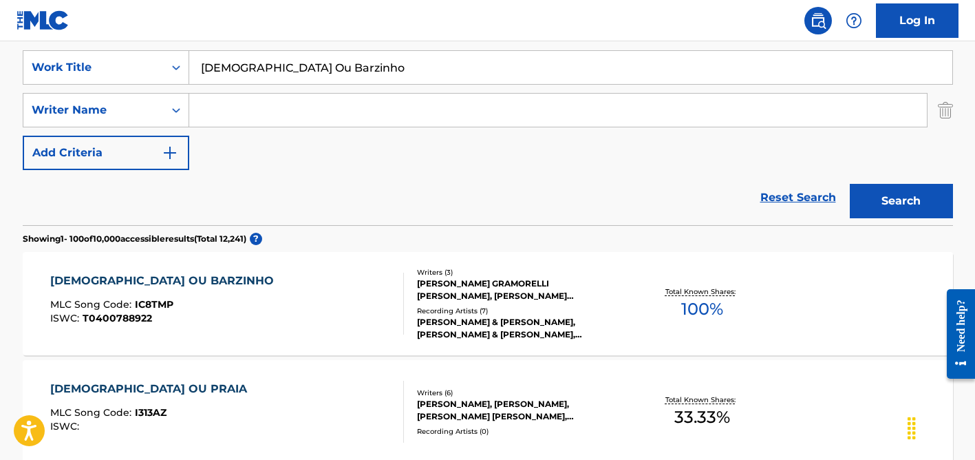
scroll to position [247, 0]
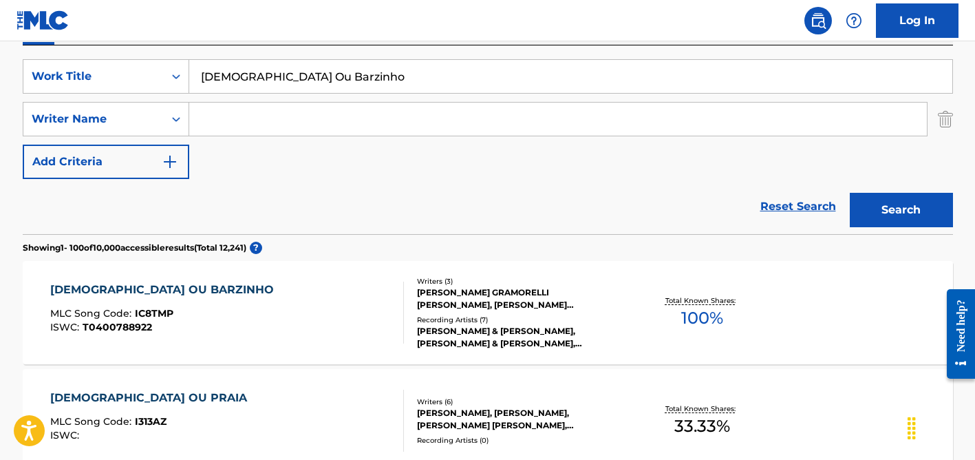
click at [253, 76] on input "[DEMOGRAPHIC_DATA] Ou Barzinho" at bounding box center [570, 76] width 763 height 33
paste input "De Pai Para Filha"
type input "De Pai Para Filha"
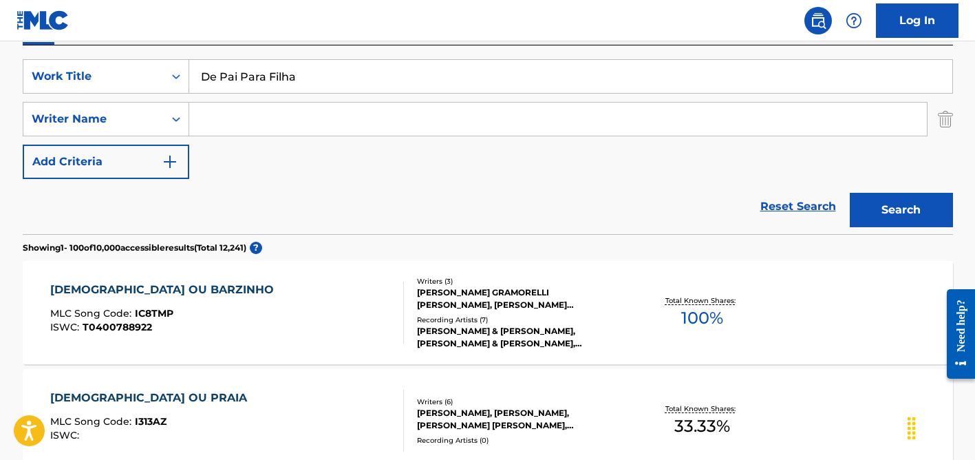
click at [850, 193] on button "Search" at bounding box center [901, 210] width 103 height 34
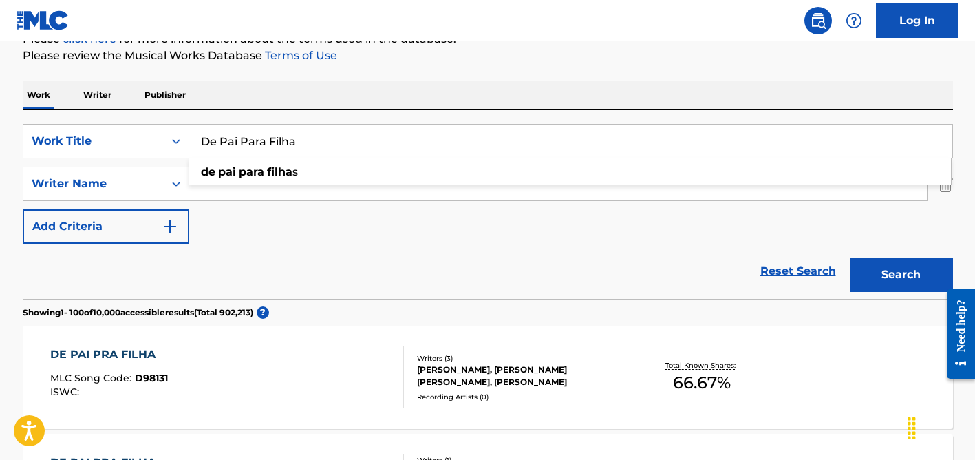
click at [321, 245] on div "Reset Search Search" at bounding box center [488, 271] width 930 height 55
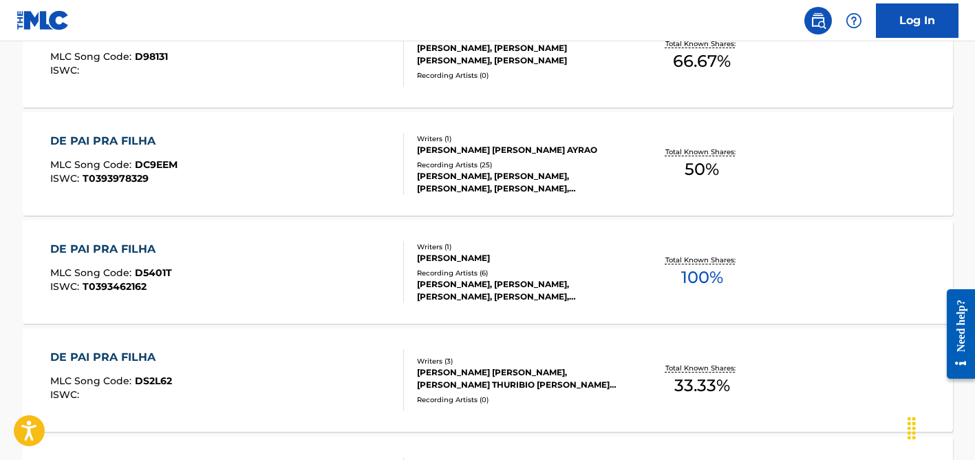
scroll to position [509, 0]
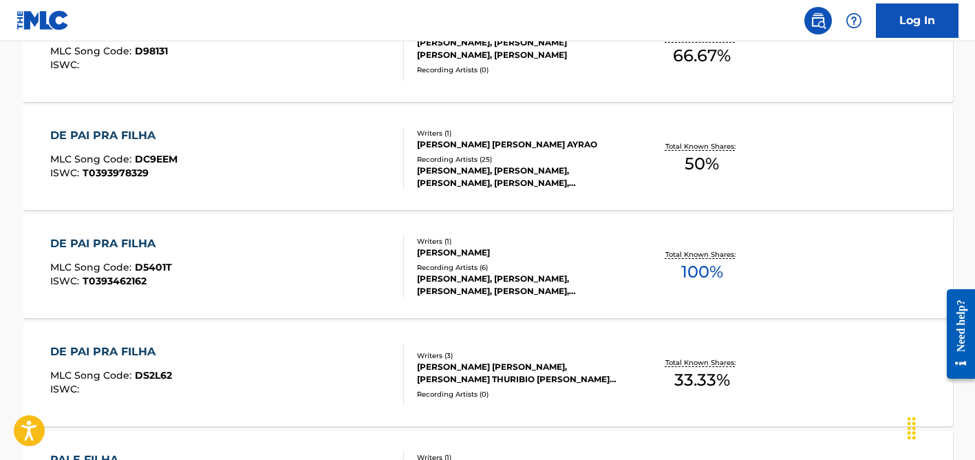
click at [475, 354] on div "Writers ( 3 )" at bounding box center [521, 355] width 208 height 10
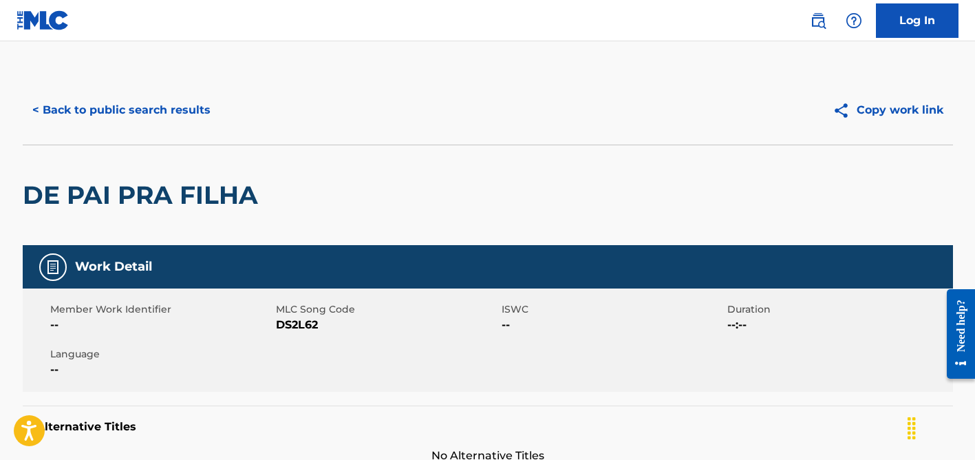
click at [182, 109] on button "< Back to public search results" at bounding box center [121, 110] width 197 height 34
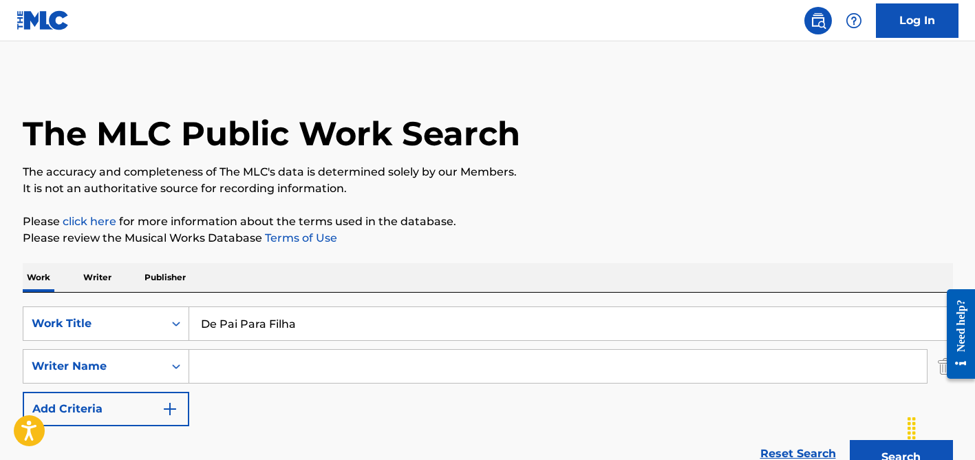
click at [246, 316] on input "De Pai Para Filha" at bounding box center [570, 323] width 763 height 33
paste input "Nikipata Nauli"
type input "Nikipata Nauli"
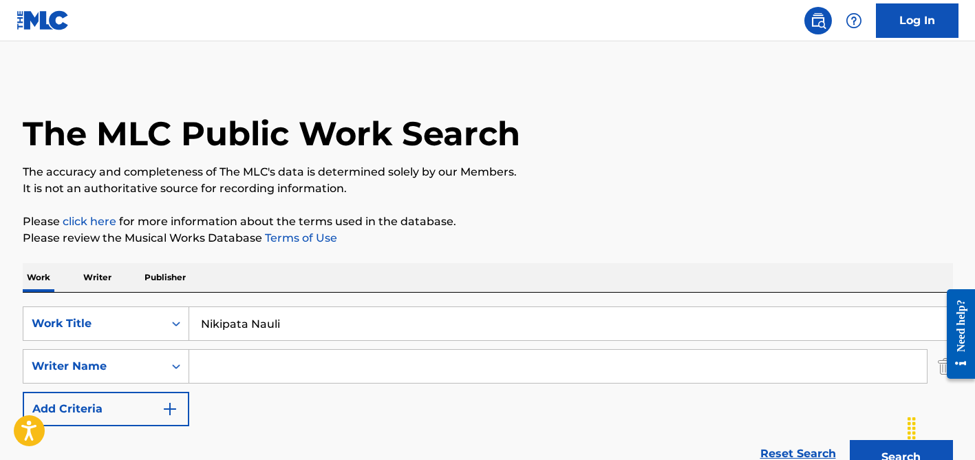
click at [850, 440] on button "Search" at bounding box center [901, 457] width 103 height 34
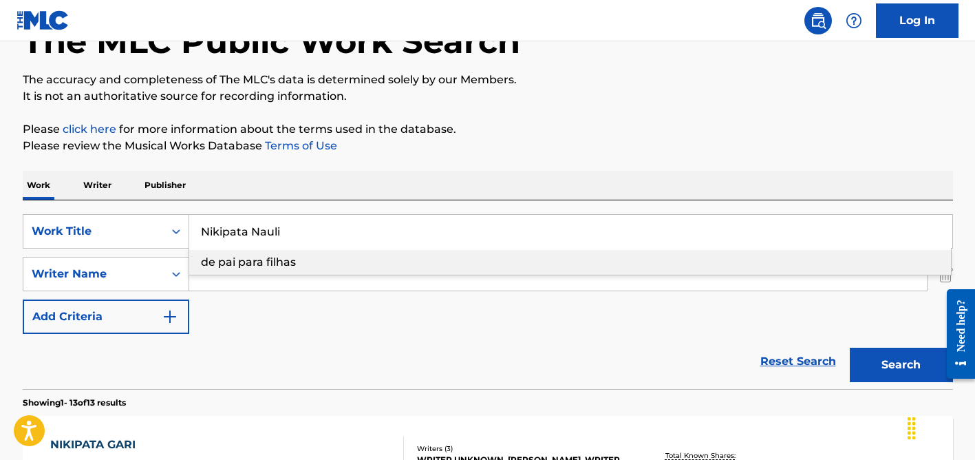
scroll to position [149, 0]
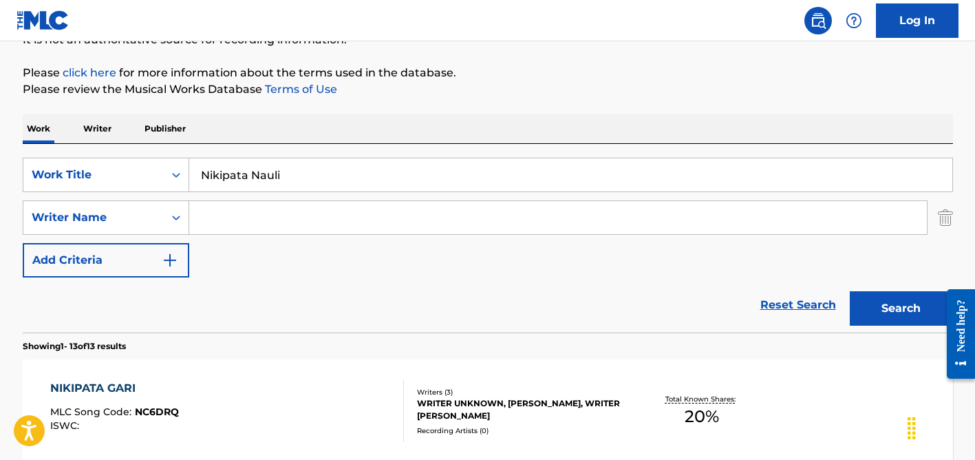
click at [334, 310] on div "Reset Search Search" at bounding box center [488, 304] width 930 height 55
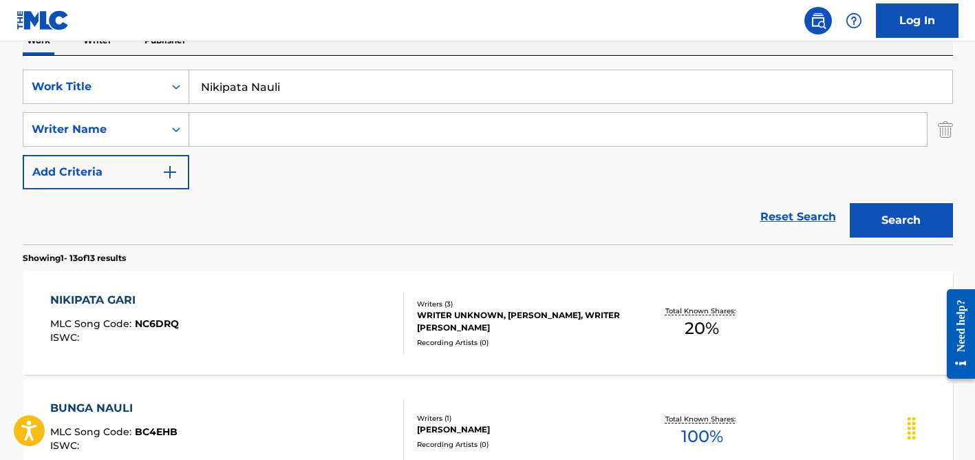
scroll to position [215, 0]
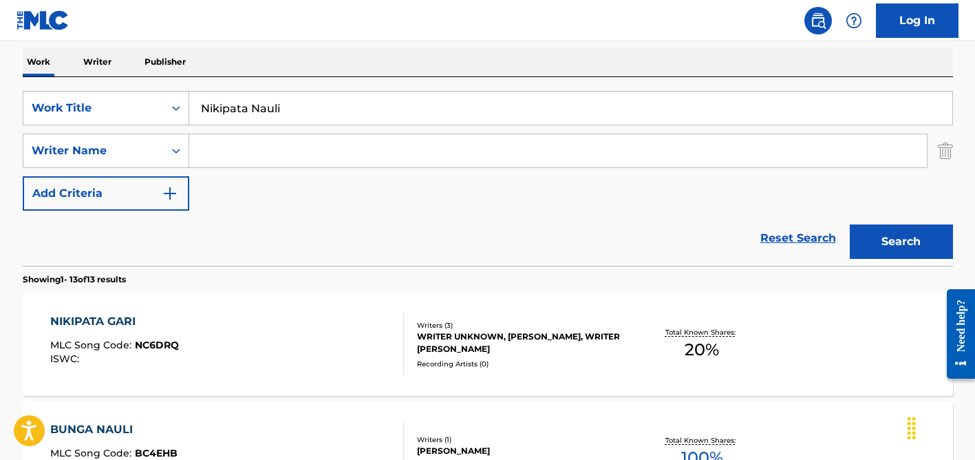
click at [224, 142] on input "Search Form" at bounding box center [557, 150] width 737 height 33
type input "chauhan"
click at [227, 109] on input "Nikipata Nauli" at bounding box center [570, 107] width 763 height 33
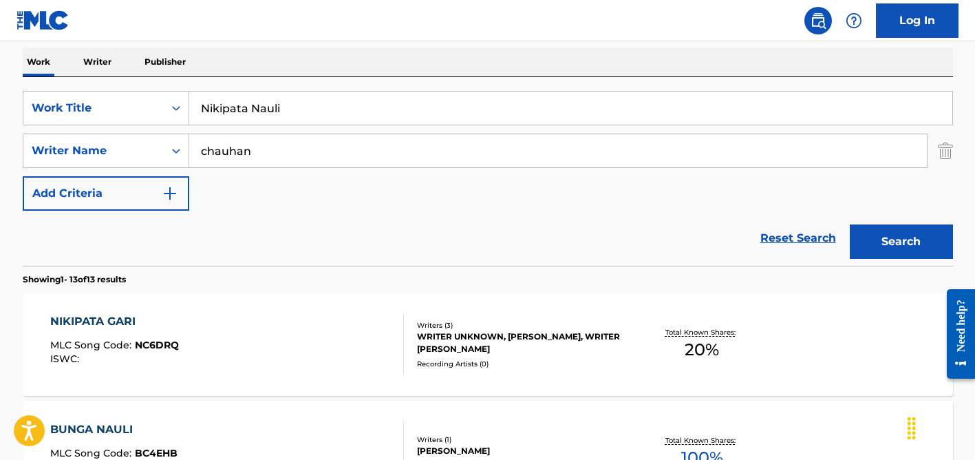
paste input "azara [PERSON_NAME]"
type input "Nazara [PERSON_NAME]"
click at [272, 80] on div "SearchWithCriteria34451544-f780-4cae-b938-1dfbd8191b54 Work Title Nazara [PERSO…" at bounding box center [488, 171] width 930 height 188
click at [277, 138] on input "chauhan" at bounding box center [557, 150] width 737 height 33
click at [850, 224] on button "Search" at bounding box center [901, 241] width 103 height 34
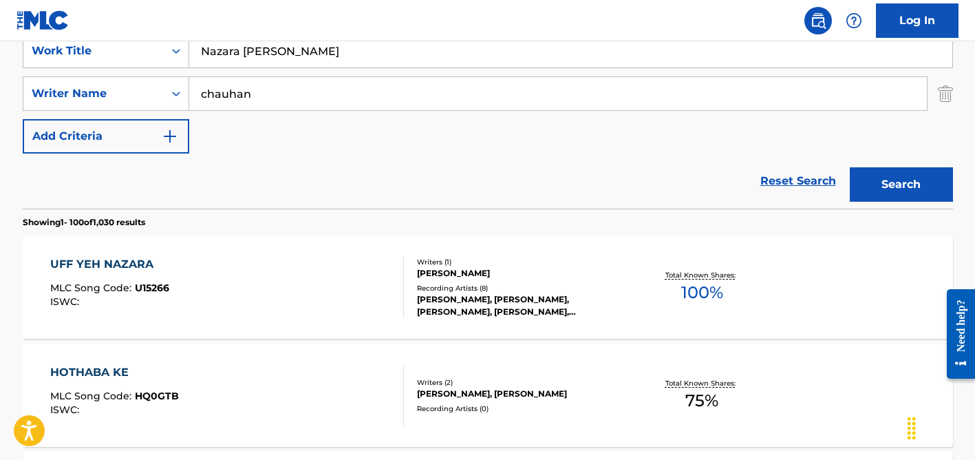
scroll to position [272, 0]
click at [285, 107] on input "chauhan" at bounding box center [557, 94] width 737 height 33
type input "[PERSON_NAME]"
click at [309, 56] on input "Nazara [PERSON_NAME]" at bounding box center [570, 51] width 763 height 33
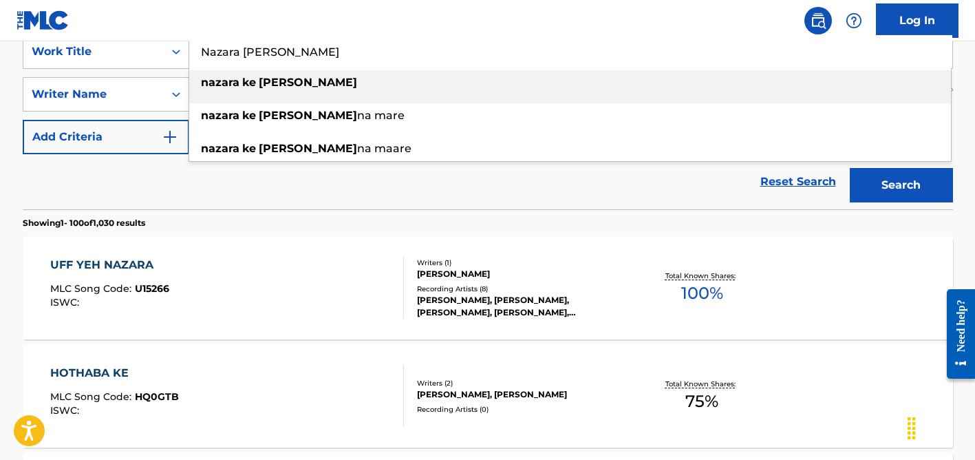
click at [309, 56] on input "Nazara [PERSON_NAME]" at bounding box center [570, 51] width 763 height 33
paste input "Dope Love"
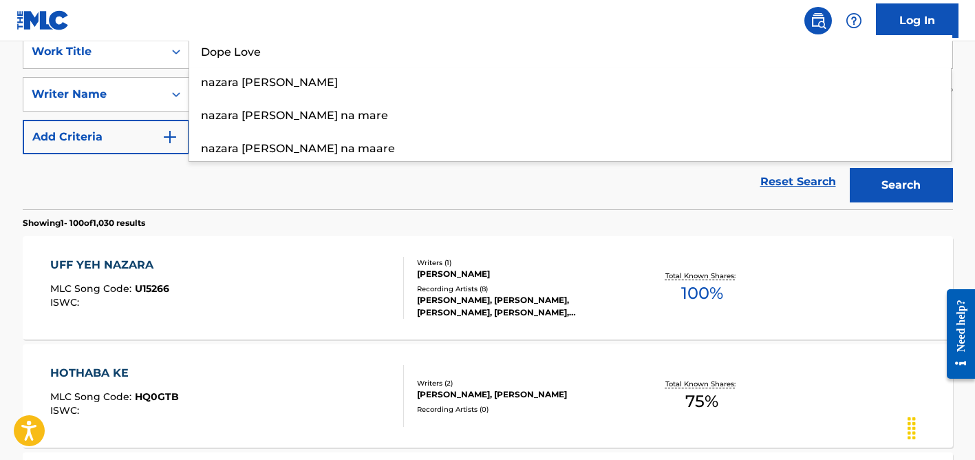
type input "Dope Love"
click at [215, 197] on div "Reset Search Search" at bounding box center [488, 181] width 930 height 55
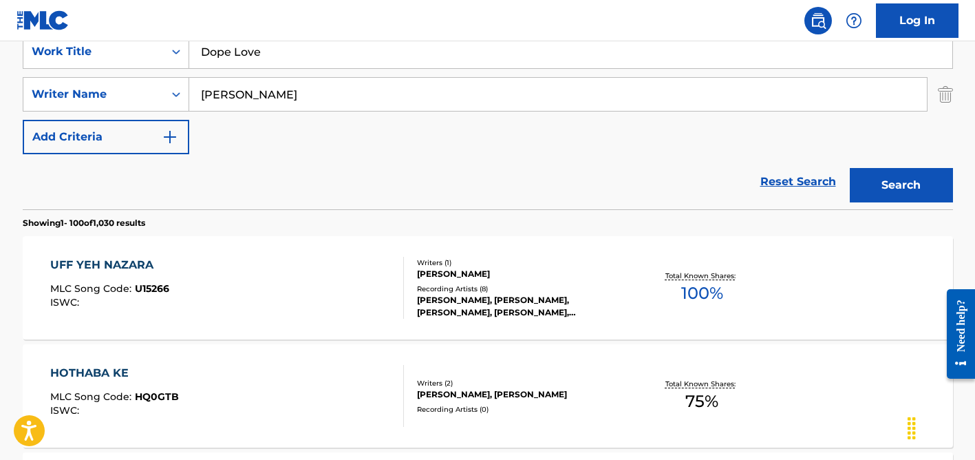
click at [284, 94] on input "[PERSON_NAME]" at bounding box center [557, 94] width 737 height 33
click at [850, 168] on button "Search" at bounding box center [901, 185] width 103 height 34
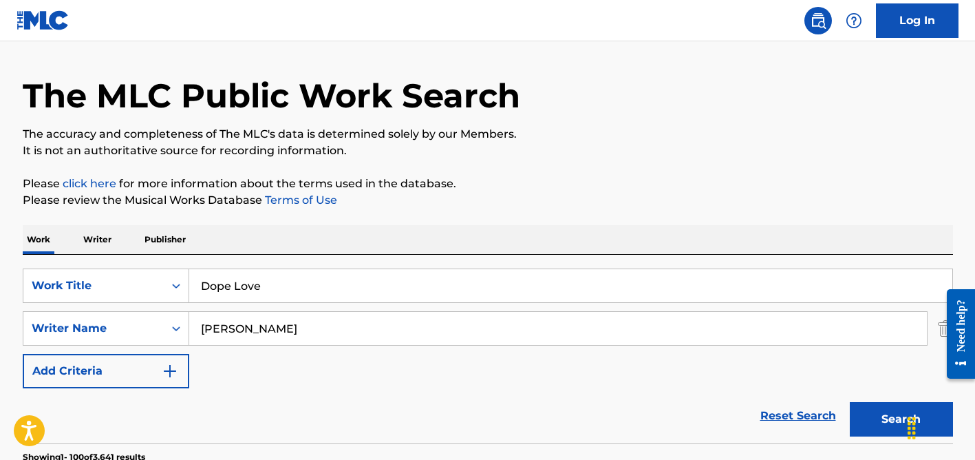
scroll to position [0, 0]
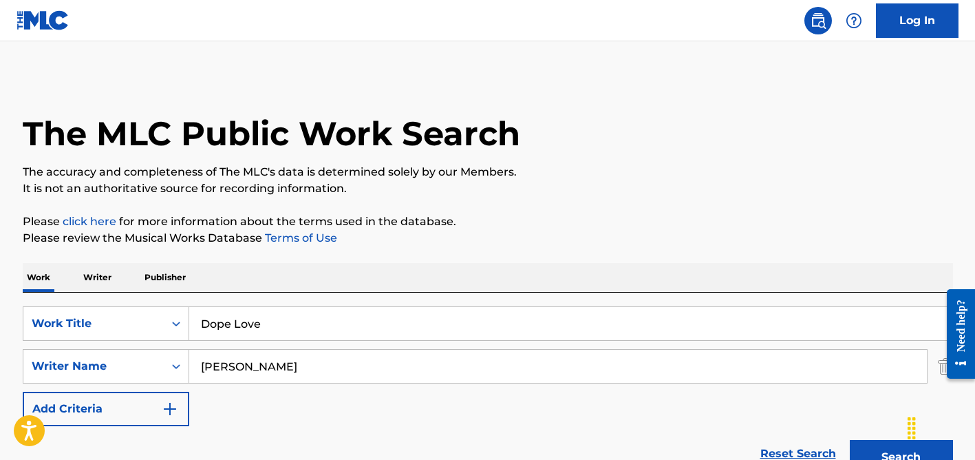
click at [239, 362] on input "[PERSON_NAME]" at bounding box center [557, 365] width 737 height 33
click at [850, 440] on button "Search" at bounding box center [901, 457] width 103 height 34
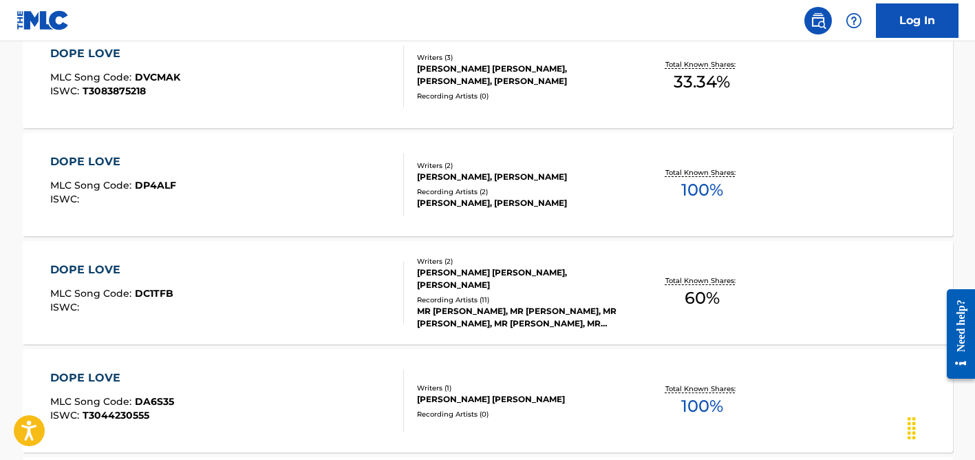
scroll to position [1319, 0]
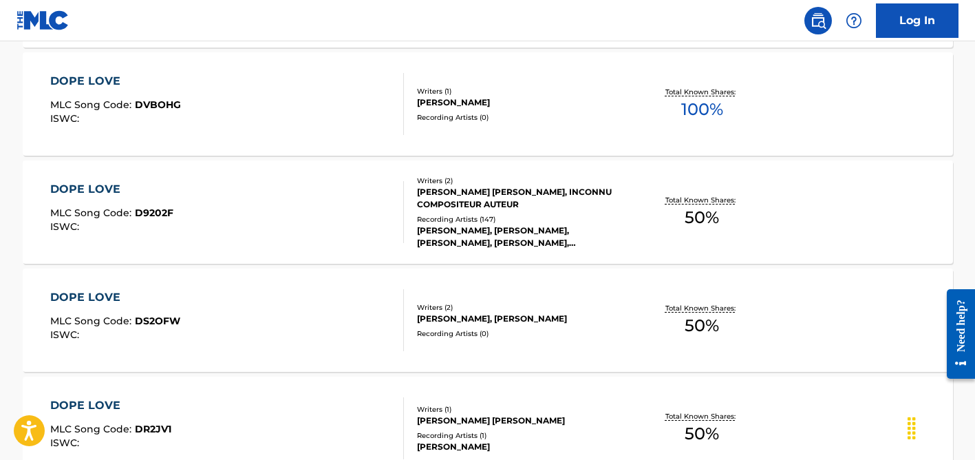
click at [450, 227] on div "[PERSON_NAME], [PERSON_NAME], [PERSON_NAME], [PERSON_NAME], [PERSON_NAME]" at bounding box center [521, 236] width 208 height 25
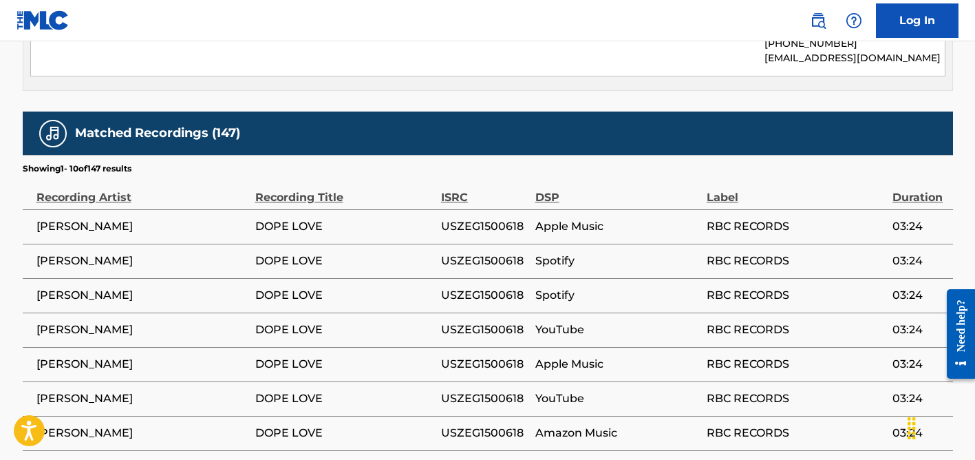
scroll to position [1063, 0]
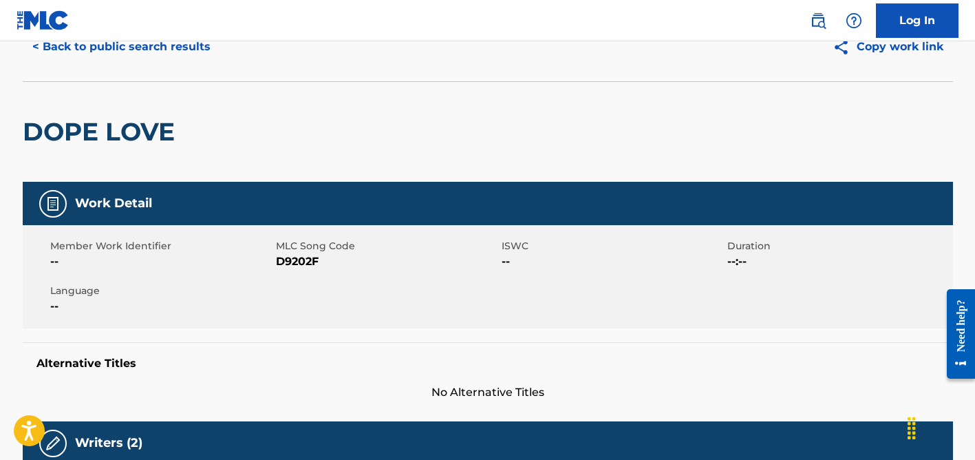
click at [186, 54] on button "< Back to public search results" at bounding box center [121, 47] width 197 height 34
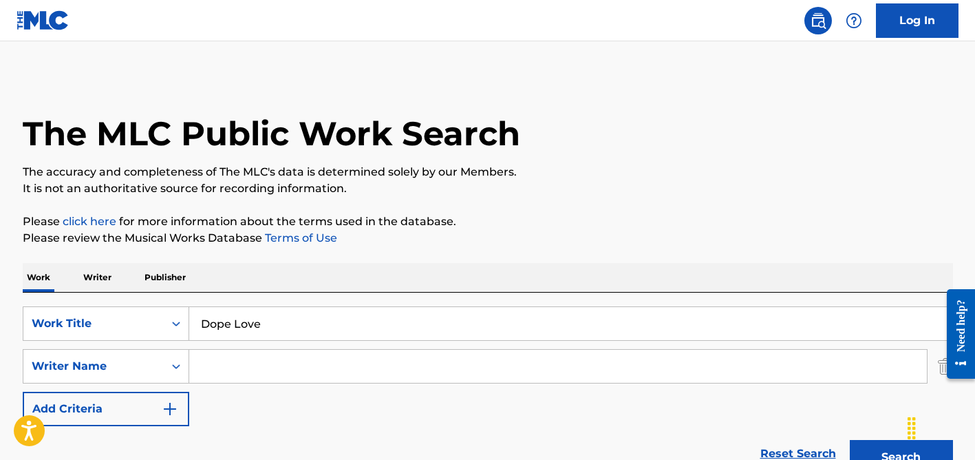
click at [244, 365] on input "Search Form" at bounding box center [557, 365] width 737 height 33
type input "[PERSON_NAME]"
click at [245, 329] on input "Dope Love" at bounding box center [570, 323] width 763 height 33
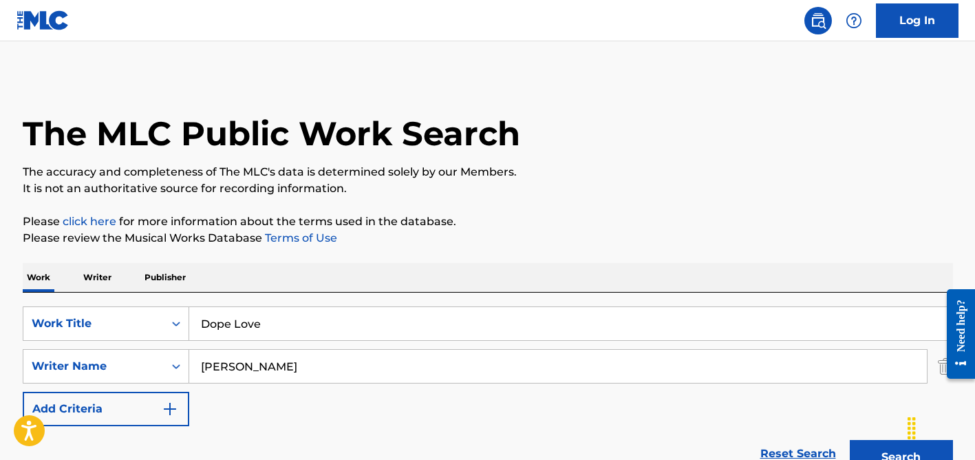
paste input "[PERSON_NAME] Được [PERSON_NAME]"
click at [217, 319] on input "[PERSON_NAME] Được [PERSON_NAME]" at bounding box center [570, 323] width 763 height 33
click at [270, 322] on input "[PERSON_NAME] Được [PERSON_NAME]" at bounding box center [570, 323] width 763 height 33
click at [303, 323] on input "[PERSON_NAME] [PERSON_NAME] Lựa" at bounding box center [570, 323] width 763 height 33
click at [327, 322] on input "[PERSON_NAME] [PERSON_NAME] Lựa" at bounding box center [570, 323] width 763 height 33
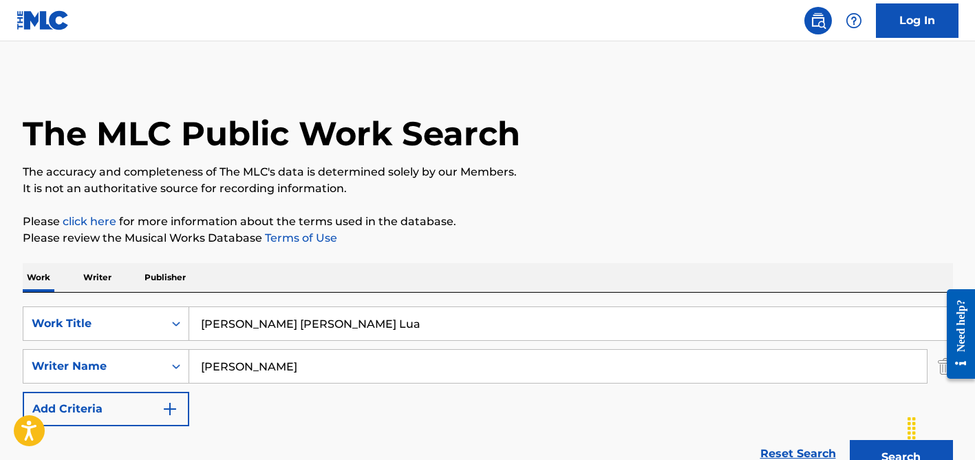
type input "[PERSON_NAME] [PERSON_NAME] Lua"
click at [850, 440] on button "Search" at bounding box center [901, 457] width 103 height 34
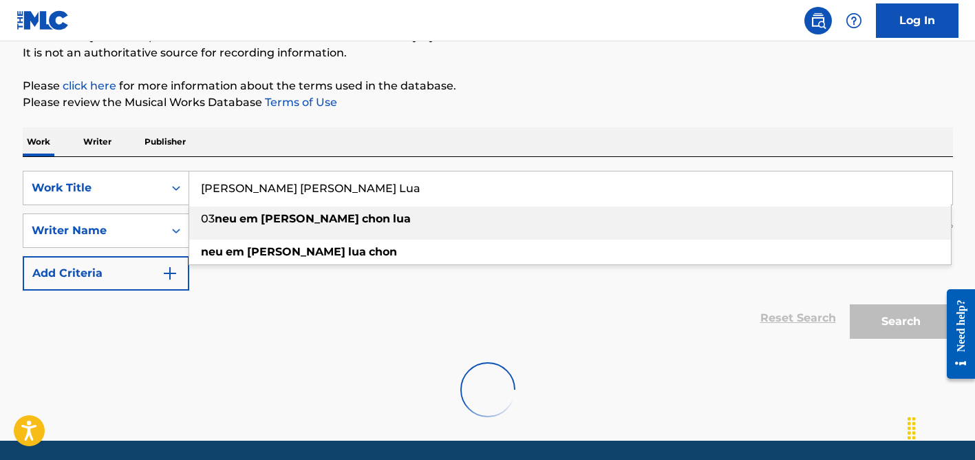
scroll to position [182, 0]
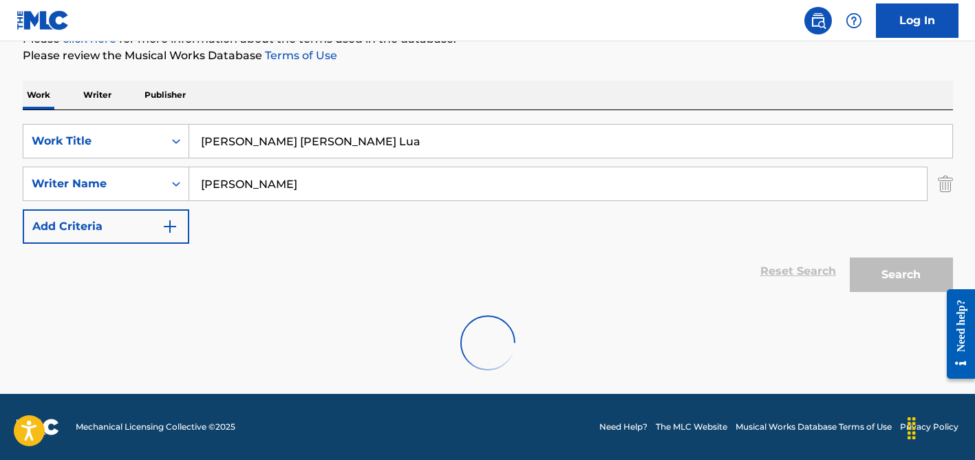
click at [136, 272] on div "Reset Search Search" at bounding box center [488, 271] width 930 height 55
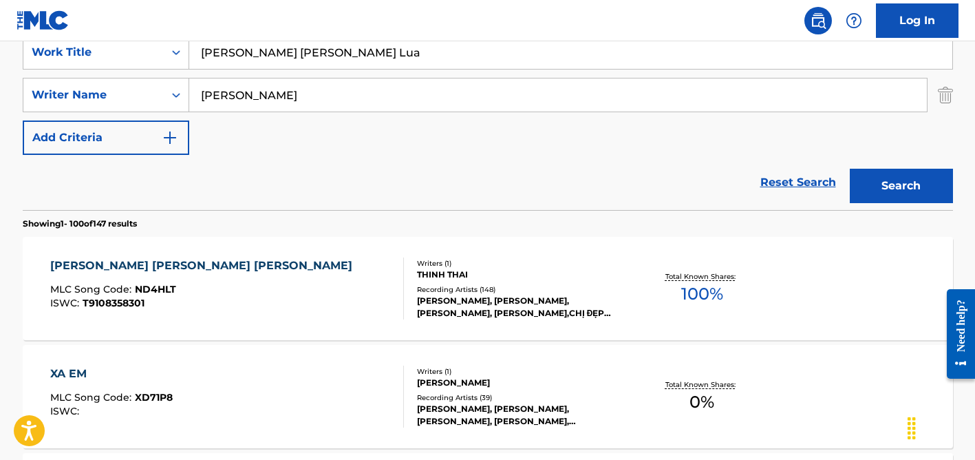
scroll to position [270, 0]
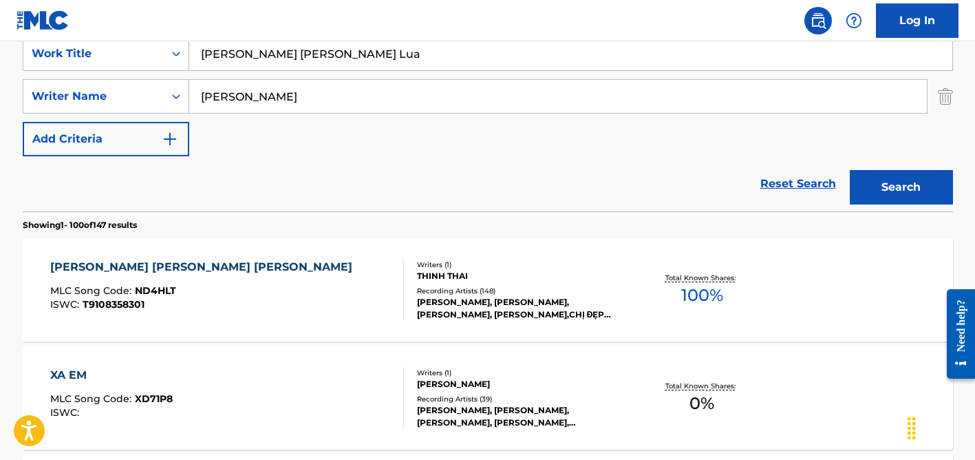
click at [447, 299] on div "[PERSON_NAME], [PERSON_NAME], [PERSON_NAME], [PERSON_NAME],CHỊ ĐẸP ĐẠP GIÓ RẼ S…" at bounding box center [521, 308] width 208 height 25
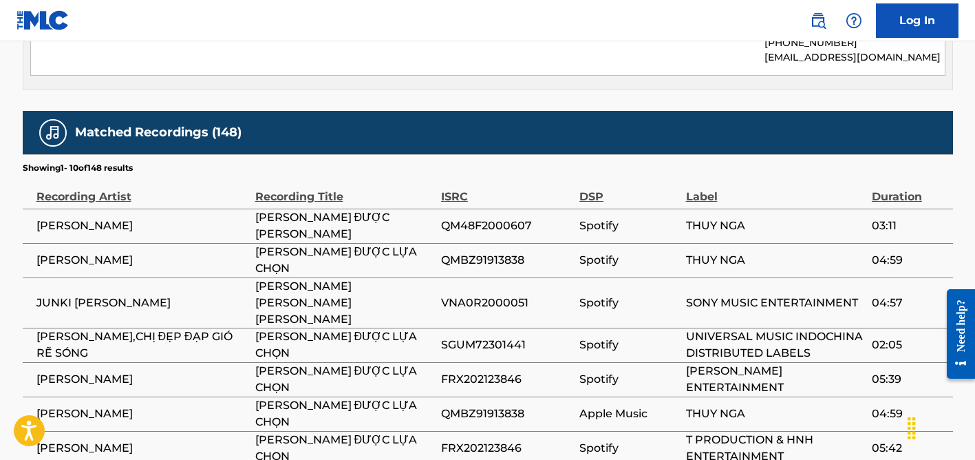
scroll to position [788, 0]
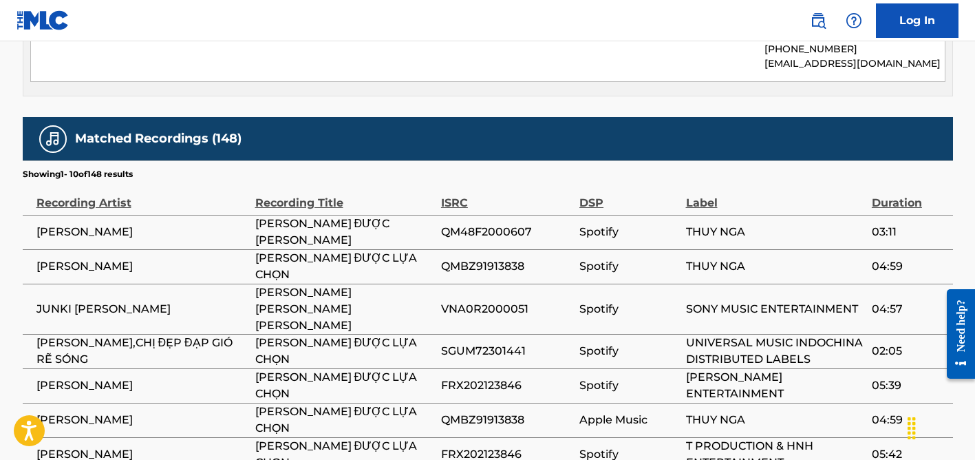
click at [85, 258] on span "[PERSON_NAME]" at bounding box center [142, 266] width 212 height 17
copy div "[PERSON_NAME]"
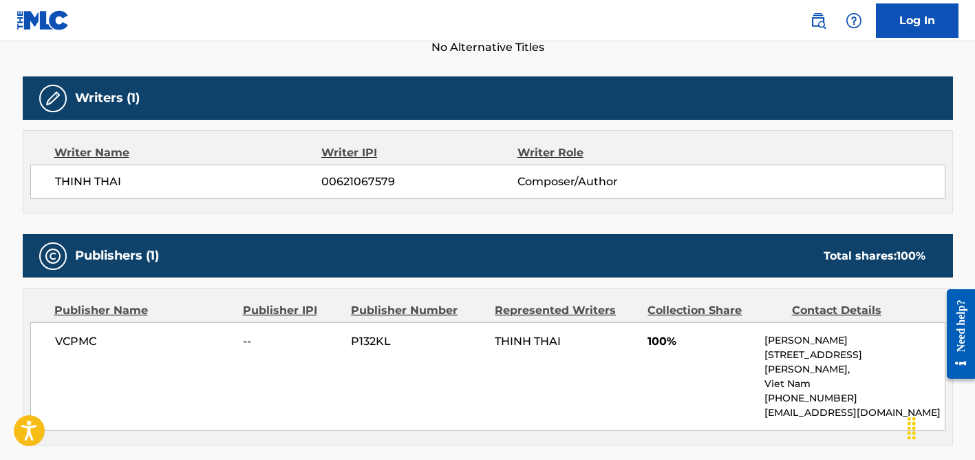
scroll to position [0, 0]
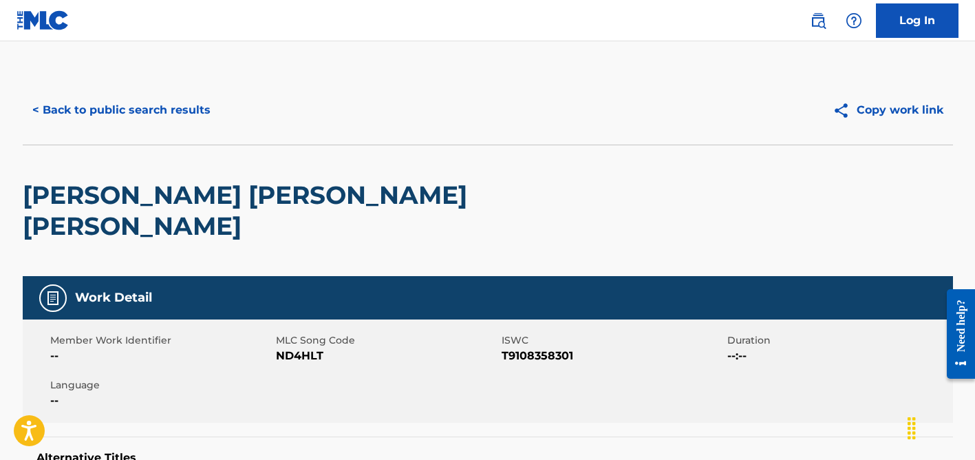
click at [128, 107] on button "< Back to public search results" at bounding box center [121, 110] width 197 height 34
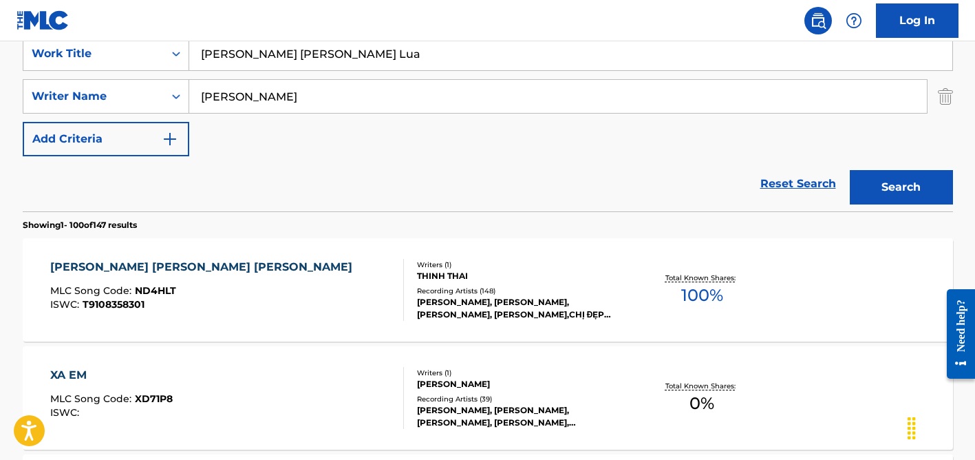
click at [332, 56] on input "[PERSON_NAME] [PERSON_NAME] Lua" at bounding box center [570, 53] width 763 height 33
paste input "Pompalamasyon"
type input "Pompalamasyon"
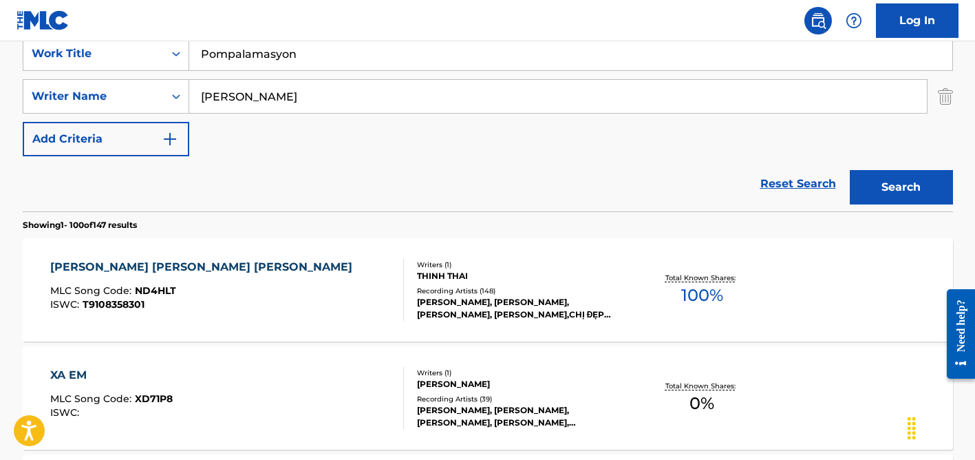
click at [317, 70] on div "Pompalamasyon" at bounding box center [571, 53] width 764 height 34
click at [317, 87] on input "[PERSON_NAME]" at bounding box center [557, 96] width 737 height 33
click at [850, 170] on button "Search" at bounding box center [901, 187] width 103 height 34
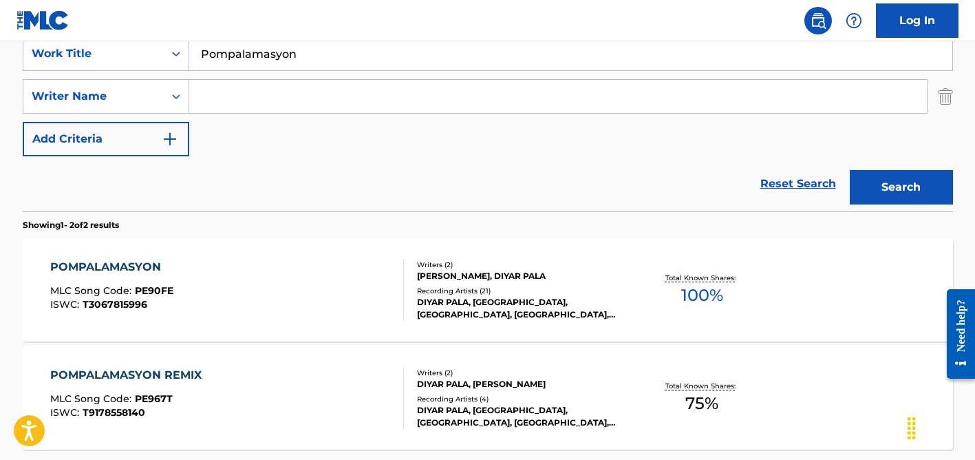
scroll to position [277, 0]
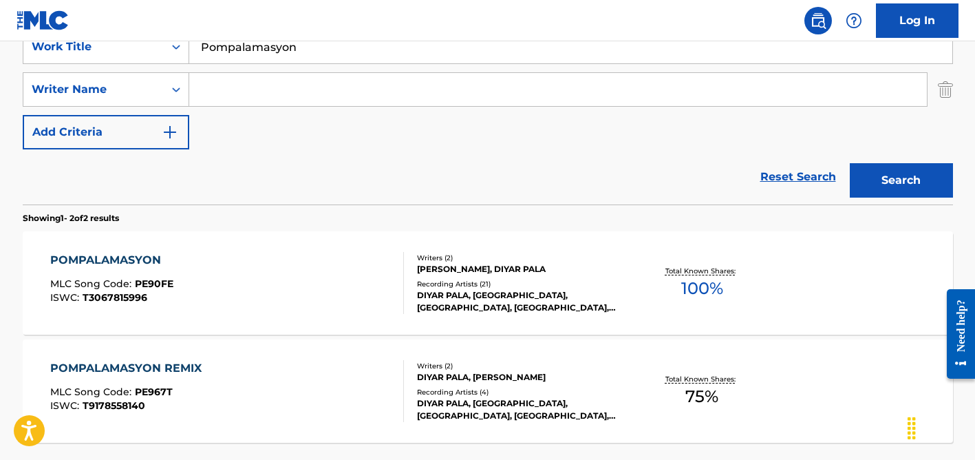
click at [475, 291] on div "DIYAR PALA, [GEOGRAPHIC_DATA], [GEOGRAPHIC_DATA], [GEOGRAPHIC_DATA], [GEOGRAPHI…" at bounding box center [521, 301] width 208 height 25
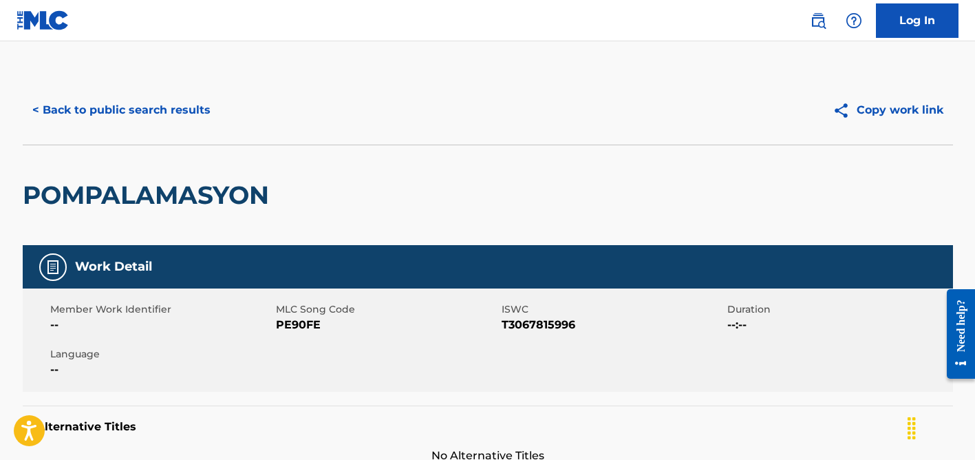
click at [166, 115] on button "< Back to public search results" at bounding box center [121, 110] width 197 height 34
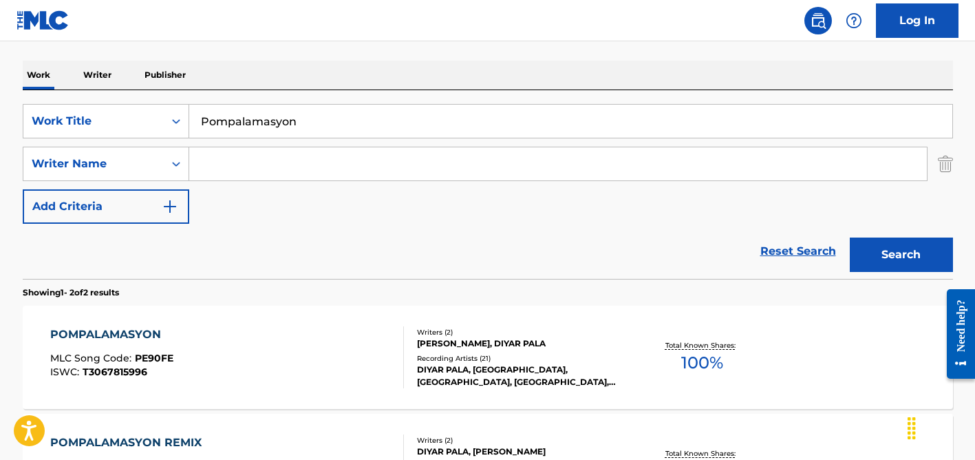
scroll to position [197, 0]
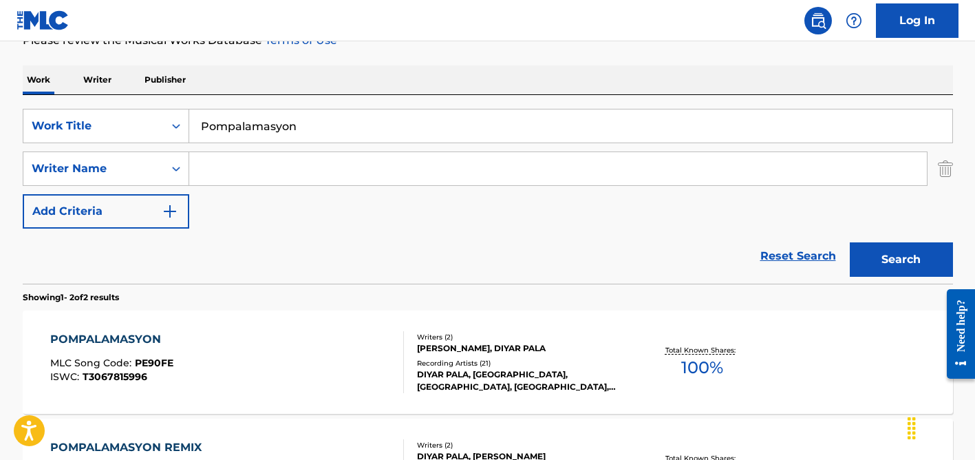
click at [261, 117] on input "Pompalamasyon" at bounding box center [570, 125] width 763 height 33
paste input "Choo Choo Ch'Boogie"
click at [850, 242] on button "Search" at bounding box center [901, 259] width 103 height 34
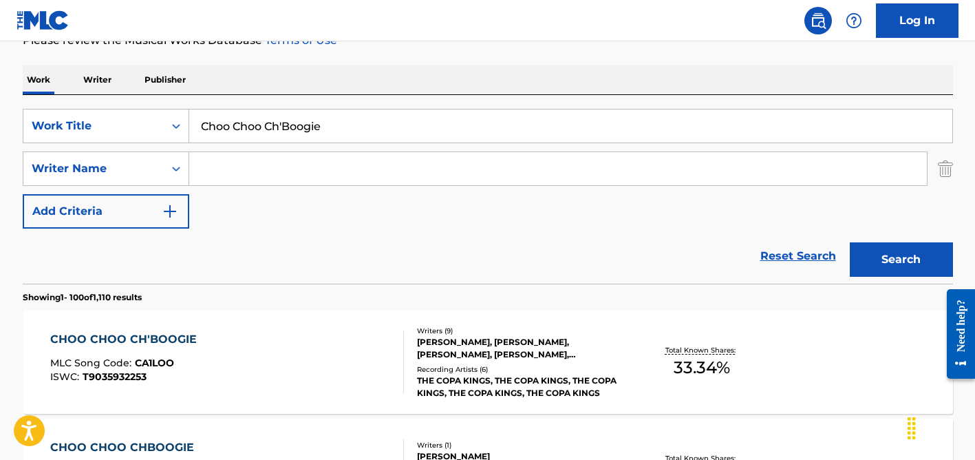
click at [301, 140] on input "Choo Choo Ch'Boogie" at bounding box center [570, 125] width 763 height 33
paste input "Mutsonga"
click at [850, 242] on button "Search" at bounding box center [901, 259] width 103 height 34
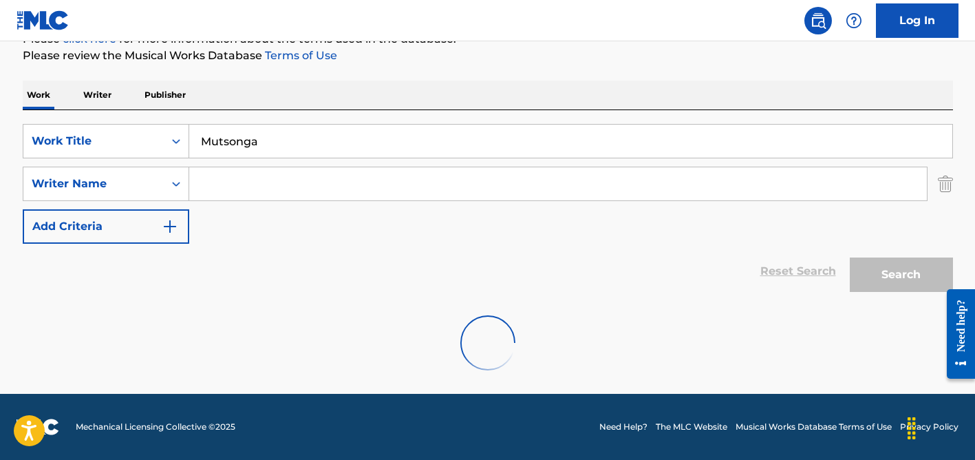
scroll to position [182, 0]
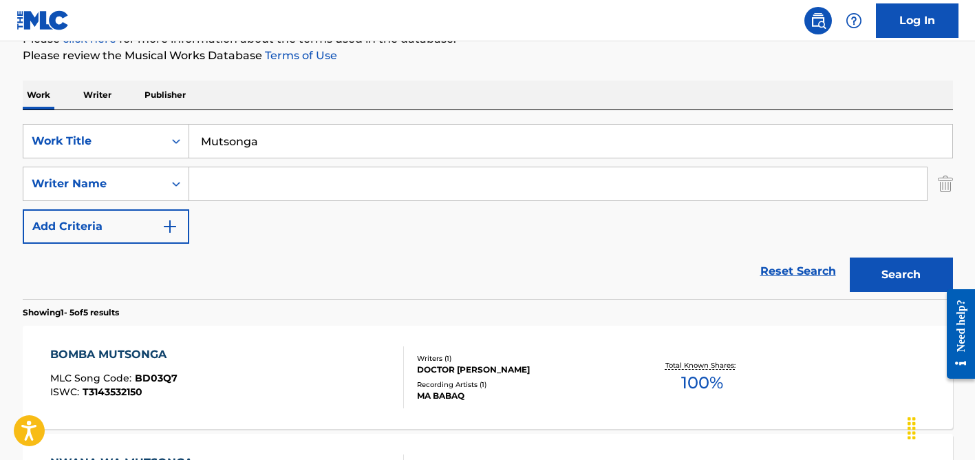
type input "ntombi ya mutsonga"
click at [244, 192] on input "Search Form" at bounding box center [557, 183] width 737 height 33
type input "[PERSON_NAME]"
click at [260, 164] on div "SearchWithCriteria34451544-f780-4cae-b938-1dfbd8191b54 Work Title ntombi ya mut…" at bounding box center [488, 184] width 930 height 120
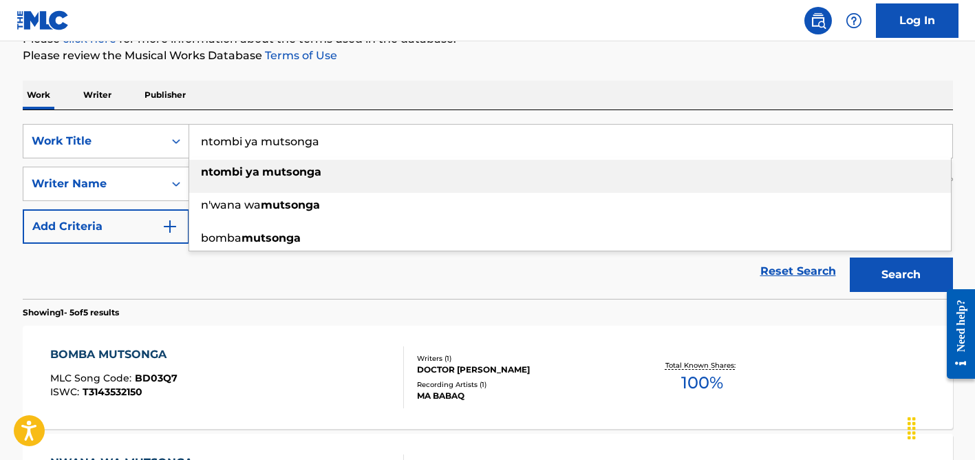
click at [268, 149] on input "ntombi ya mutsonga" at bounding box center [570, 141] width 763 height 33
paste input "rose sunglasses"
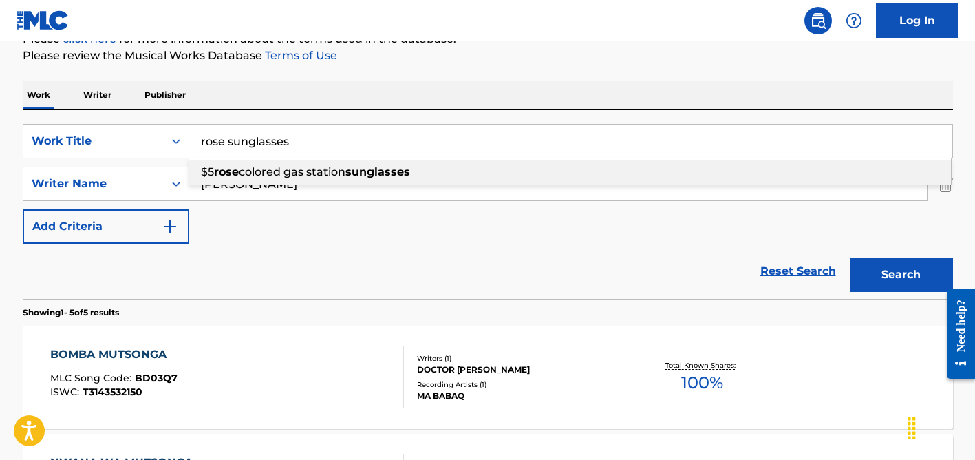
click at [333, 127] on input "rose sunglasses" at bounding box center [570, 141] width 763 height 33
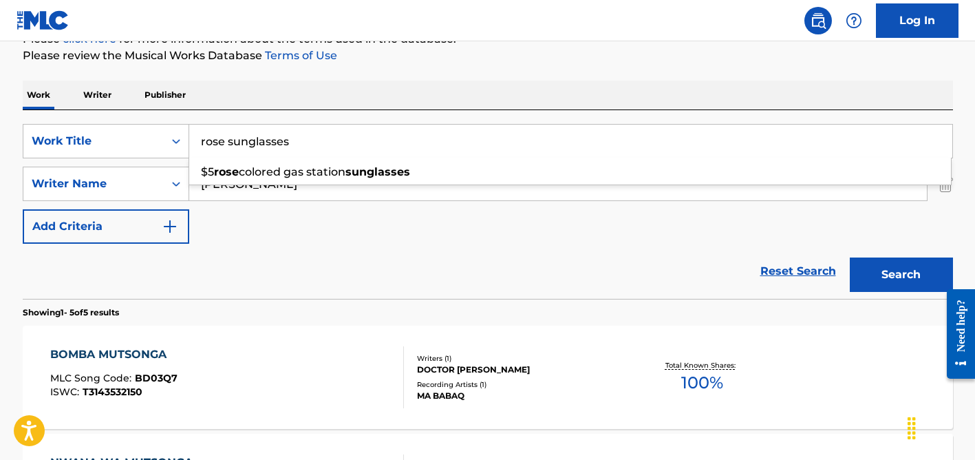
type input "rose sunglasses"
click at [291, 208] on div "SearchWithCriteria34451544-f780-4cae-b938-1dfbd8191b54 Work Title rose sunglass…" at bounding box center [488, 184] width 930 height 120
click at [291, 184] on input "[PERSON_NAME]" at bounding box center [557, 183] width 737 height 33
click at [850, 257] on button "Search" at bounding box center [901, 274] width 103 height 34
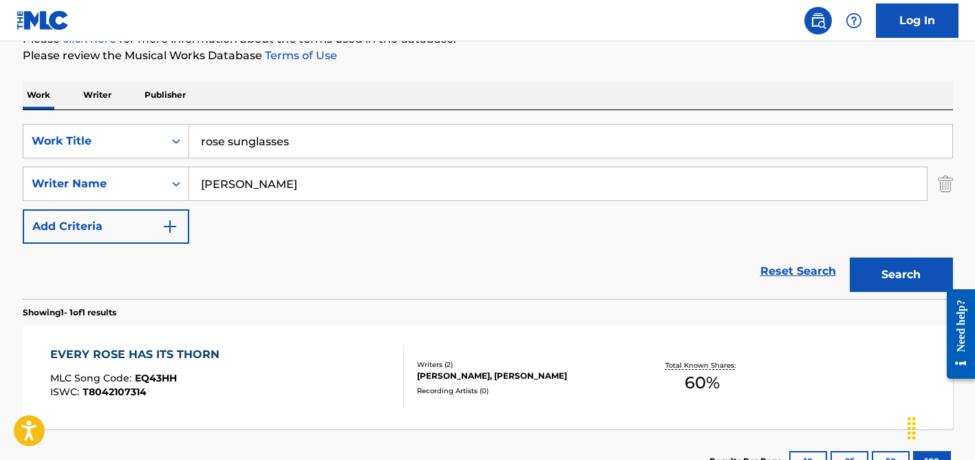
scroll to position [289, 0]
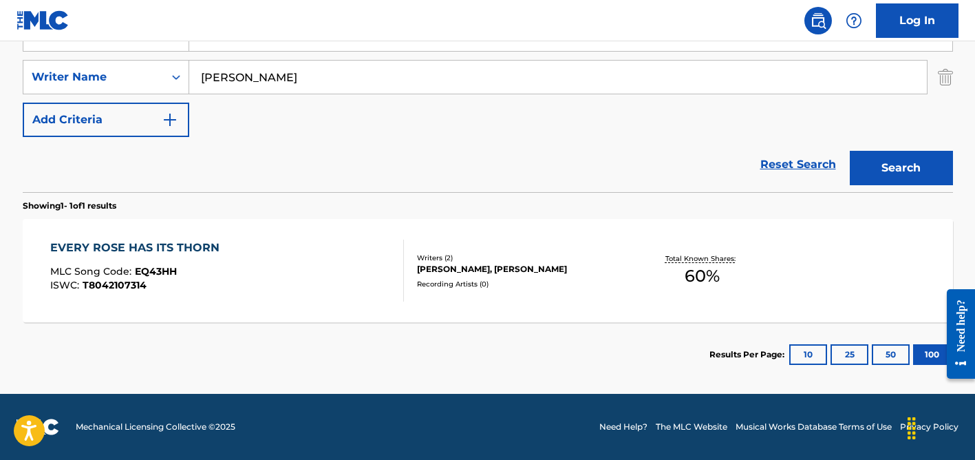
click at [283, 79] on input "[PERSON_NAME]" at bounding box center [557, 77] width 737 height 33
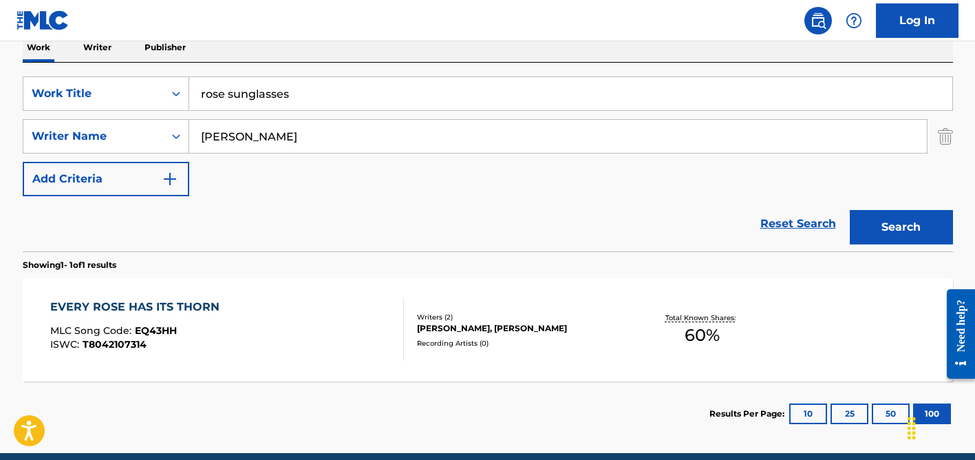
scroll to position [226, 0]
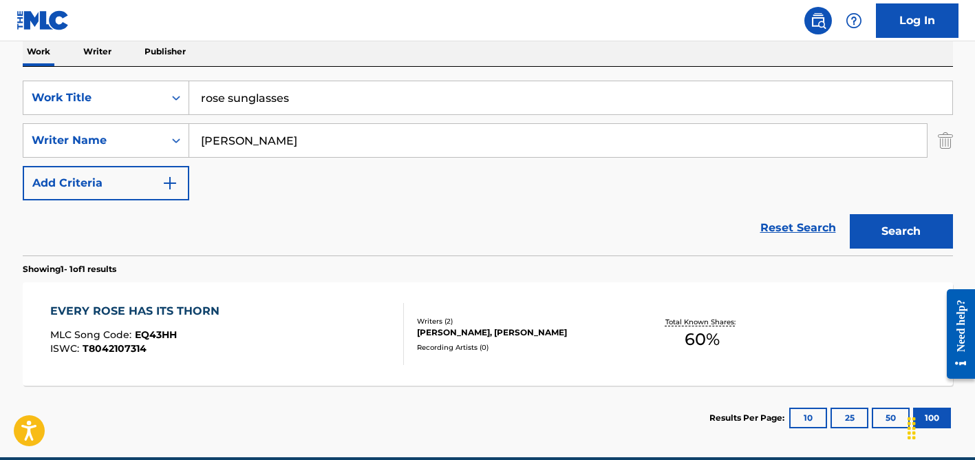
type input "[PERSON_NAME]"
click at [294, 111] on input "rose sunglasses" at bounding box center [570, 97] width 763 height 33
type input "zaar"
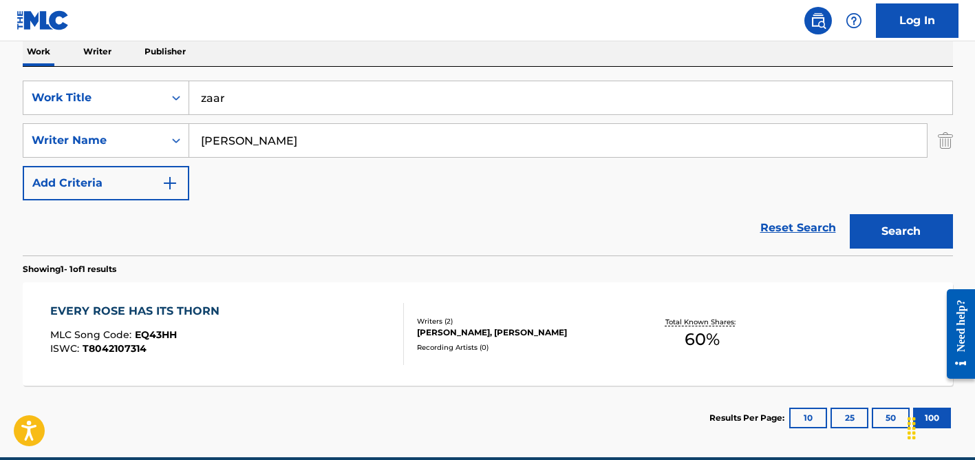
click at [850, 214] on button "Search" at bounding box center [901, 231] width 103 height 34
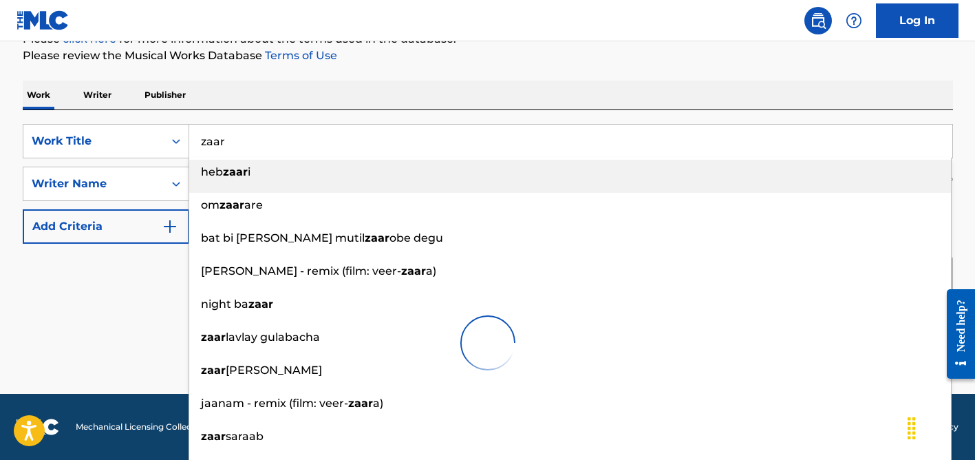
click at [366, 96] on div "Work Writer Publisher" at bounding box center [488, 94] width 930 height 29
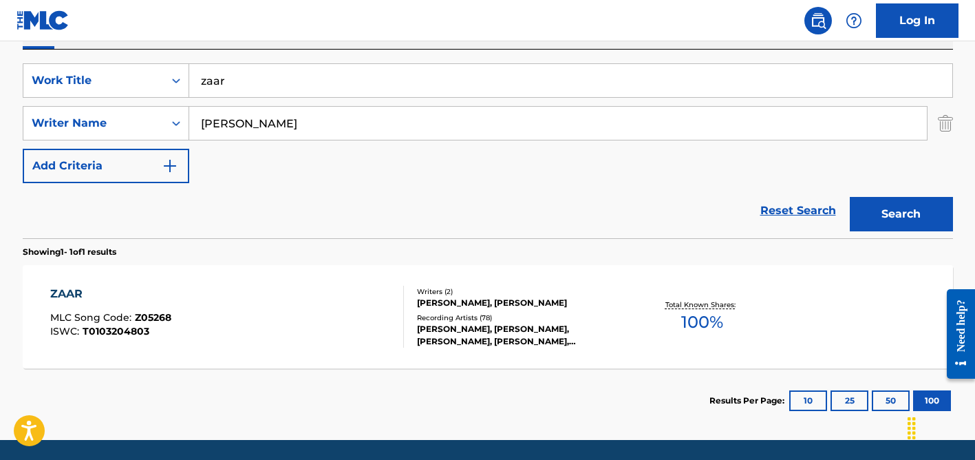
scroll to position [289, 0]
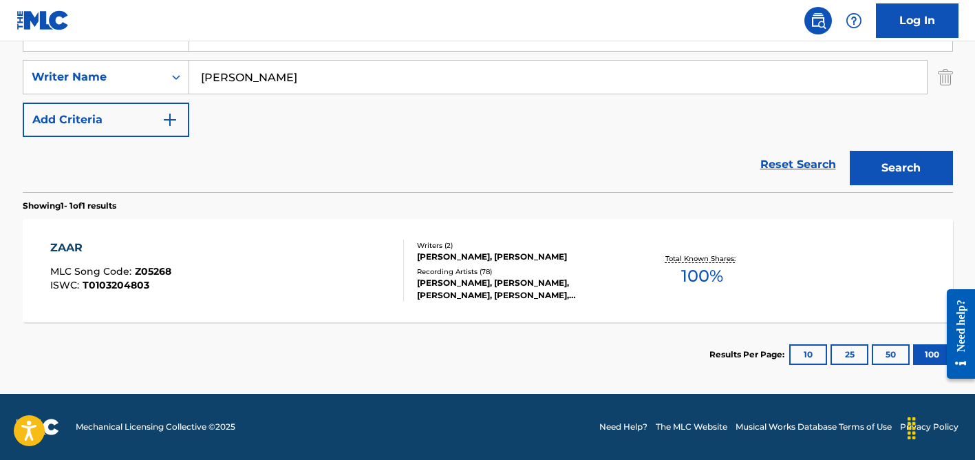
click at [438, 244] on div "Writers ( 2 )" at bounding box center [521, 245] width 208 height 10
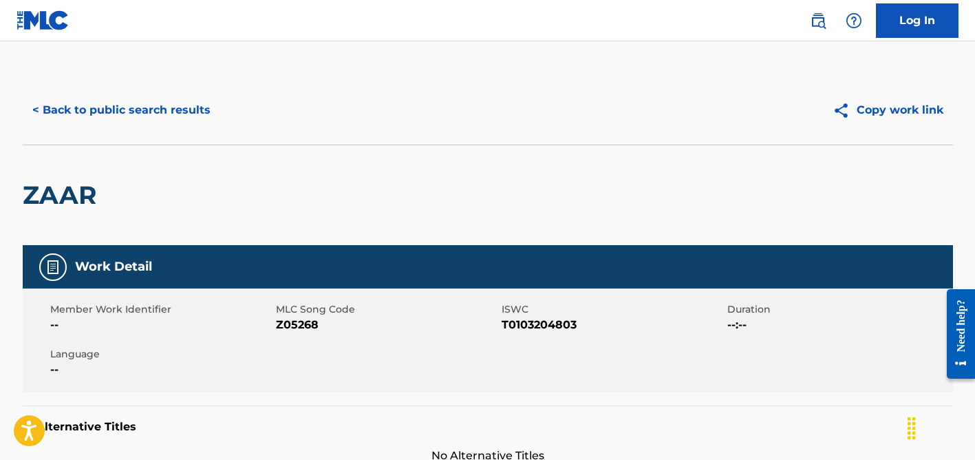
click at [188, 109] on button "< Back to public search results" at bounding box center [121, 110] width 197 height 34
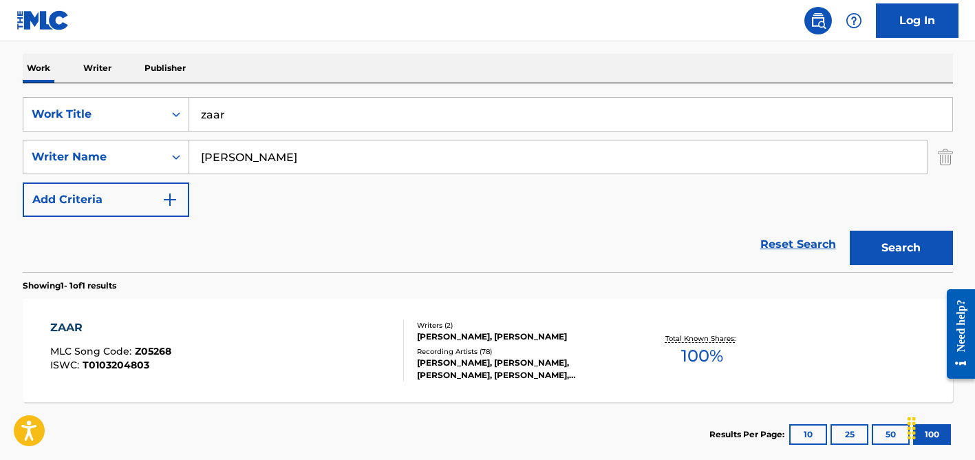
scroll to position [208, 0]
click at [255, 165] on input "[PERSON_NAME]" at bounding box center [557, 157] width 737 height 33
type input "bona"
click at [263, 138] on div "SearchWithCriteria34451544-f780-4cae-b938-1dfbd8191b54 Work Title zaar SearchWi…" at bounding box center [488, 158] width 930 height 120
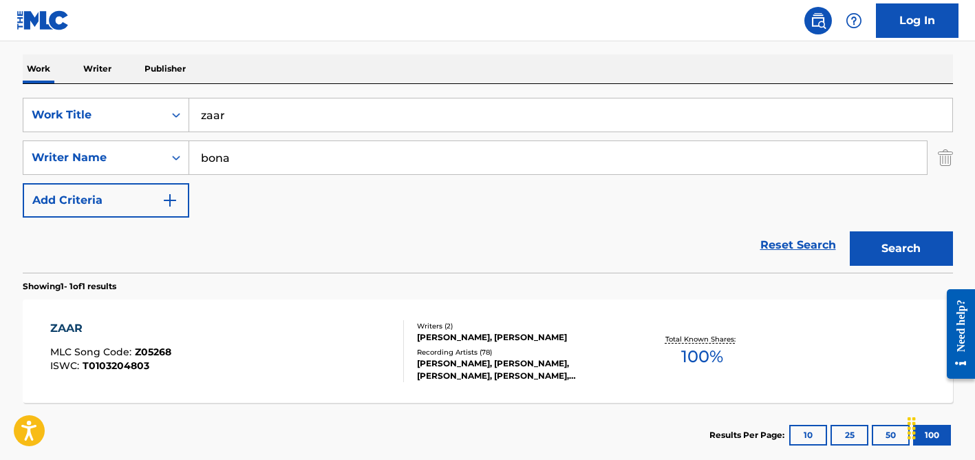
click at [263, 119] on input "zaar" at bounding box center [570, 114] width 763 height 33
paste input "[PERSON_NAME] (Always Together)"
type input "[PERSON_NAME] (Always Together)"
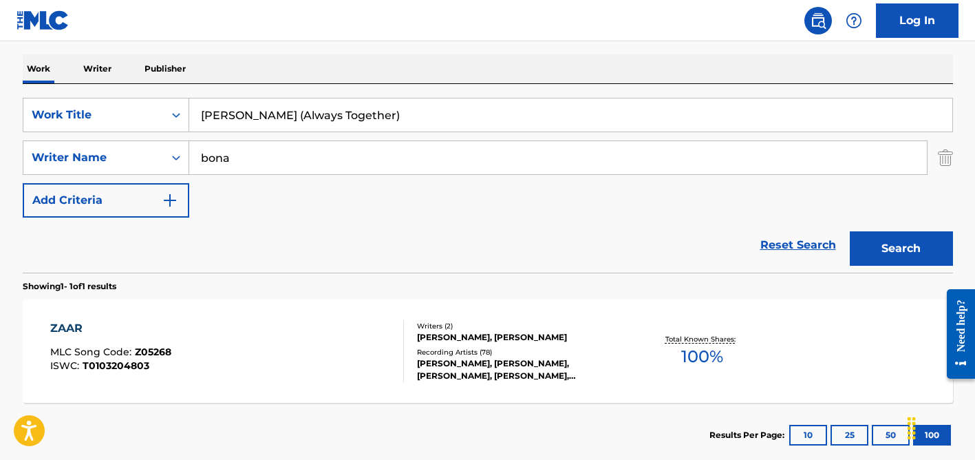
click at [850, 231] on button "Search" at bounding box center [901, 248] width 103 height 34
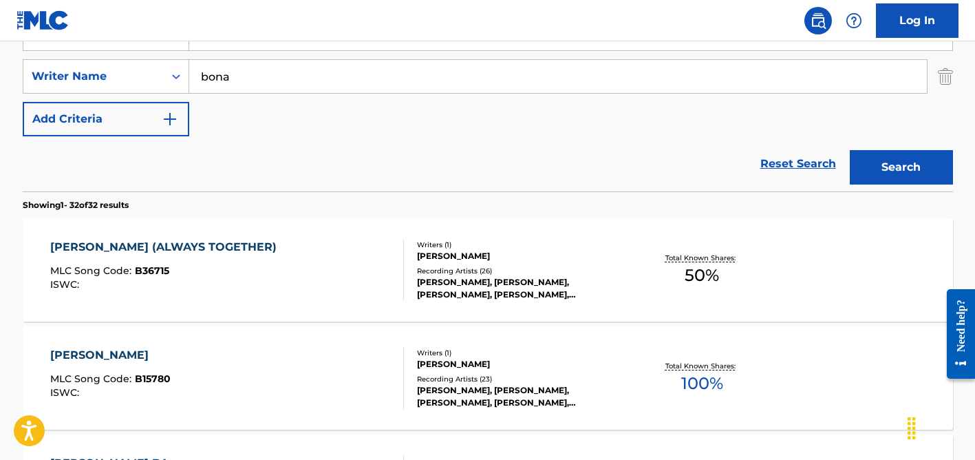
scroll to position [415, 0]
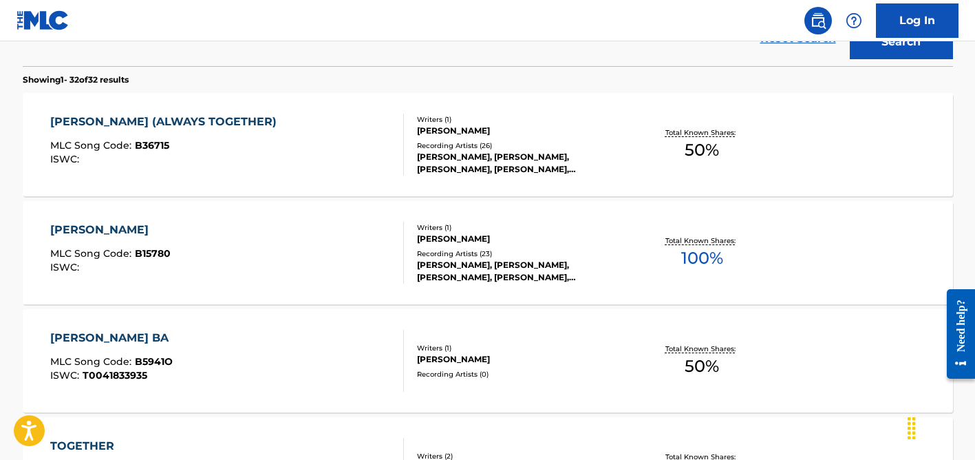
click at [460, 158] on div "[PERSON_NAME], [PERSON_NAME], [PERSON_NAME], [PERSON_NAME], [PERSON_NAME]" at bounding box center [521, 163] width 208 height 25
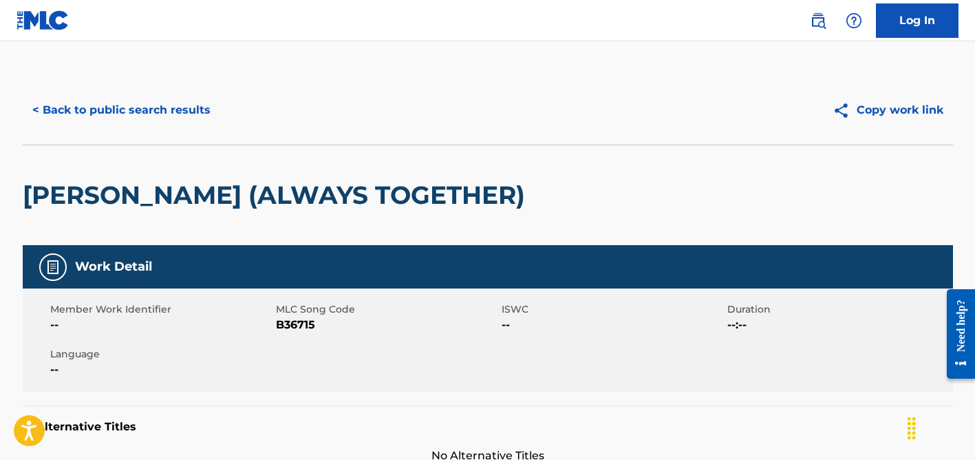
click at [136, 103] on button "< Back to public search results" at bounding box center [121, 110] width 197 height 34
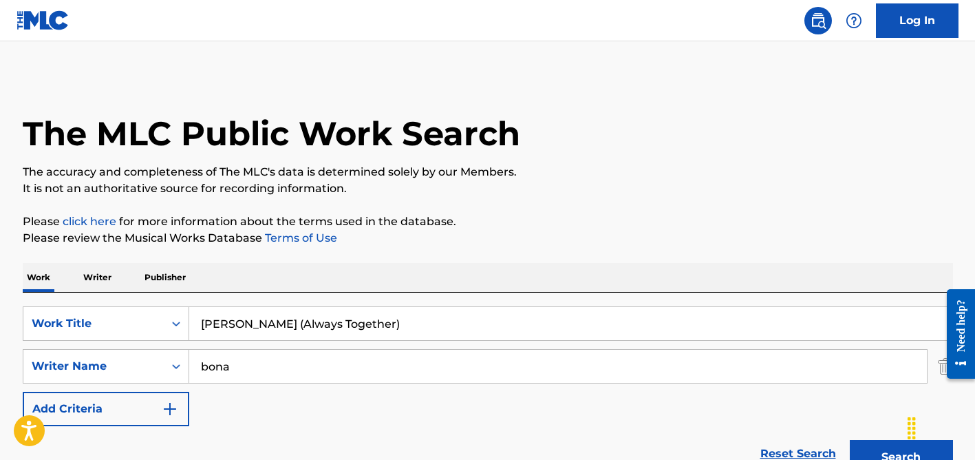
click at [257, 323] on input "[PERSON_NAME] (Always Together)" at bounding box center [570, 323] width 763 height 33
paste input "[PERSON_NAME] Yrbh Laam Twil"
type input "[PERSON_NAME] Yrbh Laam Twil"
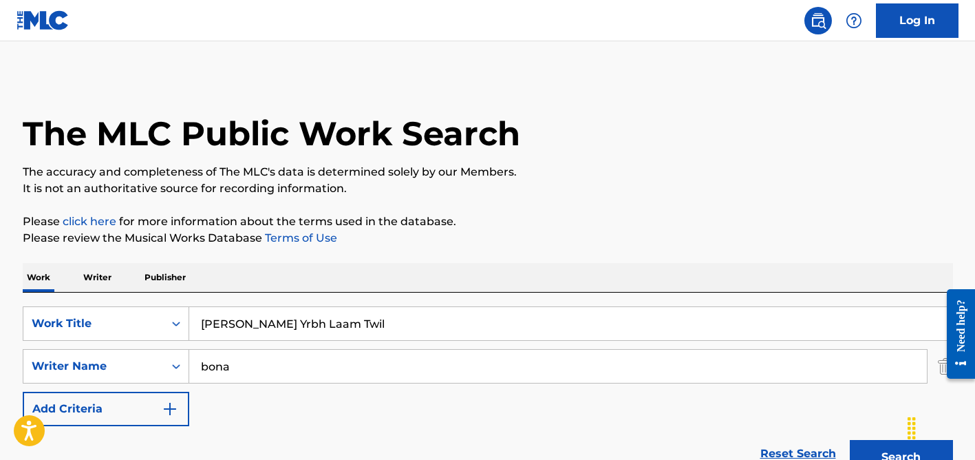
click at [244, 374] on input "bona" at bounding box center [557, 365] width 737 height 33
click at [850, 440] on button "Search" at bounding box center [901, 457] width 103 height 34
click at [281, 328] on input "[PERSON_NAME] Yrbh Laam Twil" at bounding box center [570, 323] width 763 height 33
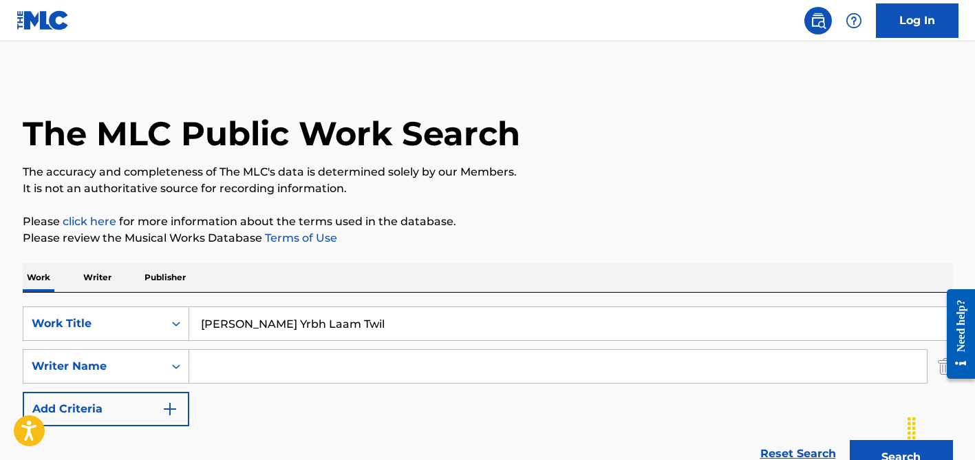
click at [281, 328] on input "[PERSON_NAME] Yrbh Laam Twil" at bounding box center [570, 323] width 763 height 33
type input "tackle"
click at [277, 378] on input "Search Form" at bounding box center [557, 365] width 737 height 33
paste input "[PERSON_NAME] Do"
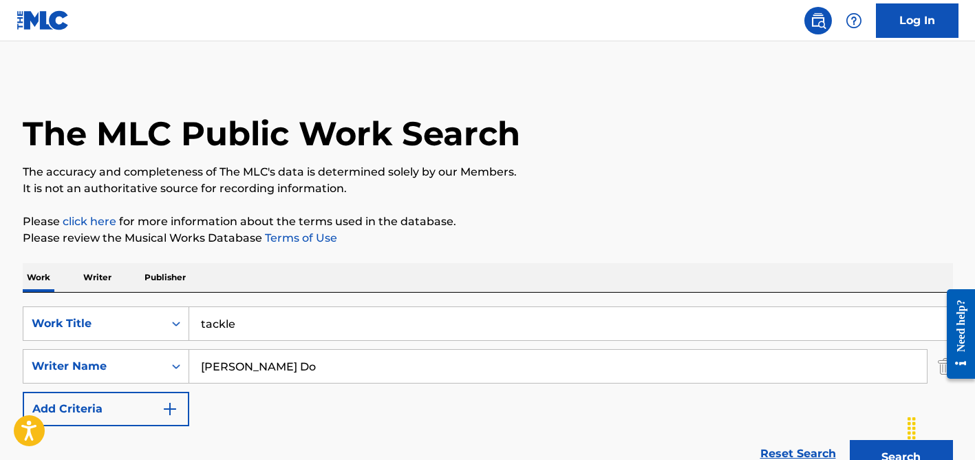
click at [252, 371] on input "[PERSON_NAME] Do" at bounding box center [557, 365] width 737 height 33
type input "[PERSON_NAME]"
click at [850, 440] on button "Search" at bounding box center [901, 457] width 103 height 34
click at [288, 313] on input "tackle" at bounding box center [570, 323] width 763 height 33
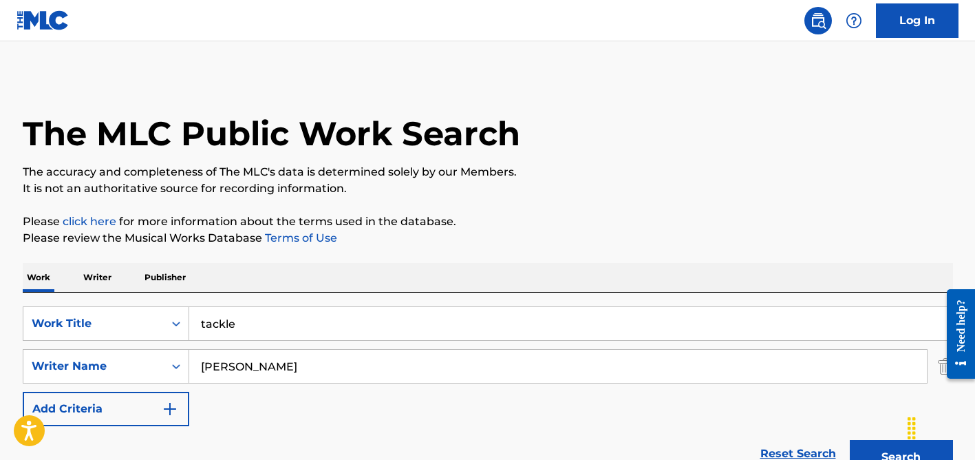
click at [288, 313] on input "tackle" at bounding box center [570, 323] width 763 height 33
paste input "Birthday Sex"
type input "Birthday Sex"
click at [274, 360] on input "[PERSON_NAME]" at bounding box center [557, 365] width 737 height 33
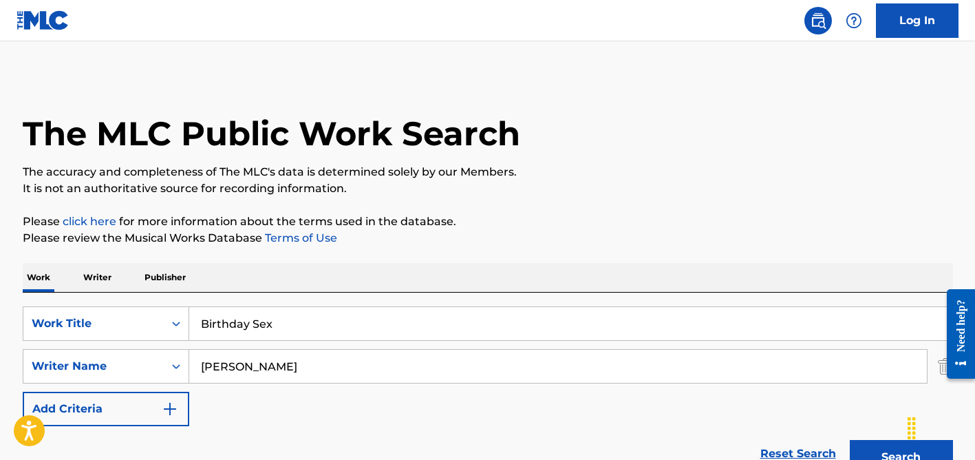
click at [274, 360] on input "[PERSON_NAME]" at bounding box center [557, 365] width 737 height 33
type input "f"
type input "[PERSON_NAME]"
click at [850, 440] on button "Search" at bounding box center [901, 457] width 103 height 34
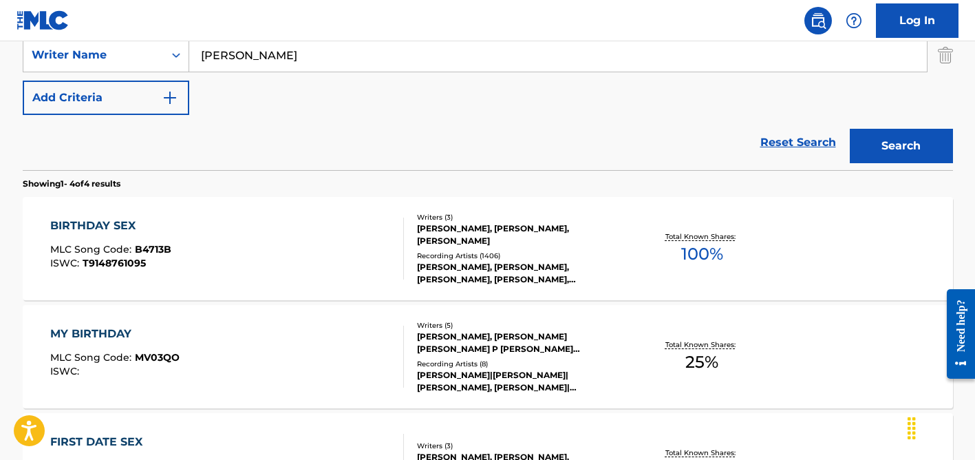
scroll to position [336, 0]
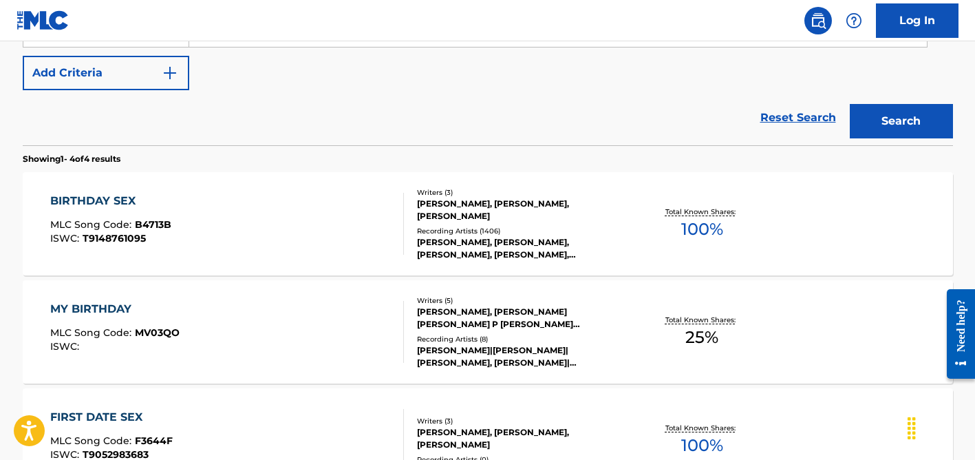
click at [463, 227] on div "Recording Artists ( 1406 )" at bounding box center [521, 231] width 208 height 10
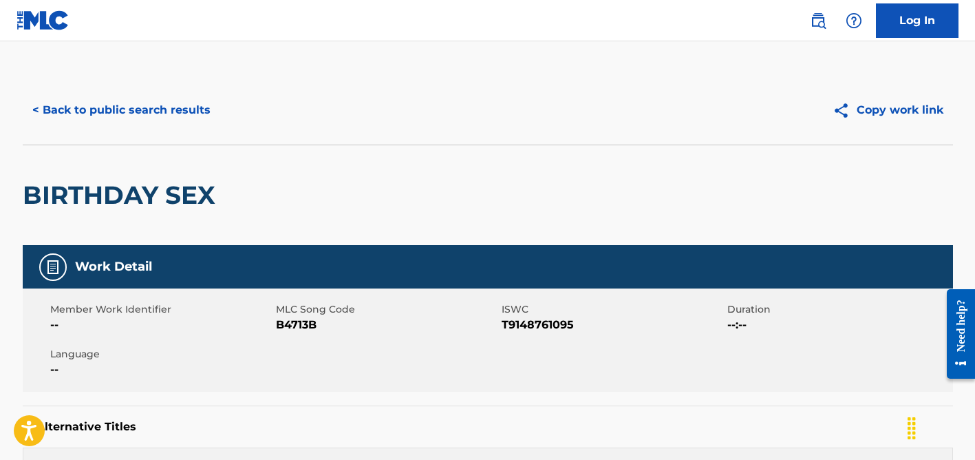
click at [180, 114] on button "< Back to public search results" at bounding box center [121, 110] width 197 height 34
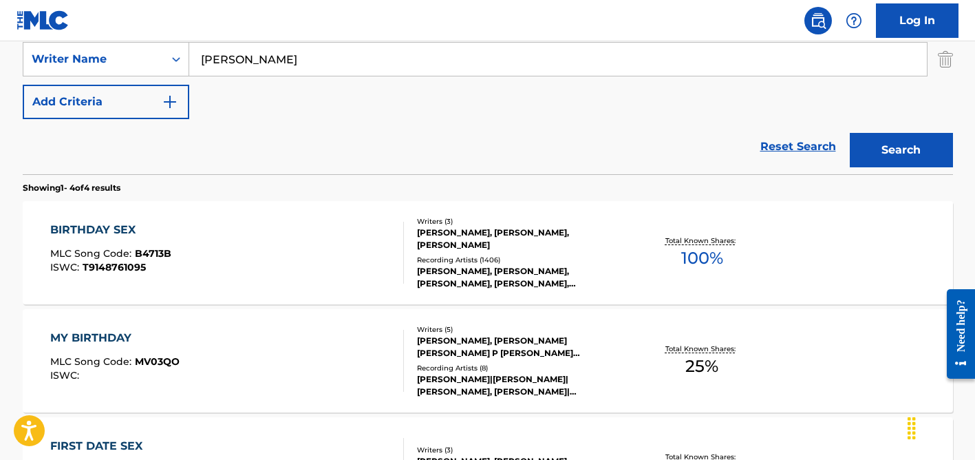
scroll to position [279, 0]
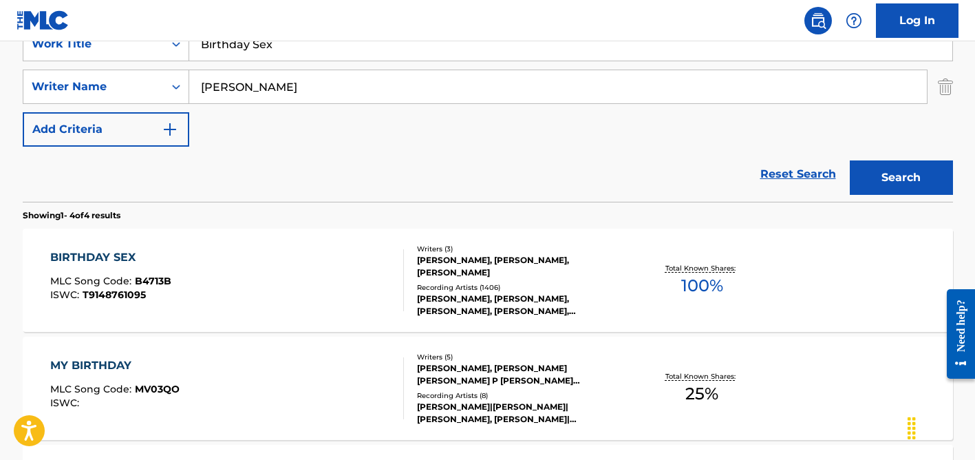
click at [235, 87] on input "[PERSON_NAME]" at bounding box center [557, 86] width 737 height 33
type input "mizuno"
click at [252, 49] on input "Birthday Sex" at bounding box center [570, 44] width 763 height 33
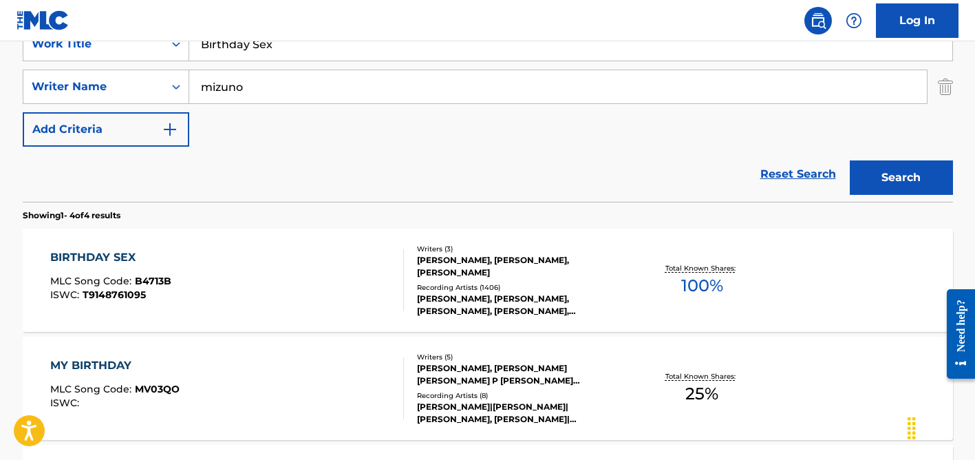
click at [252, 49] on input "Birthday Sex" at bounding box center [570, 44] width 763 height 33
paste input "[PERSON_NAME]"
type input "Blue Bird"
click at [850, 160] on button "Search" at bounding box center [901, 177] width 103 height 34
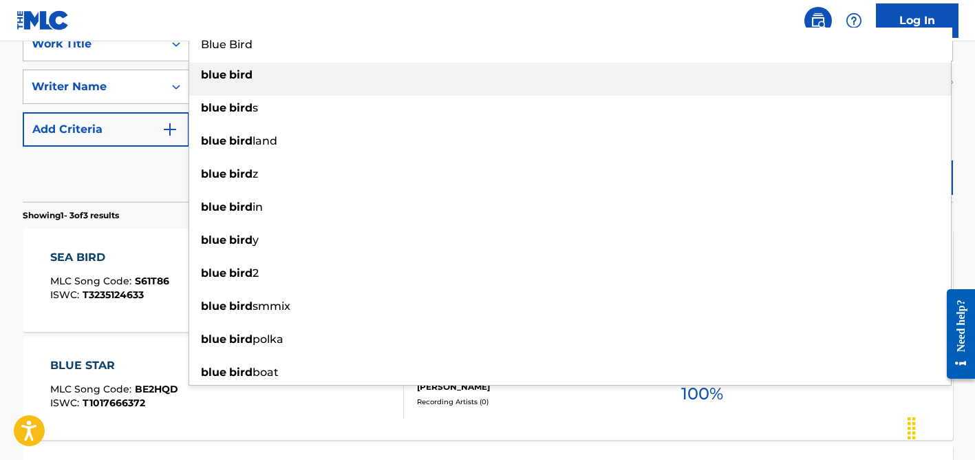
scroll to position [288, 0]
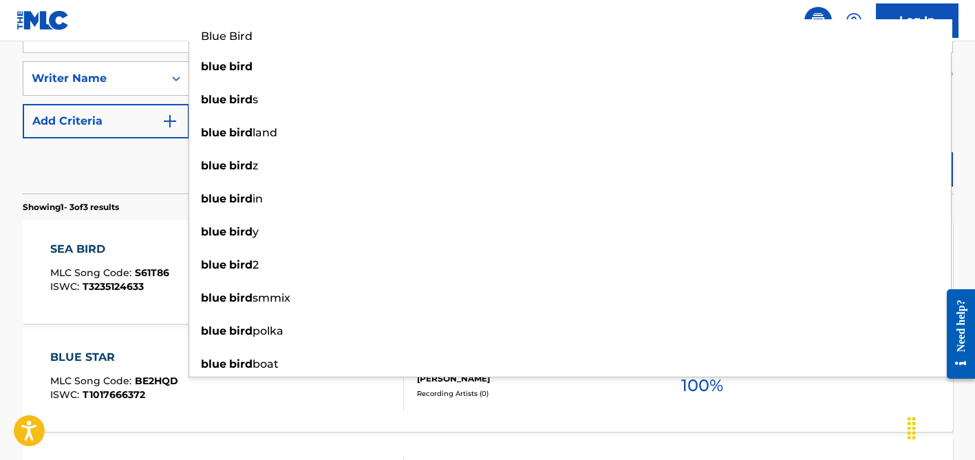
click at [42, 147] on div "Reset Search Search" at bounding box center [488, 165] width 930 height 55
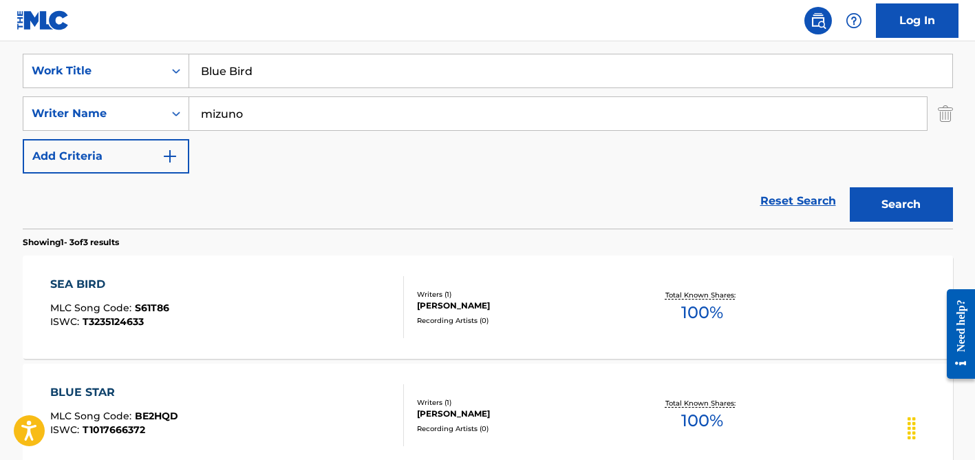
scroll to position [228, 0]
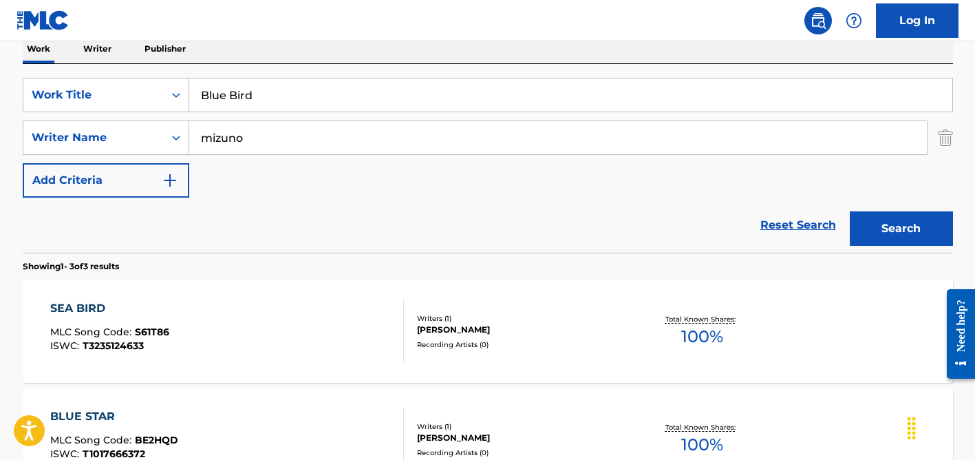
click at [279, 138] on input "mizuno" at bounding box center [557, 137] width 737 height 33
click at [850, 211] on button "Search" at bounding box center [901, 228] width 103 height 34
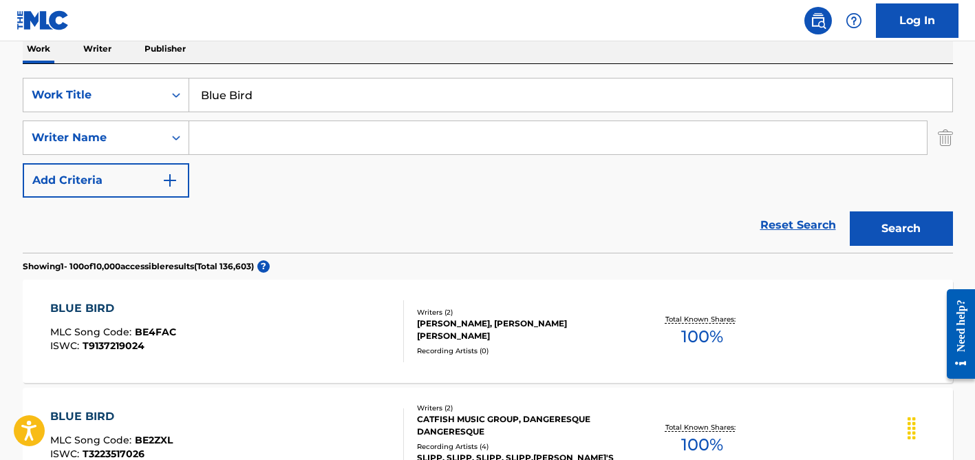
click at [249, 89] on input "Blue Bird" at bounding box center [570, 94] width 763 height 33
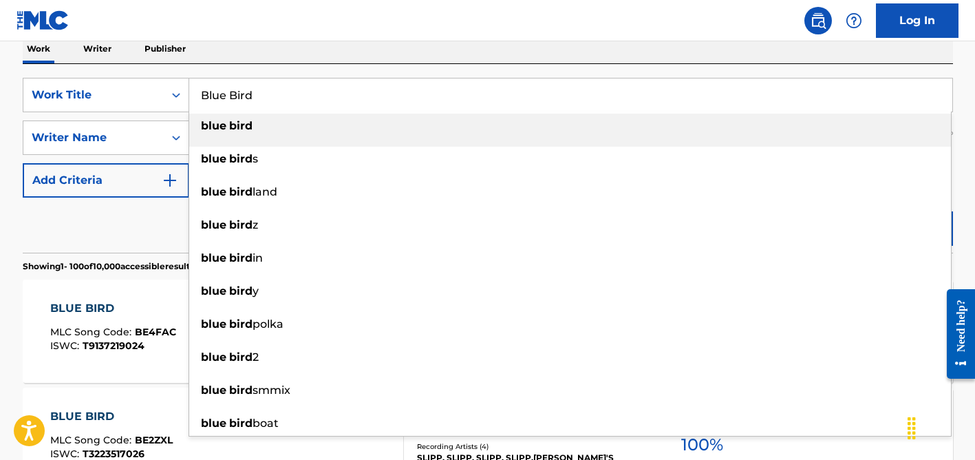
click at [249, 89] on input "Blue Bird" at bounding box center [570, 94] width 763 height 33
paste input "Retalhos De Cetim"
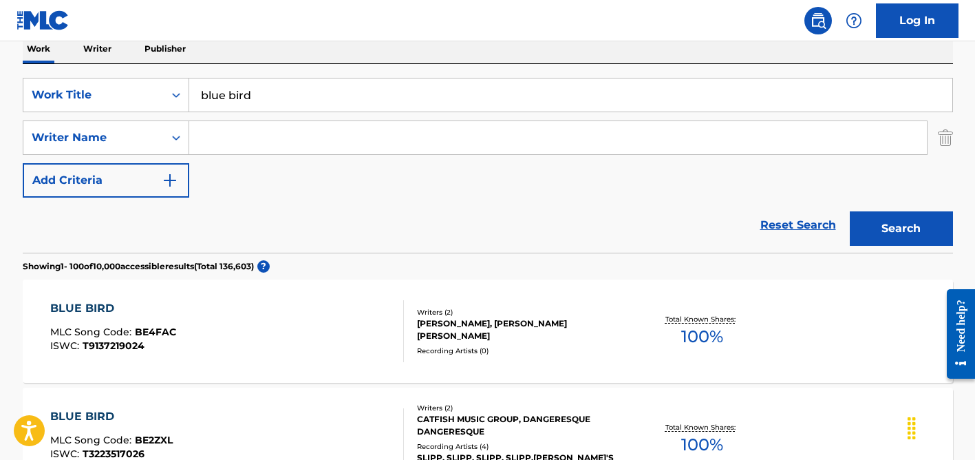
click at [250, 95] on input "blue bird" at bounding box center [570, 94] width 763 height 33
paste input "Retalhos De Cetim"
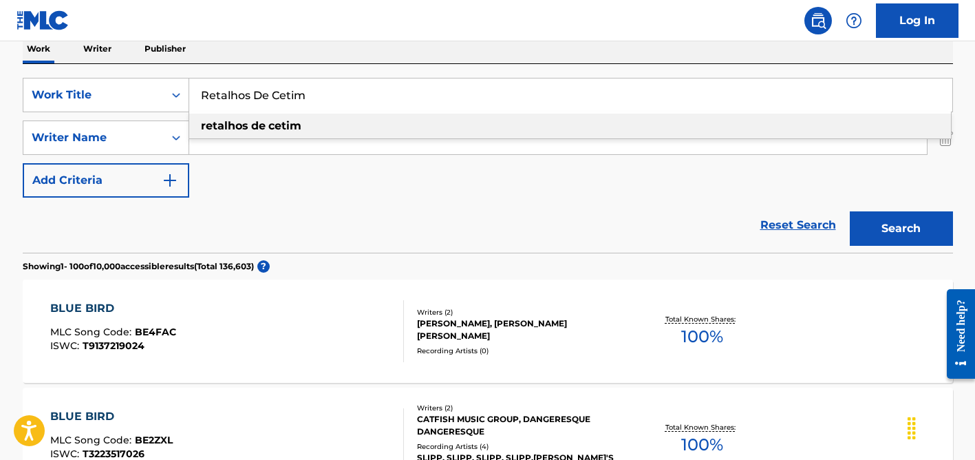
type input "Retalhos De Cetim"
click at [250, 184] on div "SearchWithCriteria34451544-f780-4cae-b938-1dfbd8191b54 Work Title Retalhos De C…" at bounding box center [488, 138] width 930 height 120
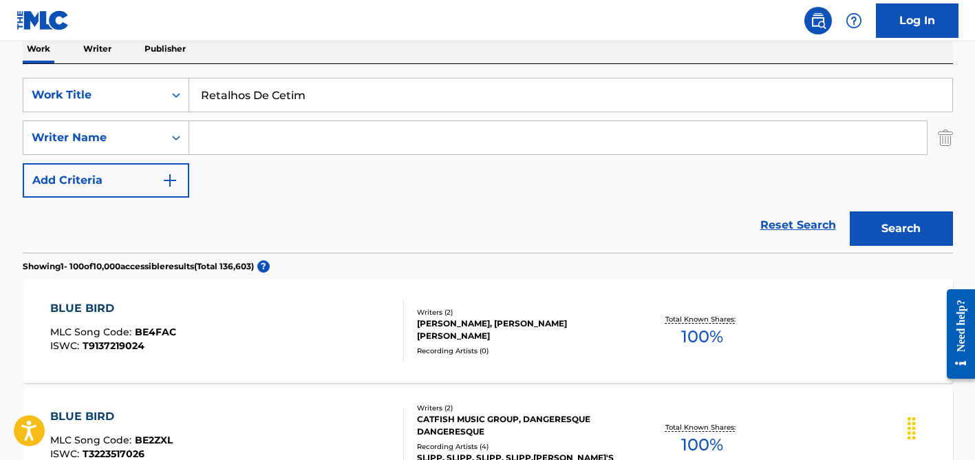
click at [243, 144] on input "Search Form" at bounding box center [557, 137] width 737 height 33
click at [850, 211] on button "Search" at bounding box center [901, 228] width 103 height 34
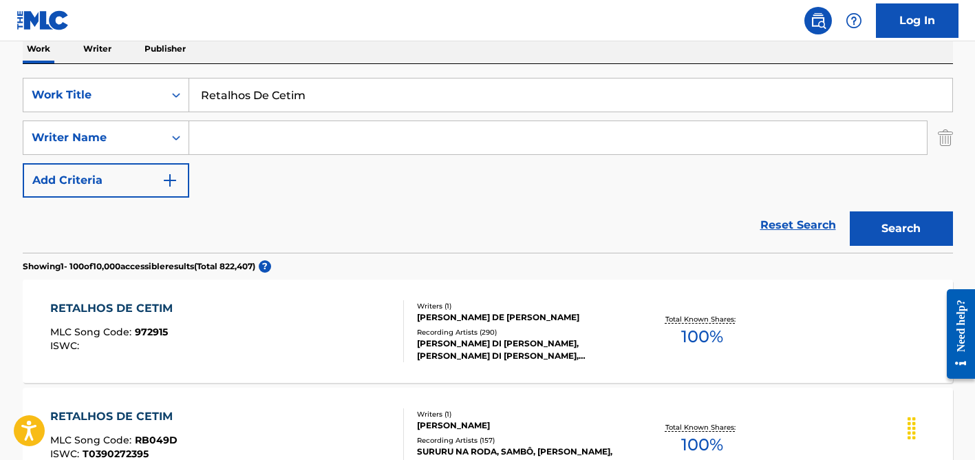
scroll to position [230, 0]
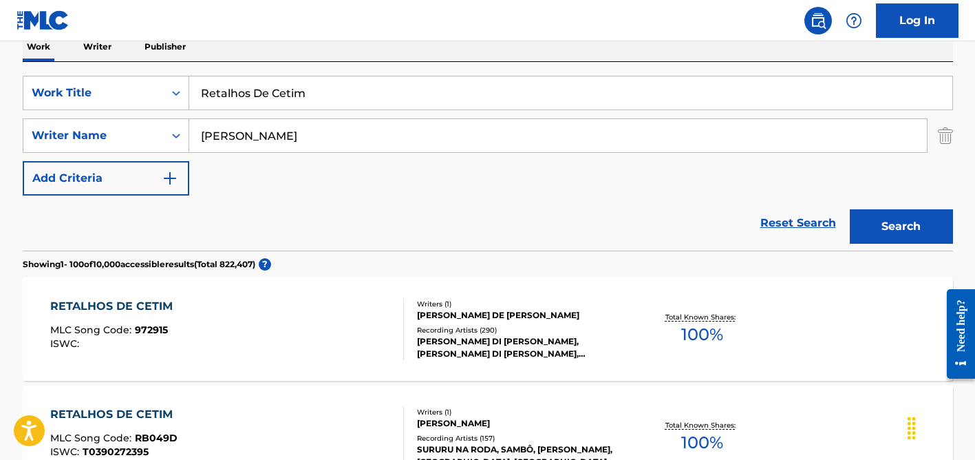
type input "[PERSON_NAME]"
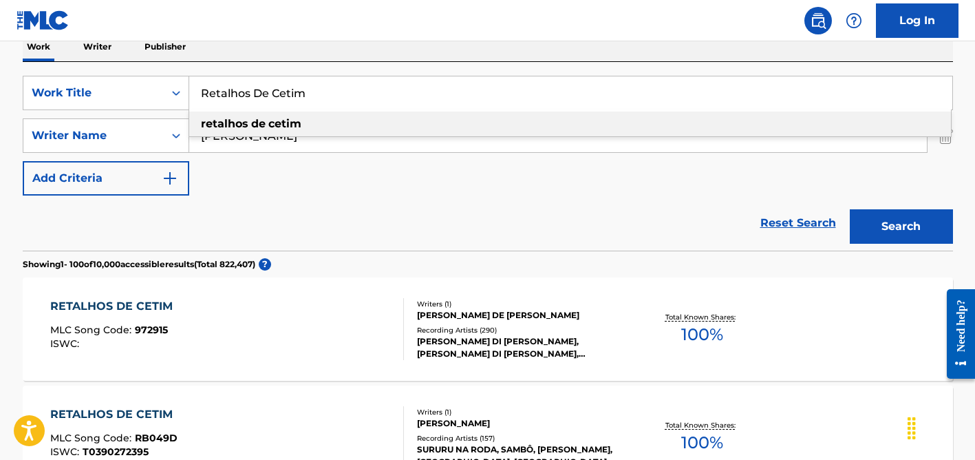
click at [285, 96] on input "Retalhos De Cetim" at bounding box center [570, 92] width 763 height 33
click at [285, 95] on input "Retalhos De Cetim" at bounding box center [570, 92] width 763 height 33
paste input "Tragos Amargos"
type input "Tragos Amargos"
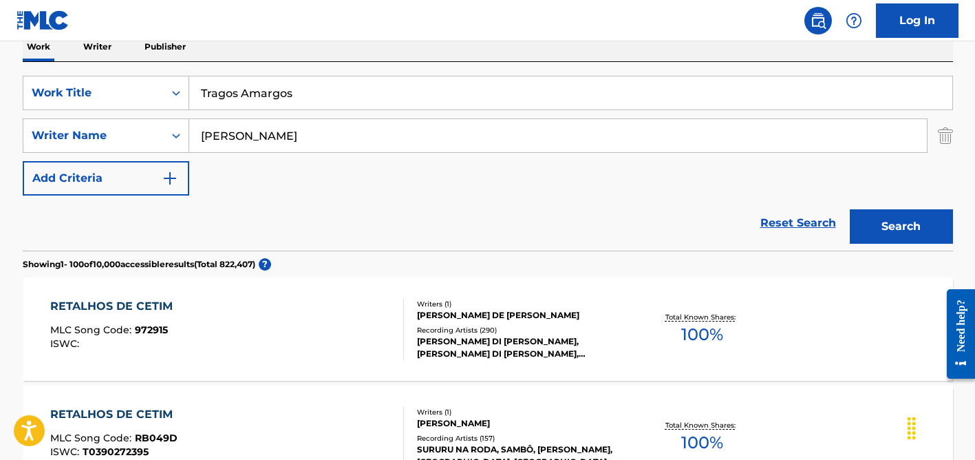
click at [276, 173] on div "SearchWithCriteria34451544-f780-4cae-b938-1dfbd8191b54 Work Title Tragos Amargo…" at bounding box center [488, 136] width 930 height 120
click at [276, 133] on input "[PERSON_NAME]" at bounding box center [557, 135] width 737 height 33
click at [850, 209] on button "Search" at bounding box center [901, 226] width 103 height 34
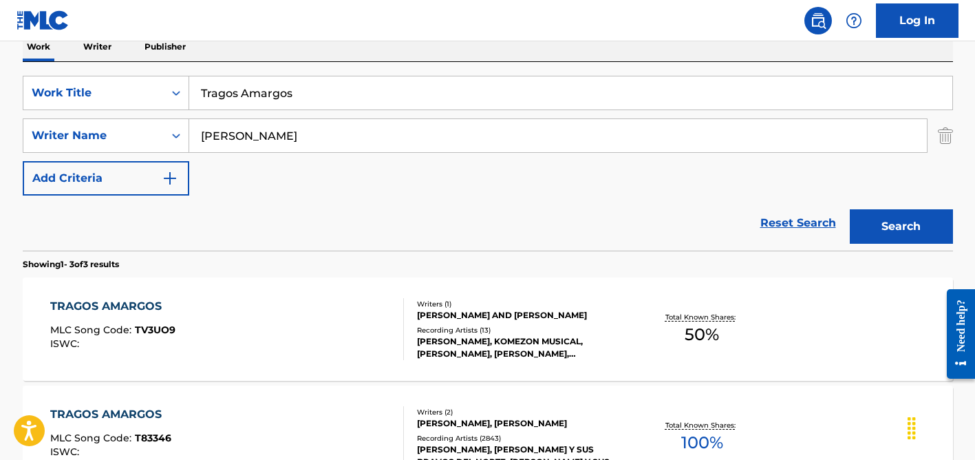
click at [274, 133] on input "[PERSON_NAME]" at bounding box center [557, 135] width 737 height 33
type input "bakshi"
click at [262, 94] on input "Tragos Amargos" at bounding box center [570, 92] width 763 height 33
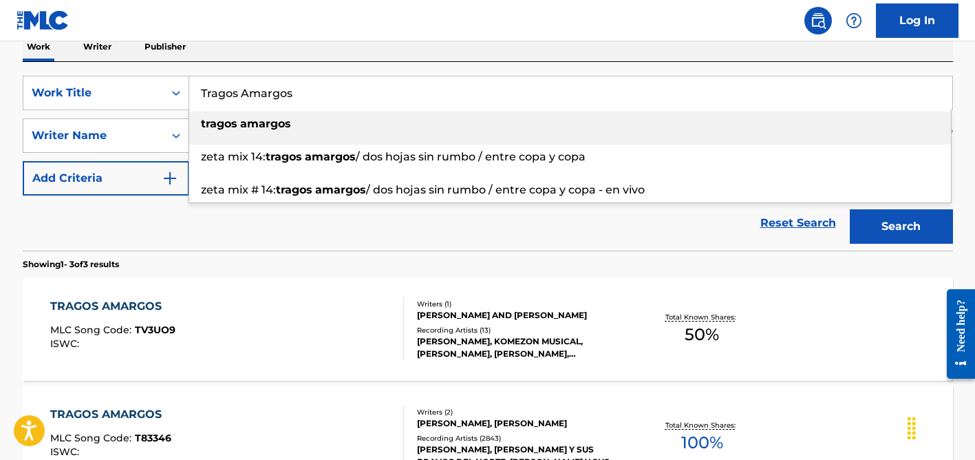
click at [262, 94] on input "Tragos Amargos" at bounding box center [570, 92] width 763 height 33
paste input "Kanchi Re Kanchi Re"
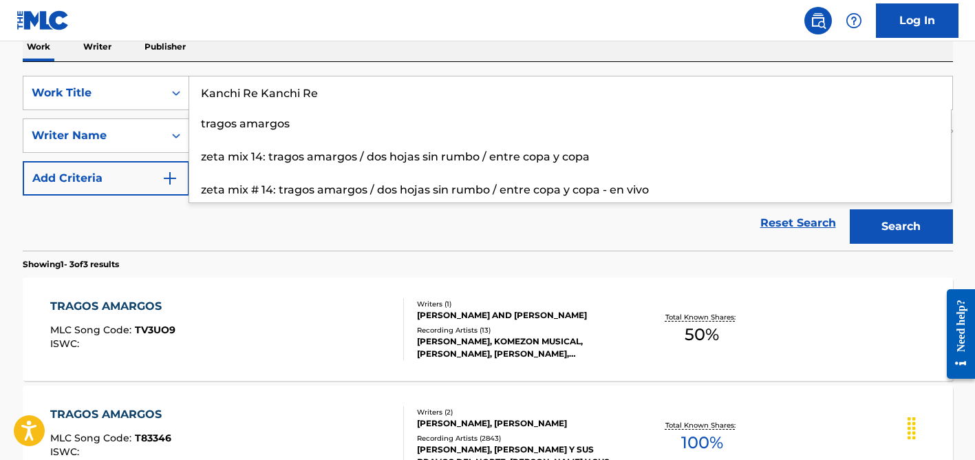
type input "Kanchi Re Kanchi Re"
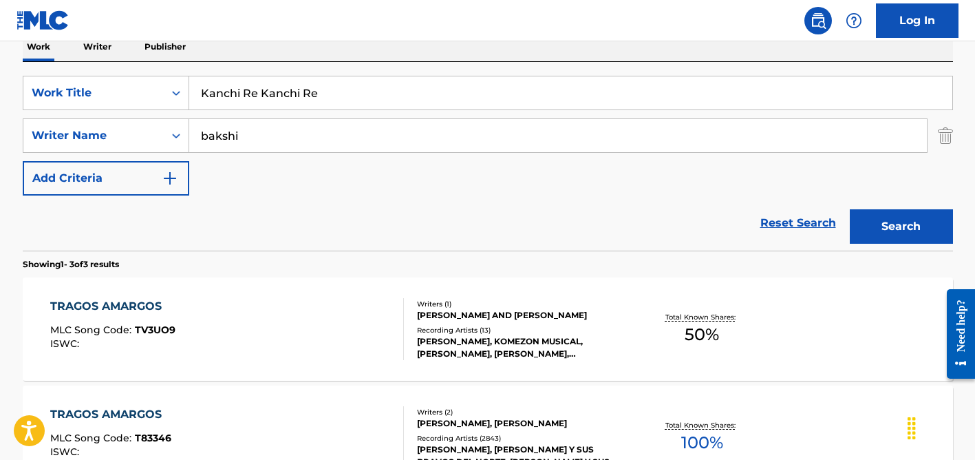
click at [151, 247] on div "Reset Search Search" at bounding box center [488, 222] width 930 height 55
click at [294, 128] on input "bakshi" at bounding box center [557, 135] width 737 height 33
click at [850, 209] on button "Search" at bounding box center [901, 226] width 103 height 34
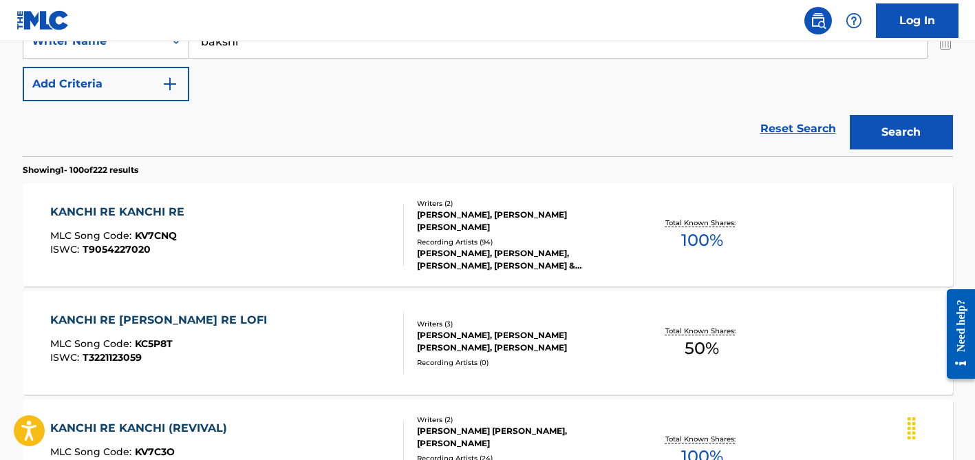
scroll to position [303, 0]
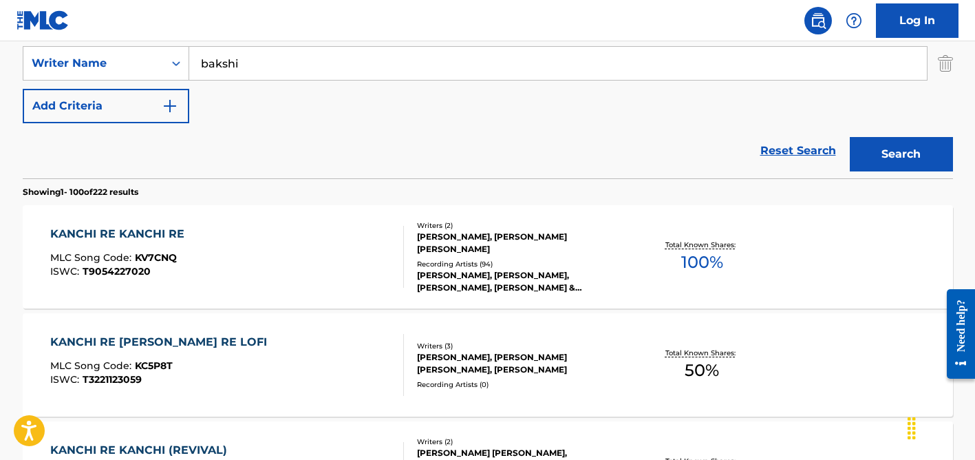
click at [291, 66] on input "bakshi" at bounding box center [557, 63] width 737 height 33
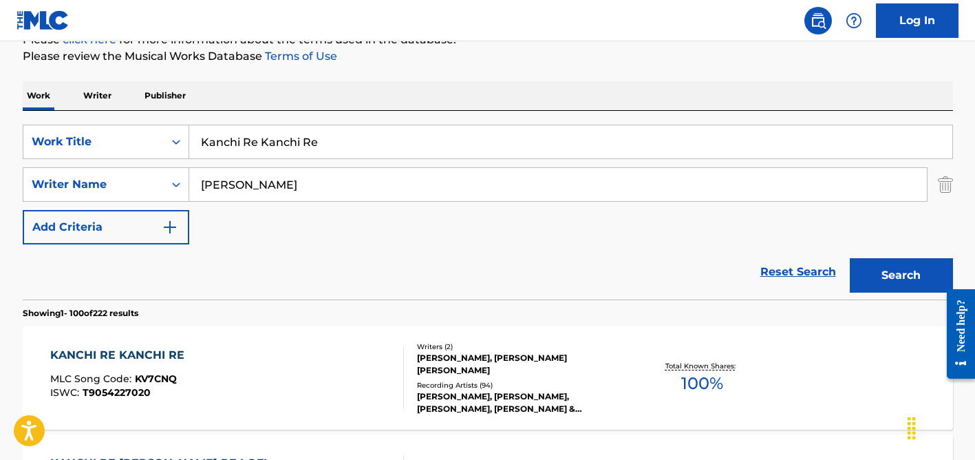
scroll to position [180, 0]
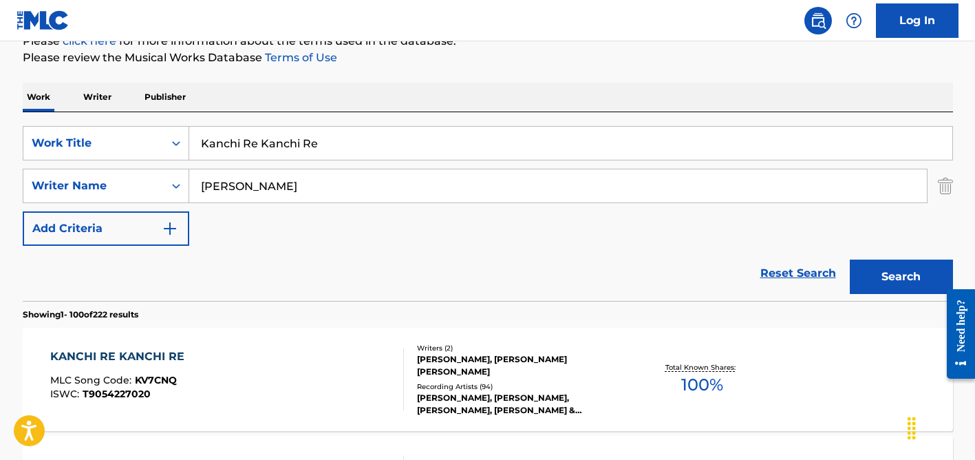
type input "[PERSON_NAME]"
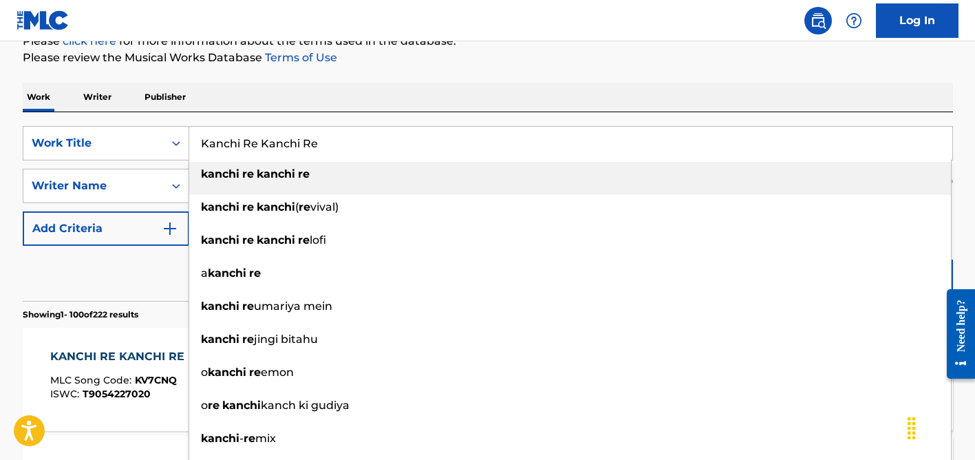
click at [290, 133] on input "Kanchi Re Kanchi Re" at bounding box center [570, 143] width 763 height 33
paste input "Você Mudou"
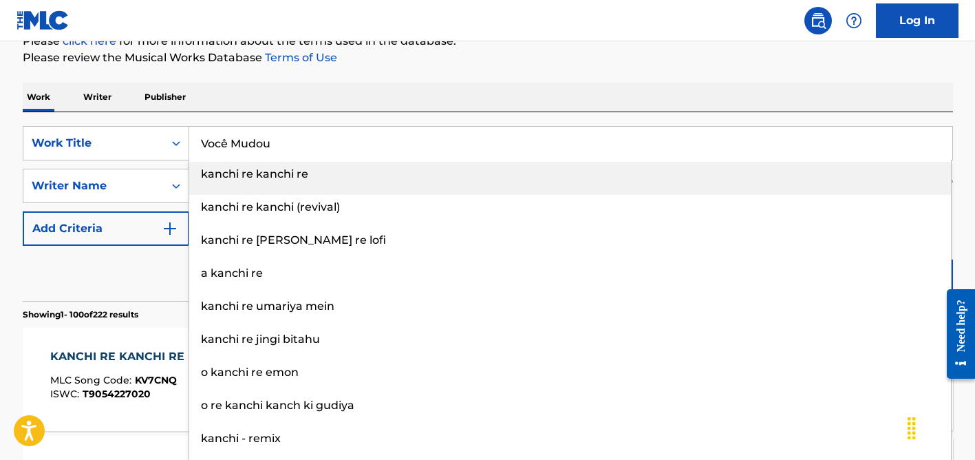
click at [225, 139] on input "Você Mudou" at bounding box center [570, 143] width 763 height 33
type input "Voce Mudou"
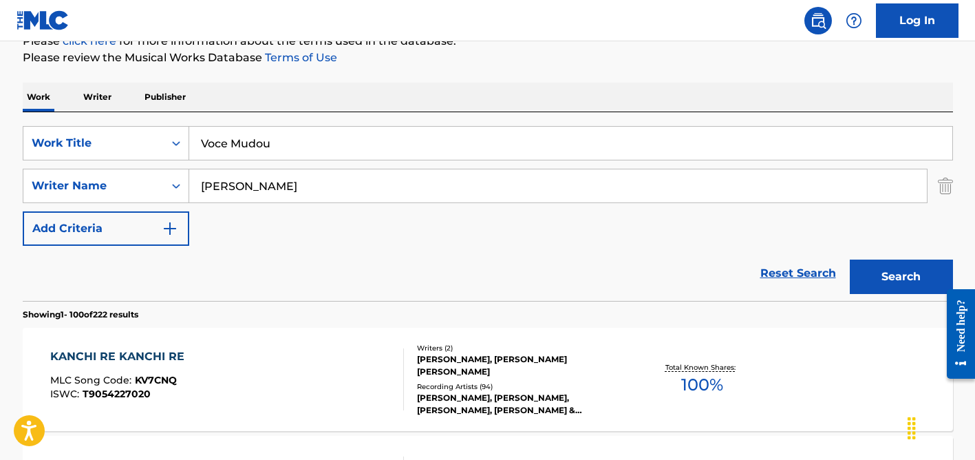
click at [319, 102] on div "Work Writer Publisher" at bounding box center [488, 97] width 930 height 29
click at [320, 193] on input "[PERSON_NAME]" at bounding box center [557, 185] width 737 height 33
click at [850, 259] on button "Search" at bounding box center [901, 276] width 103 height 34
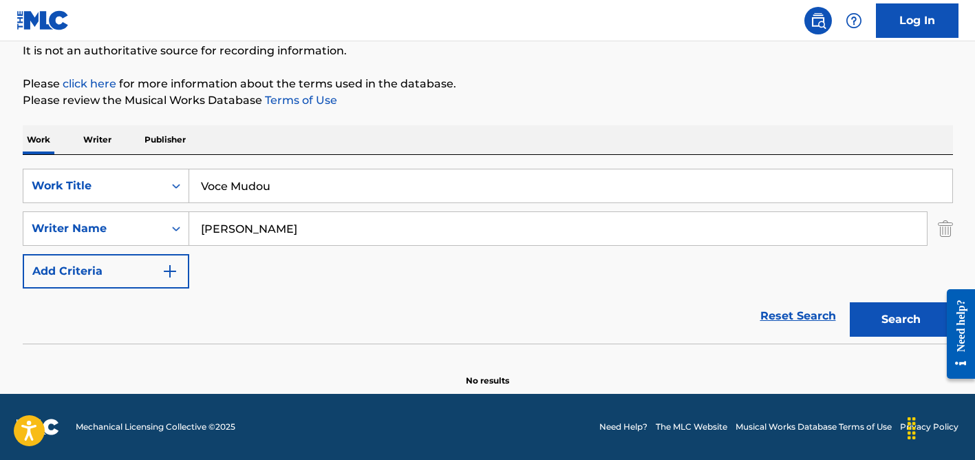
scroll to position [138, 0]
click at [237, 233] on input "[PERSON_NAME]" at bounding box center [557, 228] width 737 height 33
click at [850, 302] on button "Search" at bounding box center [901, 319] width 103 height 34
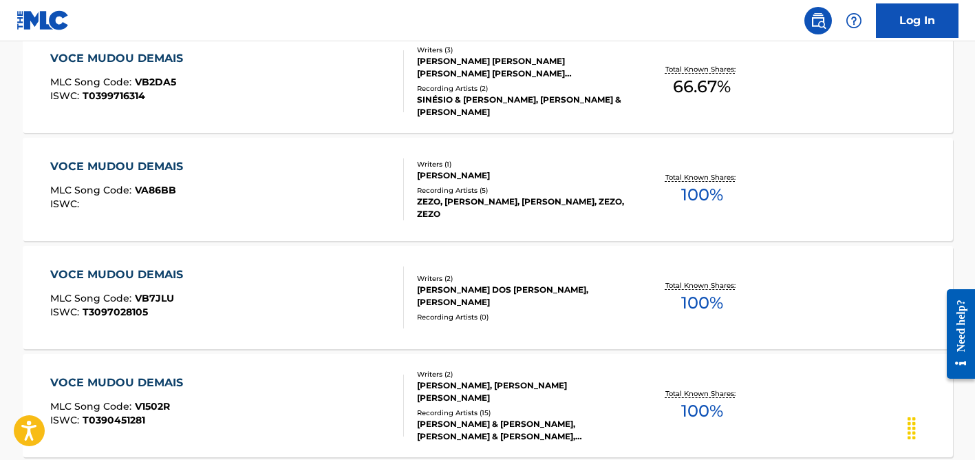
scroll to position [136, 0]
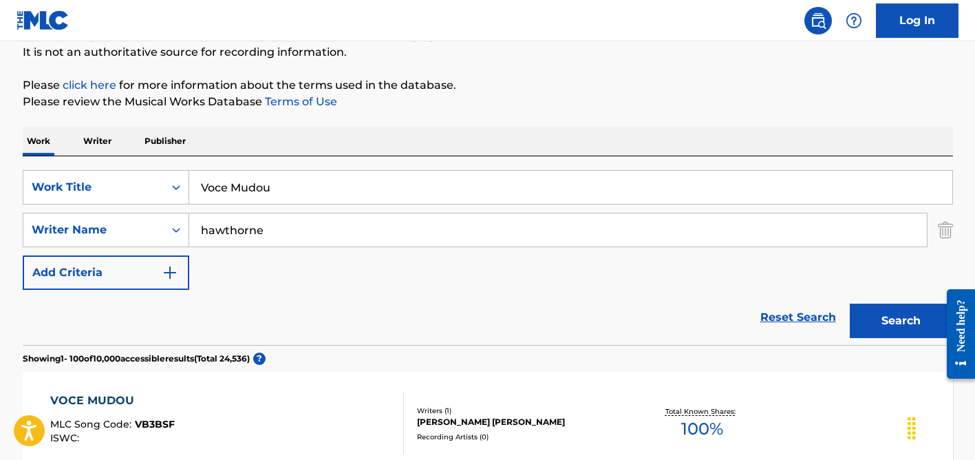
type input "hawthorne"
click at [273, 191] on input "Voce Mudou" at bounding box center [570, 187] width 763 height 33
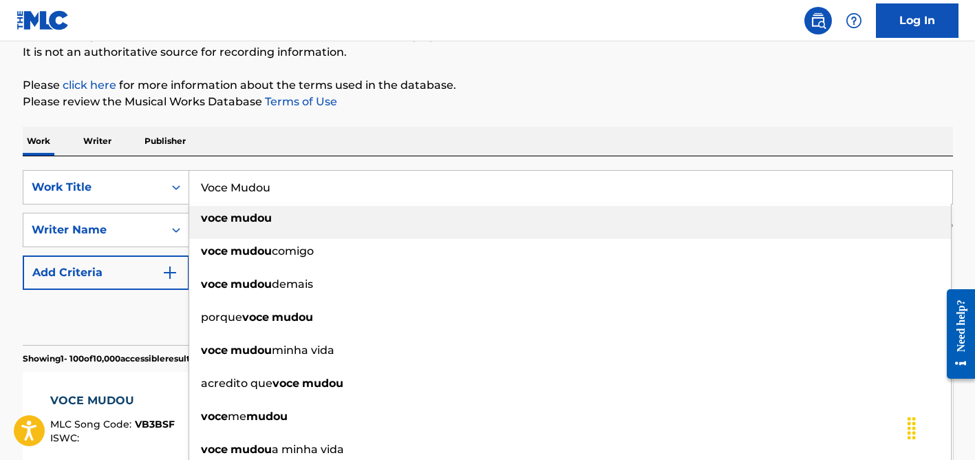
click at [273, 191] on input "Voce Mudou" at bounding box center [570, 187] width 763 height 33
paste input "Whispering Hope"
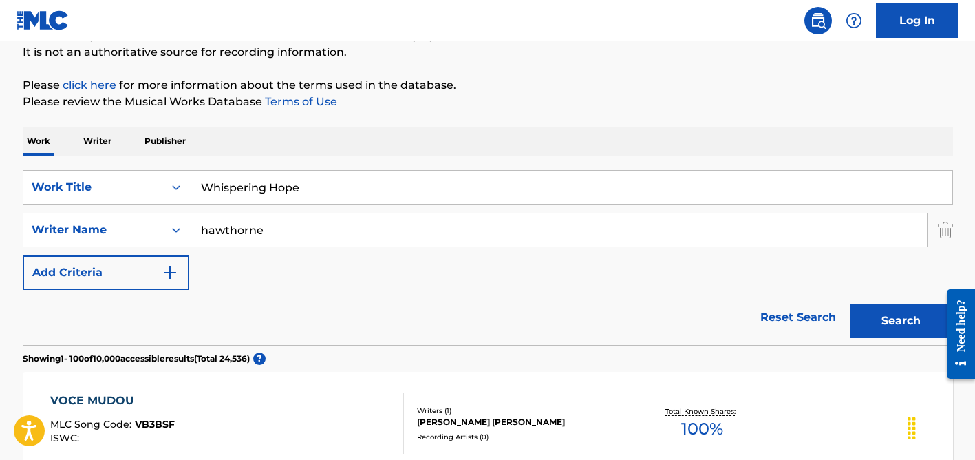
click at [344, 147] on div "Work Writer Publisher" at bounding box center [488, 141] width 930 height 29
click at [345, 228] on input "hawthorne" at bounding box center [557, 229] width 737 height 33
click at [850, 303] on button "Search" at bounding box center [901, 320] width 103 height 34
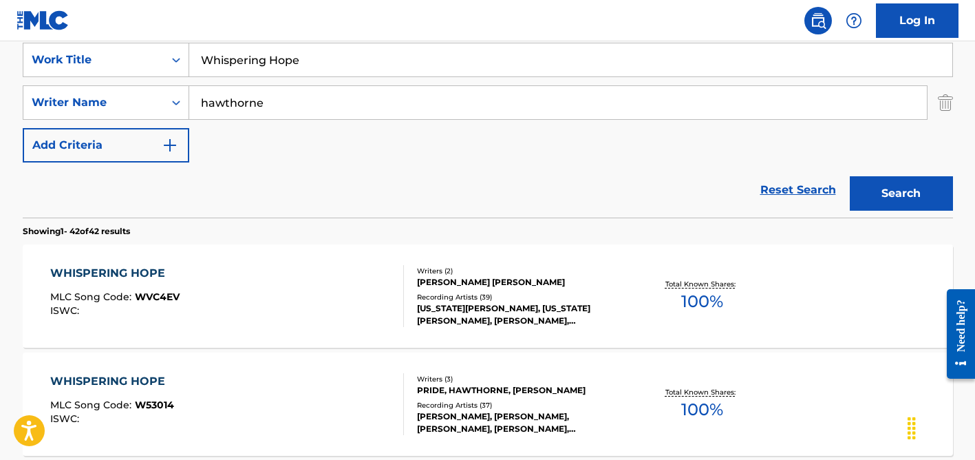
scroll to position [264, 0]
click at [293, 60] on input "Whispering Hope" at bounding box center [570, 59] width 763 height 33
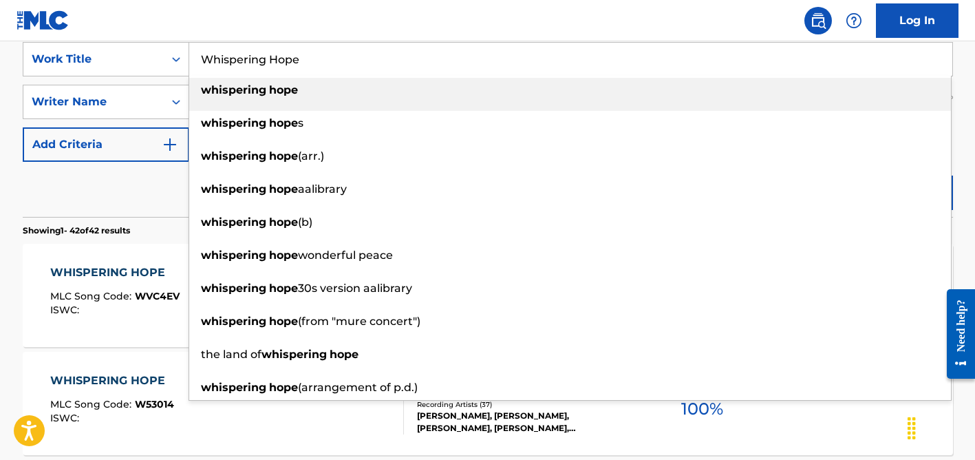
click at [293, 60] on input "Whispering Hope" at bounding box center [570, 59] width 763 height 33
paste input "[PERSON_NAME] contro tutti"
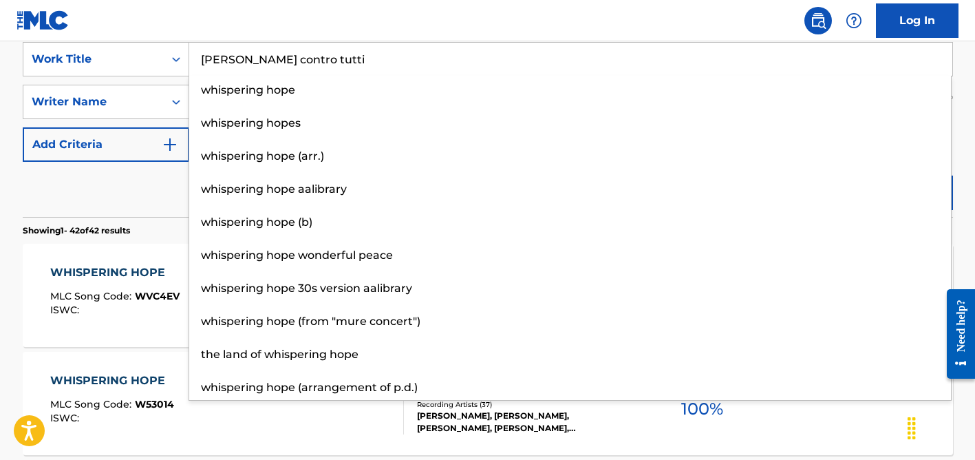
type input "[PERSON_NAME] contro tutti"
drag, startPoint x: 97, startPoint y: 223, endPoint x: 184, endPoint y: 140, distance: 120.2
click at [97, 222] on section "Showing 1 - 42 of 42 results" at bounding box center [488, 227] width 930 height 20
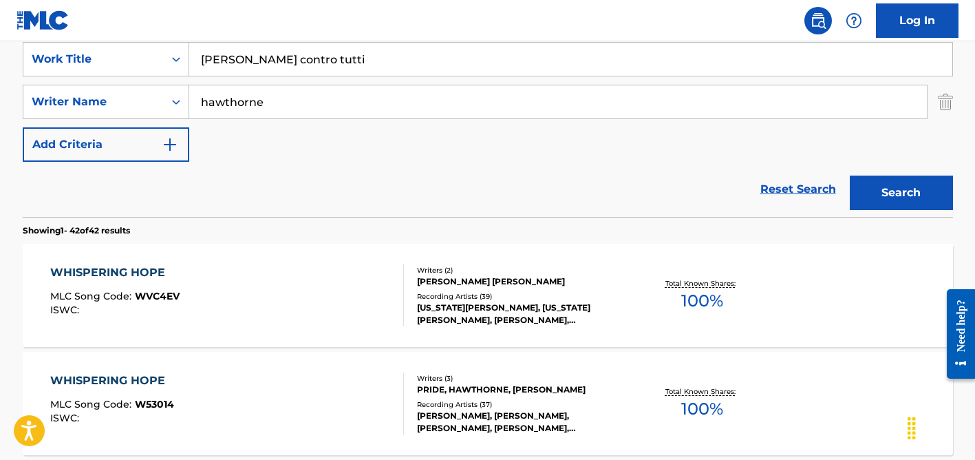
click at [268, 90] on input "hawthorne" at bounding box center [557, 101] width 737 height 33
click at [850, 175] on button "Search" at bounding box center [901, 192] width 103 height 34
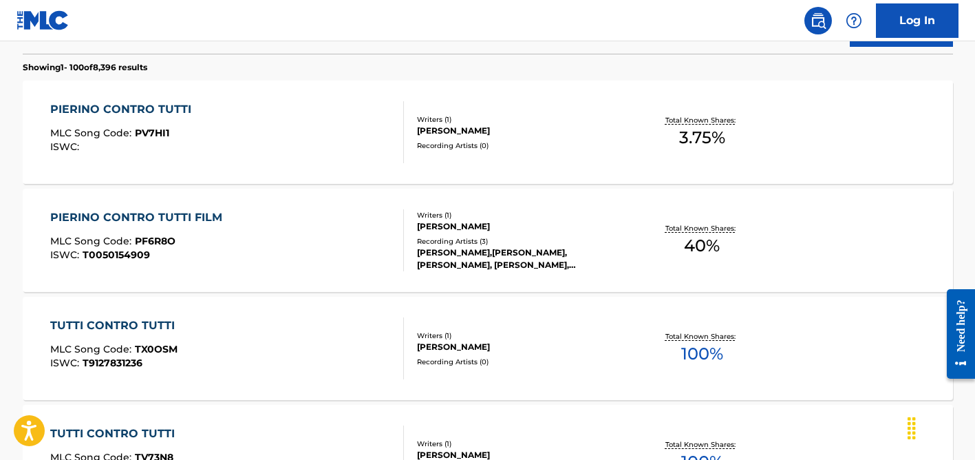
scroll to position [429, 0]
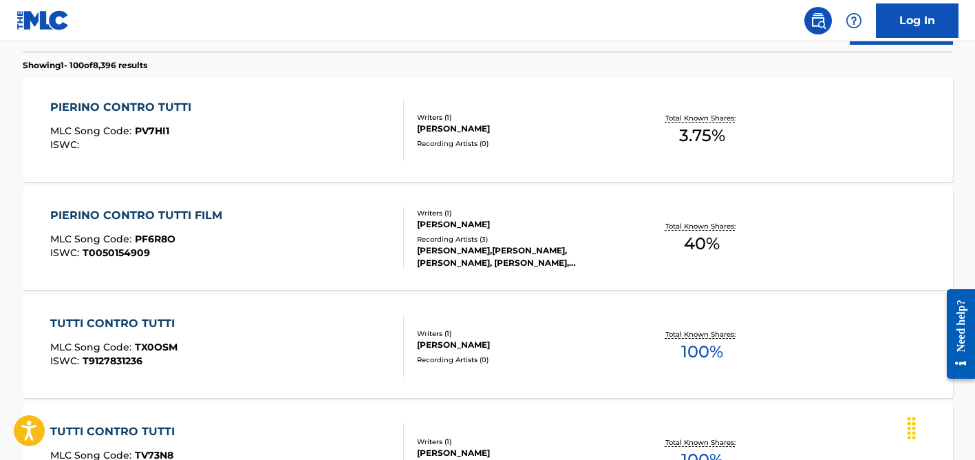
click at [469, 226] on div "[PERSON_NAME]" at bounding box center [521, 224] width 208 height 12
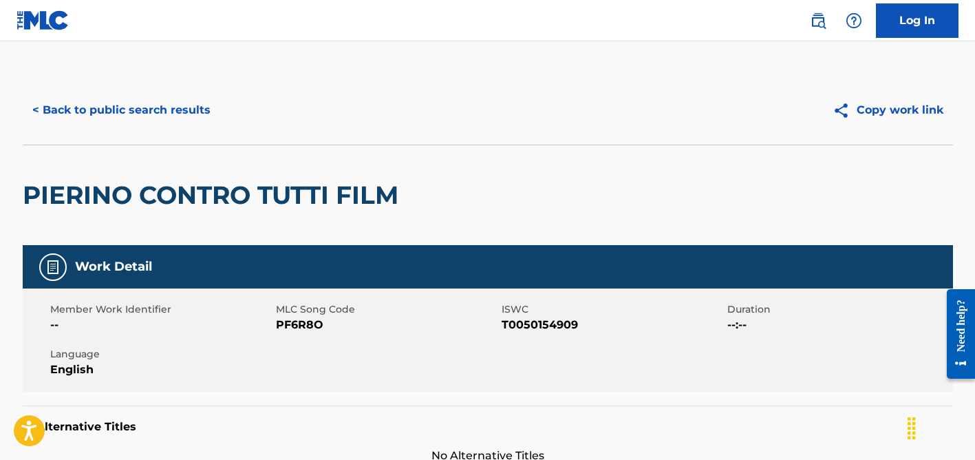
click at [155, 105] on button "< Back to public search results" at bounding box center [121, 110] width 197 height 34
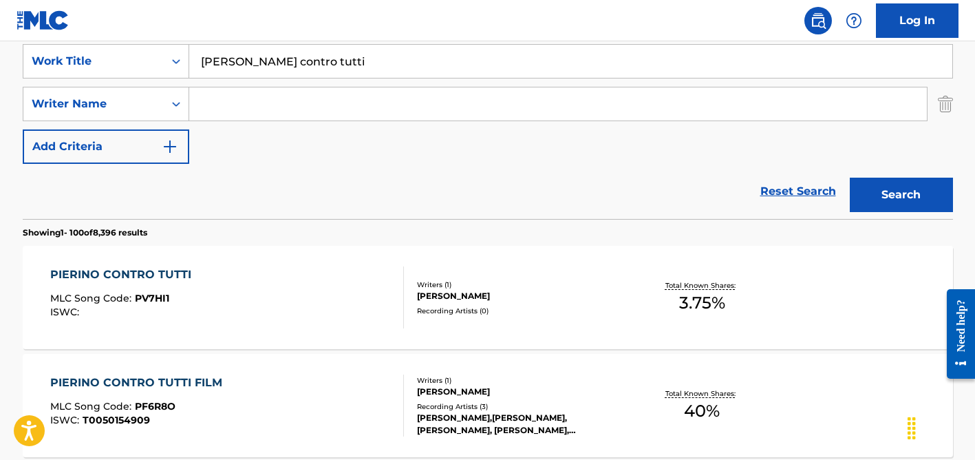
scroll to position [227, 0]
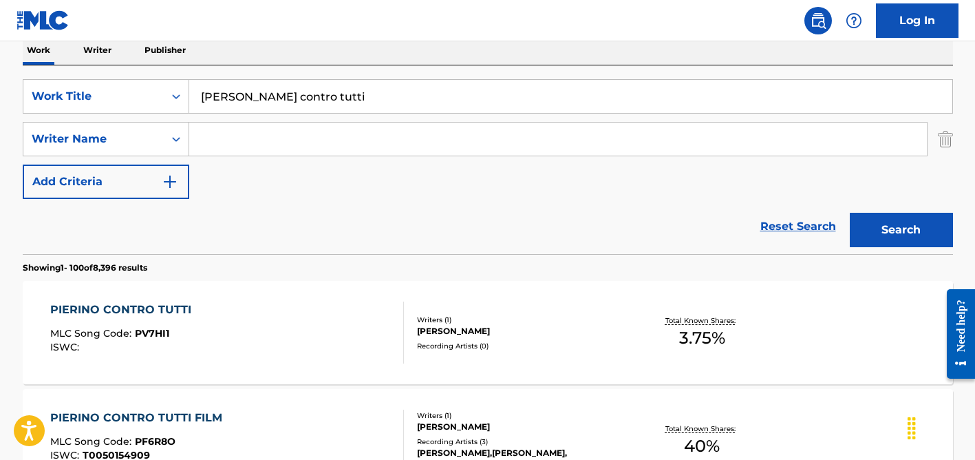
click at [244, 96] on input "[PERSON_NAME] contro tutti" at bounding box center [570, 96] width 763 height 33
paste input "Ngyozama"
click at [850, 213] on button "Search" at bounding box center [901, 230] width 103 height 34
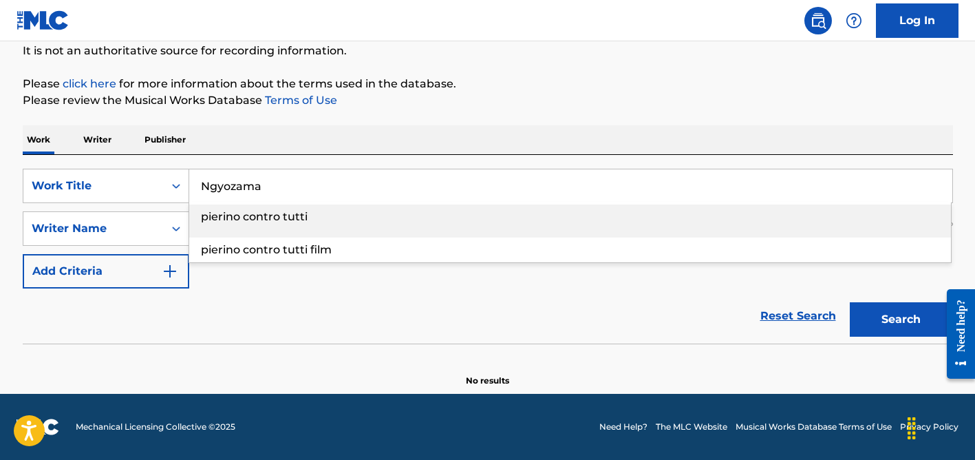
scroll to position [138, 0]
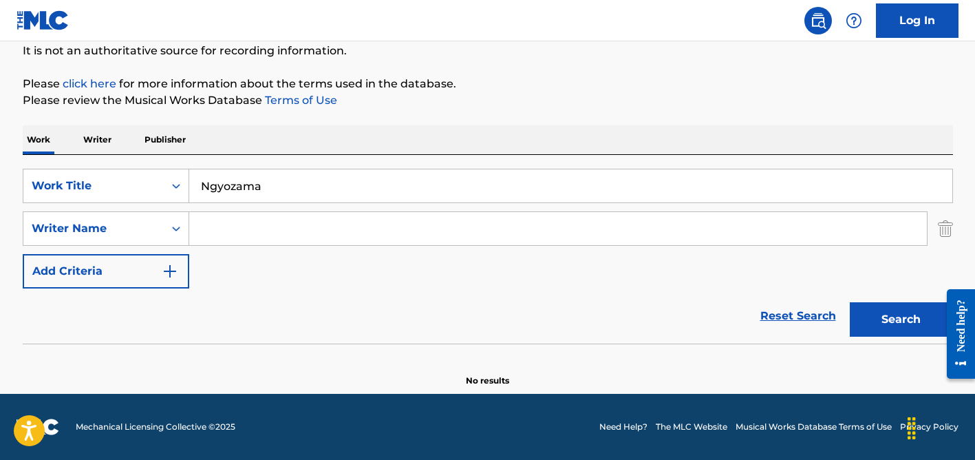
click at [289, 332] on div "Reset Search Search" at bounding box center [488, 315] width 930 height 55
click at [270, 183] on input "Ngyozama" at bounding box center [570, 185] width 763 height 33
paste input "I Ain't No Nice Guy"
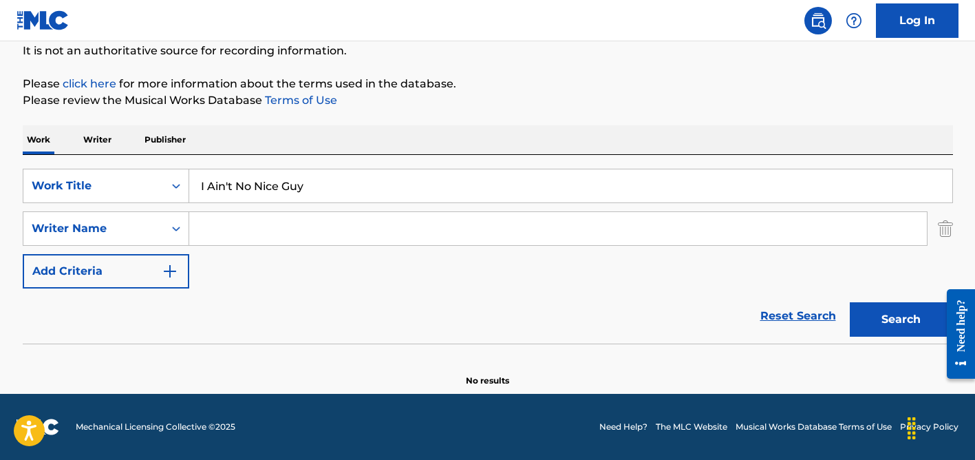
type input "I Ain't No Nice Guy"
click at [256, 230] on input "Search Form" at bounding box center [557, 228] width 737 height 33
type input "[PERSON_NAME]"
click at [850, 302] on button "Search" at bounding box center [901, 319] width 103 height 34
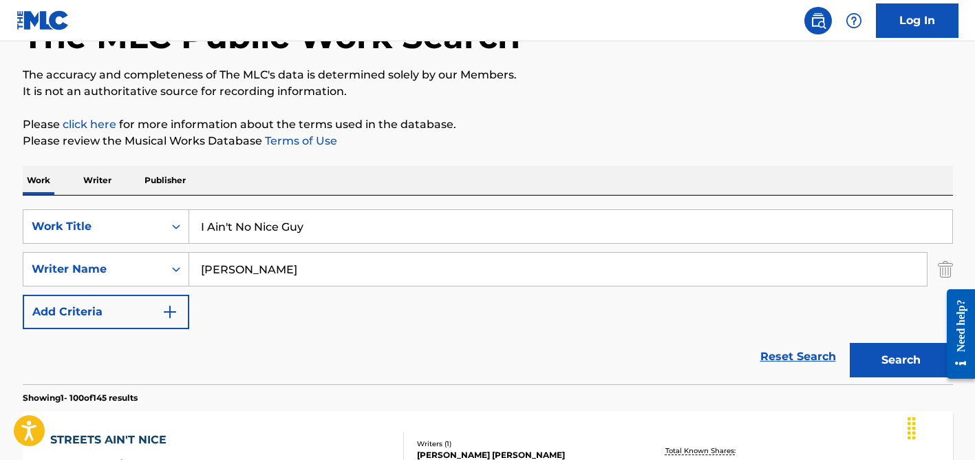
scroll to position [55, 0]
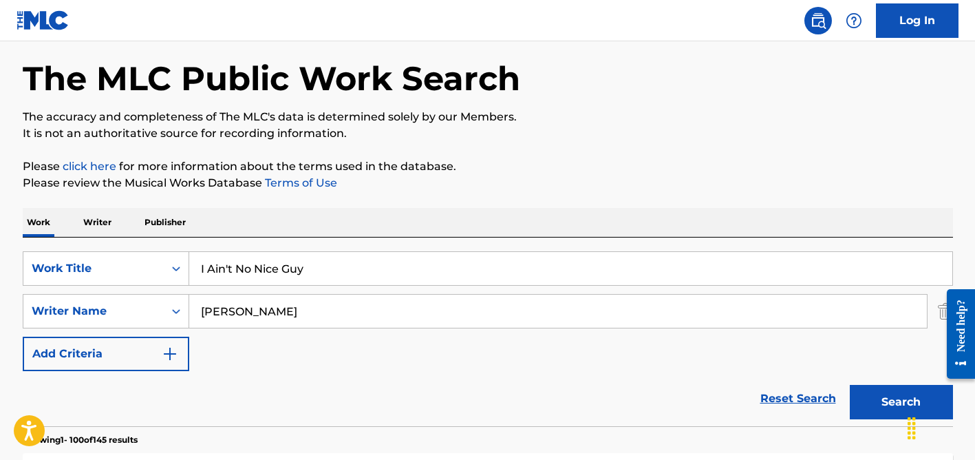
click at [254, 314] on input "[PERSON_NAME]" at bounding box center [557, 310] width 737 height 33
click at [850, 385] on button "Search" at bounding box center [901, 402] width 103 height 34
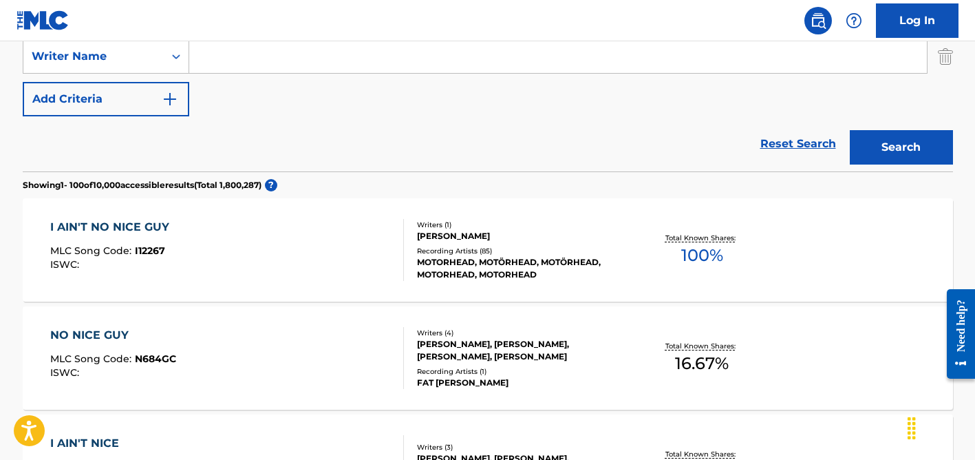
scroll to position [312, 0]
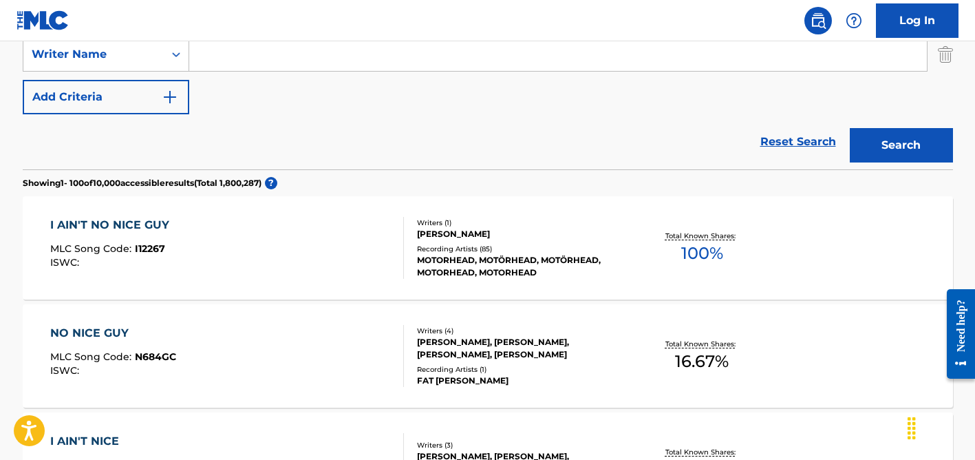
click at [455, 244] on div "Recording Artists ( 85 )" at bounding box center [521, 249] width 208 height 10
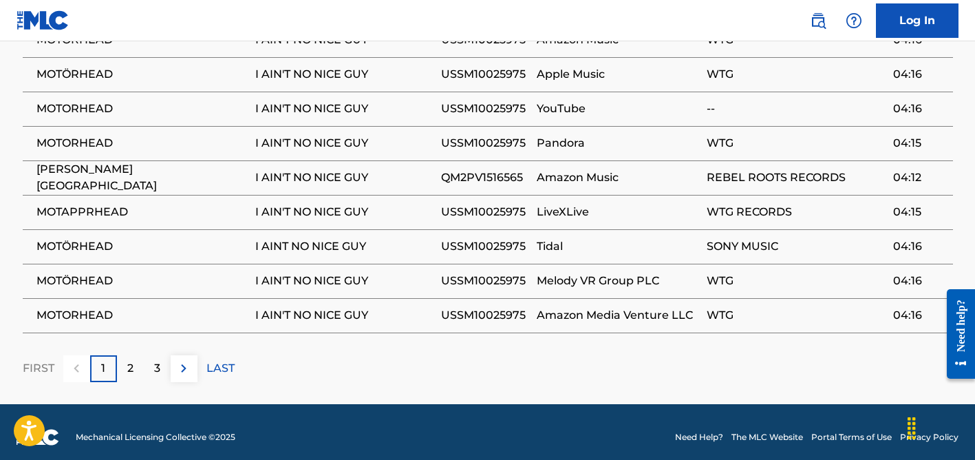
scroll to position [1025, 0]
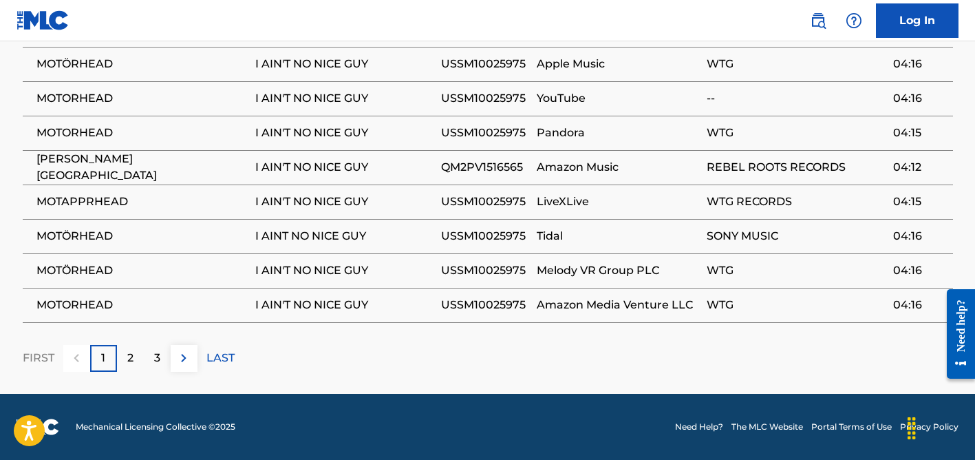
click at [122, 359] on div "2" at bounding box center [130, 358] width 27 height 27
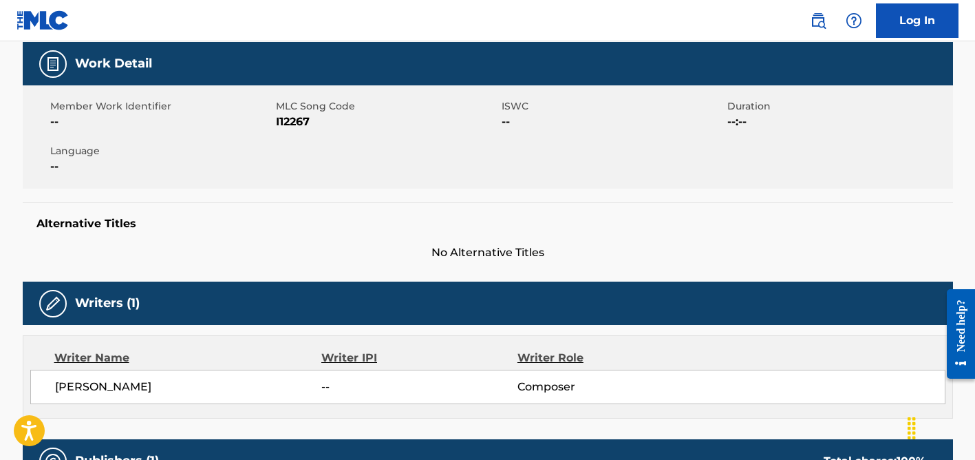
scroll to position [0, 0]
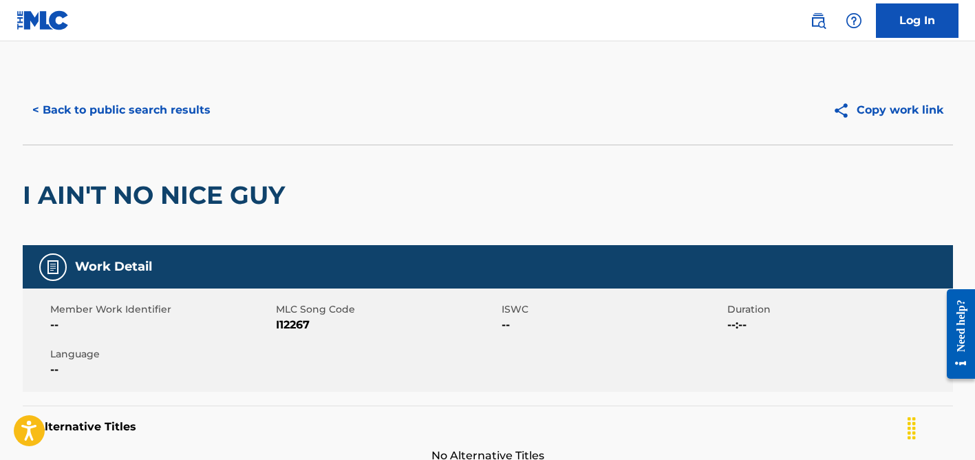
click at [210, 105] on button "< Back to public search results" at bounding box center [121, 110] width 197 height 34
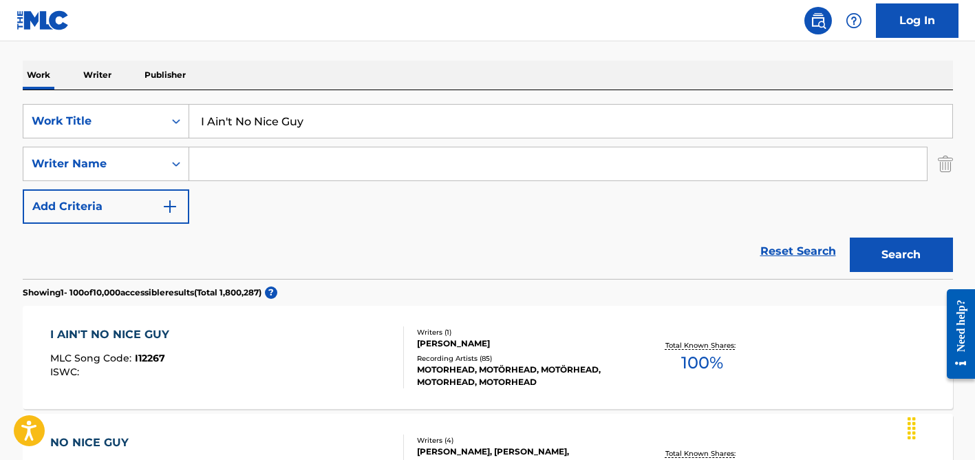
scroll to position [158, 0]
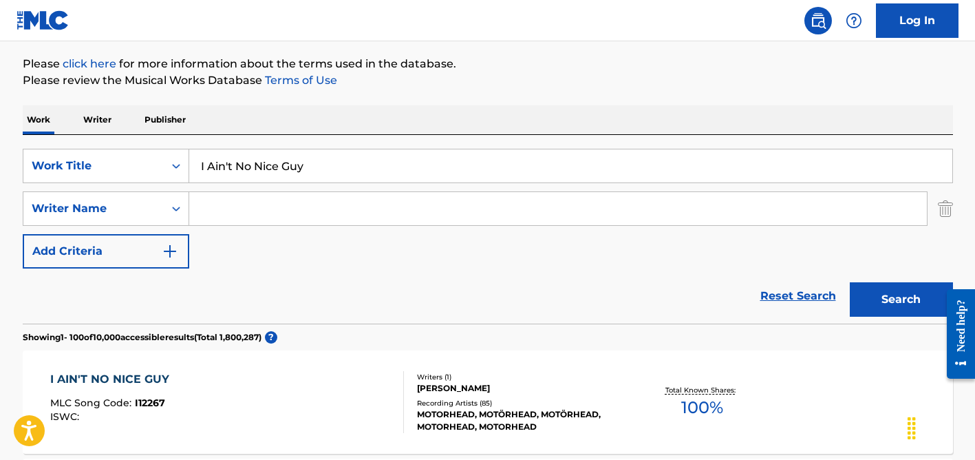
click at [249, 166] on input "I Ain't No Nice Guy" at bounding box center [570, 165] width 763 height 33
paste input "Sacode o Pó ( [PERSON_NAME] Caveira )"
click at [850, 282] on button "Search" at bounding box center [901, 299] width 103 height 34
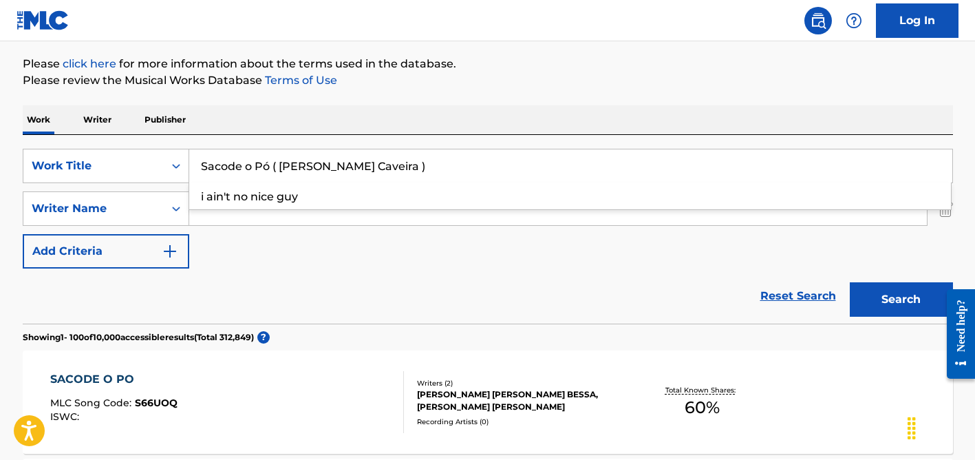
click at [249, 281] on div "Reset Search Search" at bounding box center [488, 295] width 930 height 55
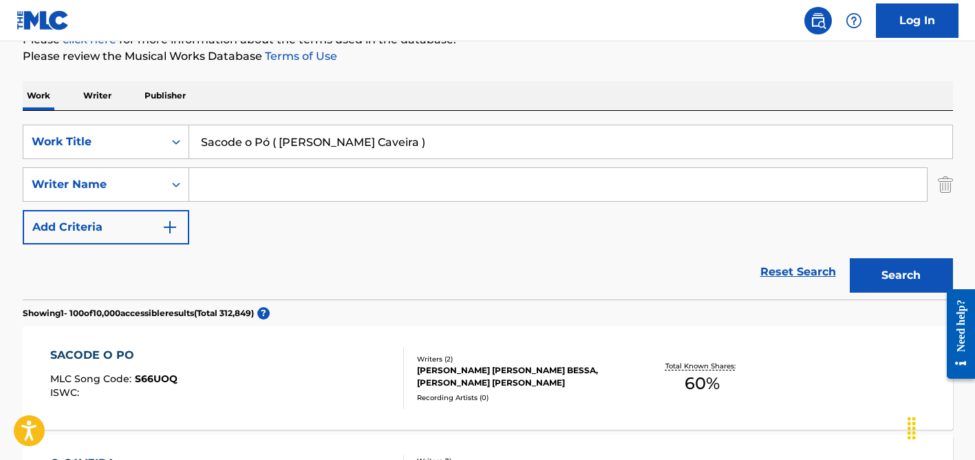
scroll to position [174, 0]
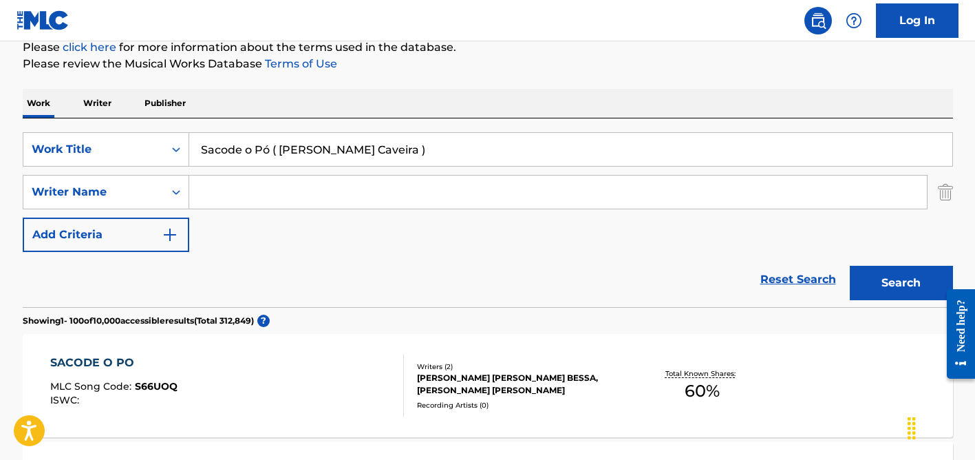
drag, startPoint x: 371, startPoint y: 147, endPoint x: 270, endPoint y: 146, distance: 100.4
click at [270, 146] on input "Sacode o Pó ( [PERSON_NAME] Caveira )" at bounding box center [570, 149] width 763 height 33
type input "Sacode o Pó"
click at [850, 266] on button "Search" at bounding box center [901, 283] width 103 height 34
click at [274, 186] on input "Search Form" at bounding box center [557, 191] width 737 height 33
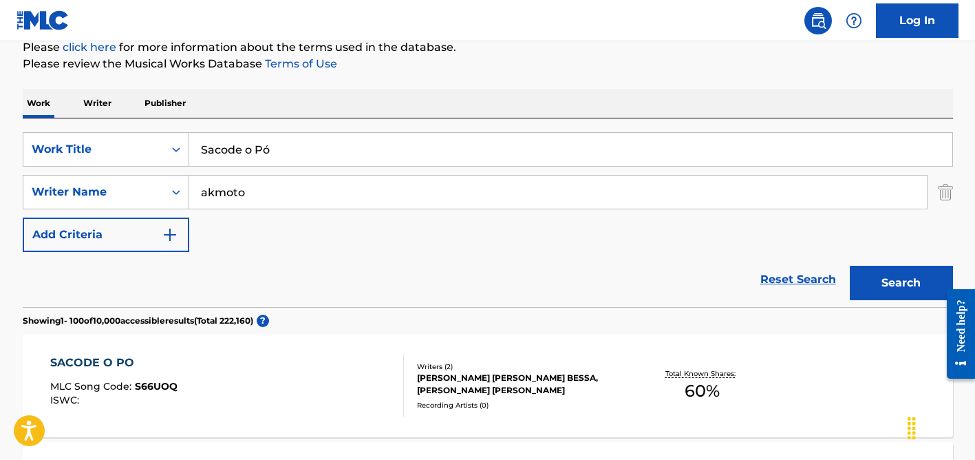
type input "akmoto"
click at [296, 149] on input "Sacode o Pó" at bounding box center [570, 149] width 763 height 33
paste input "me numbers"
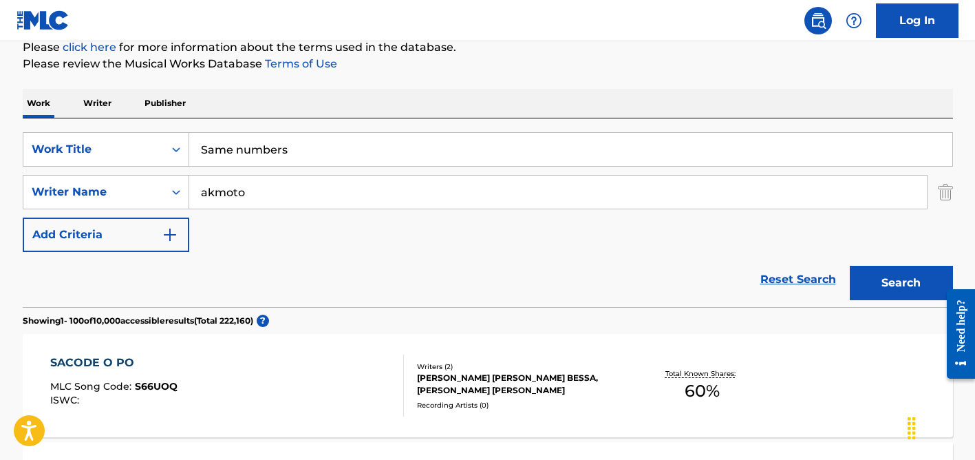
type input "Same numbers"
click at [221, 189] on input "akmoto" at bounding box center [557, 191] width 737 height 33
click at [215, 189] on input "akmoto" at bounding box center [557, 191] width 737 height 33
type input "[PERSON_NAME]"
click at [850, 266] on button "Search" at bounding box center [901, 283] width 103 height 34
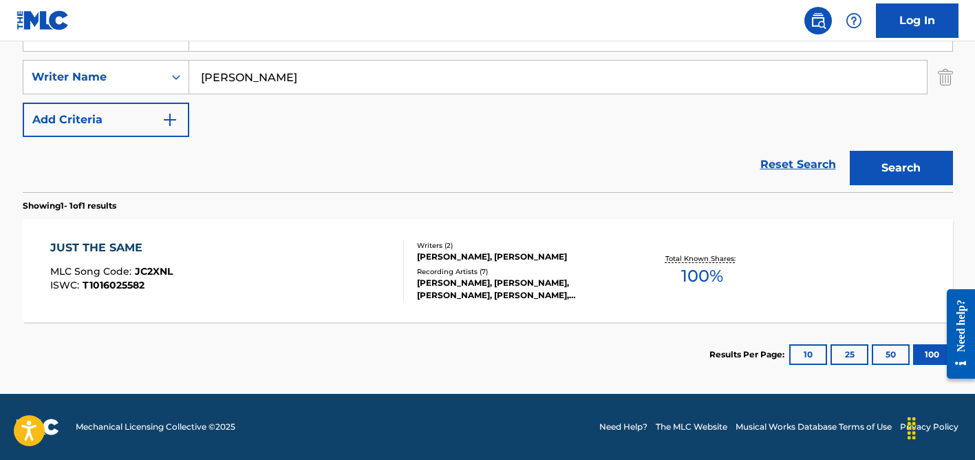
scroll to position [0, 0]
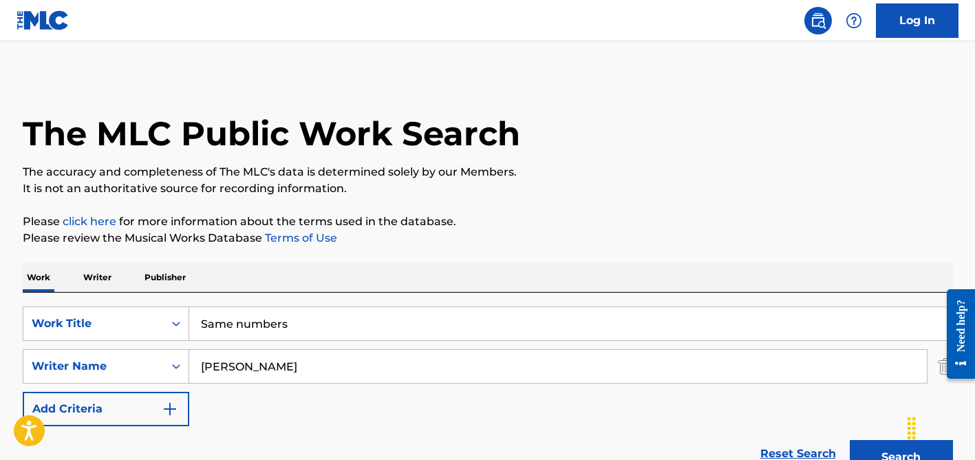
click at [207, 331] on input "Same numbers" at bounding box center [570, 323] width 763 height 33
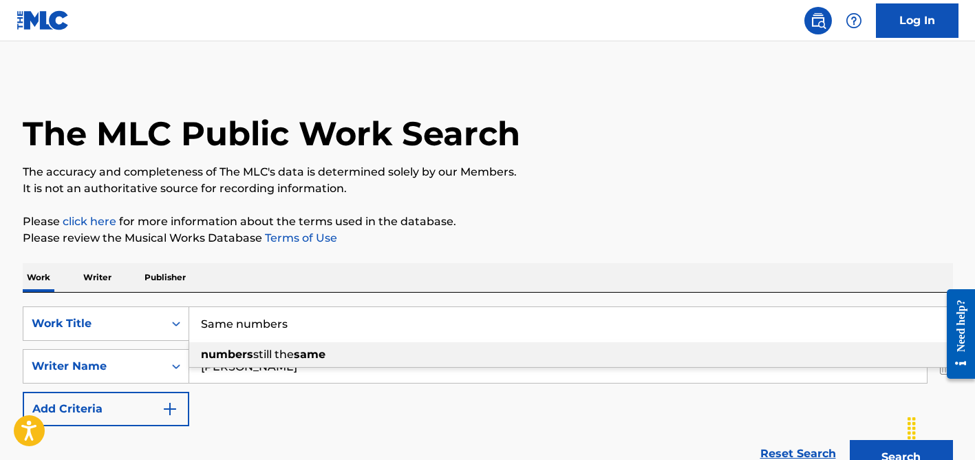
click at [207, 331] on input "Same numbers" at bounding box center [570, 323] width 763 height 33
paste input "Dug Dug Dug Dug [PERSON_NAME]"
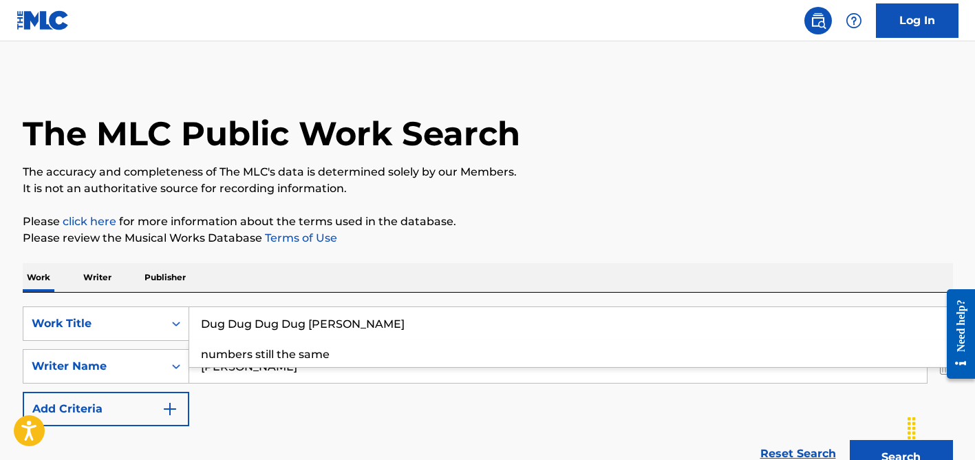
type input "Dug Dug Dug Dug [PERSON_NAME]"
click at [363, 288] on div "Work Writer Publisher" at bounding box center [488, 277] width 930 height 29
click at [339, 365] on input "[PERSON_NAME]" at bounding box center [557, 365] width 737 height 33
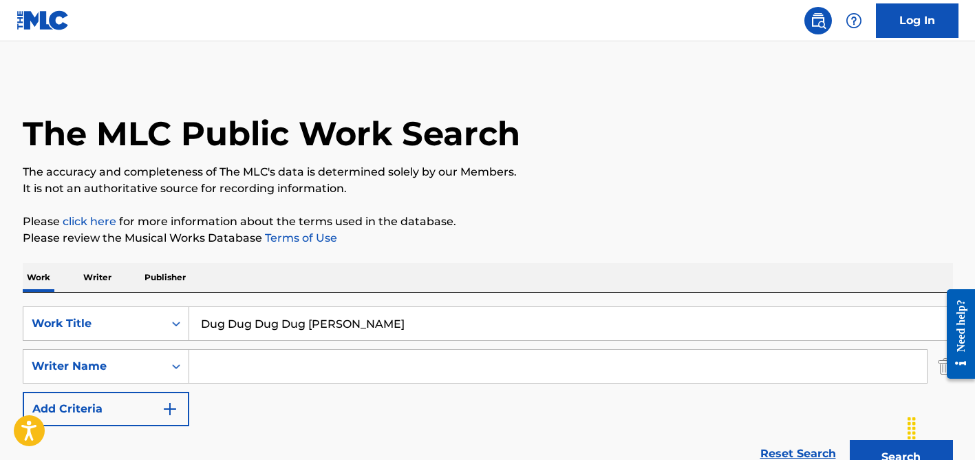
click at [850, 440] on button "Search" at bounding box center [901, 457] width 103 height 34
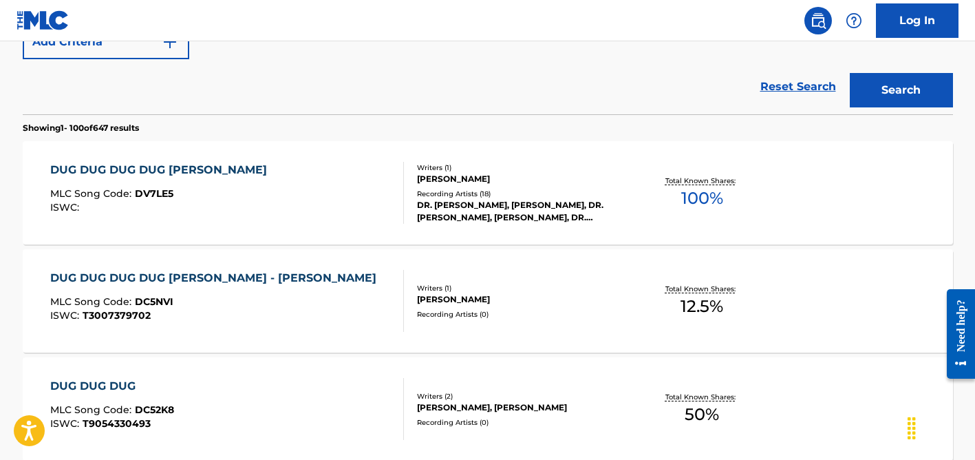
scroll to position [380, 0]
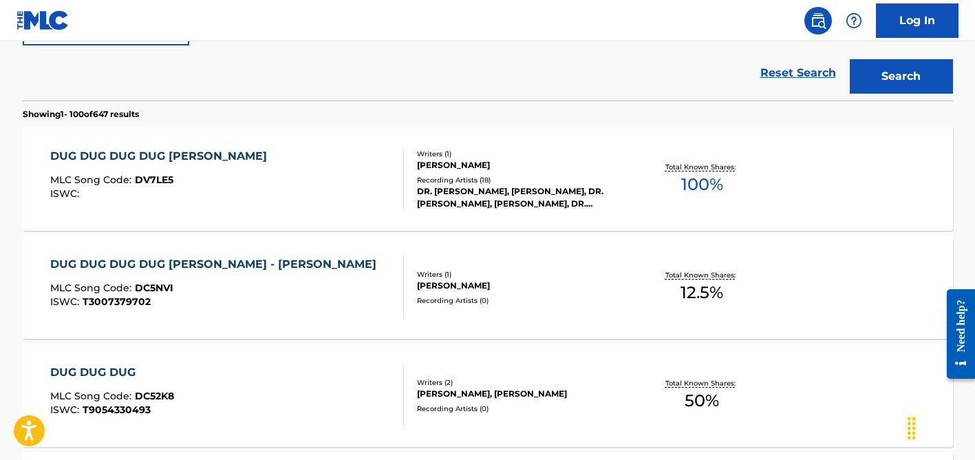
click at [459, 175] on div "Recording Artists ( 18 )" at bounding box center [521, 180] width 208 height 10
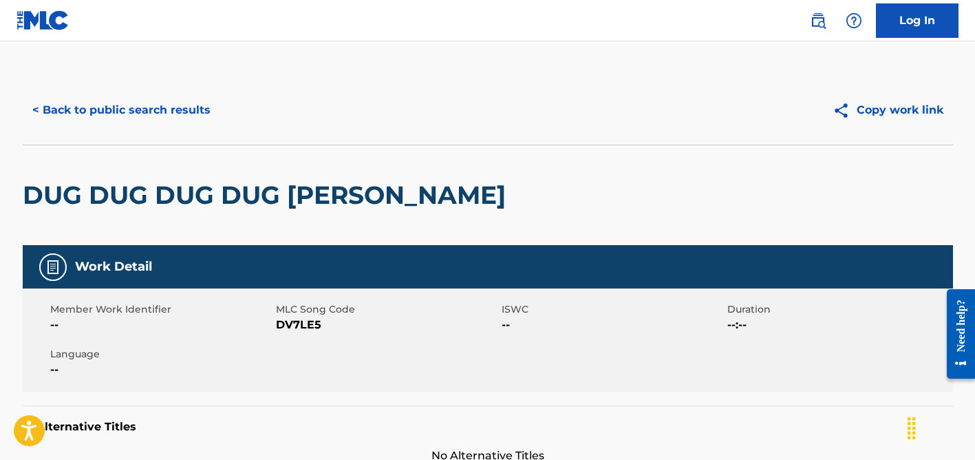
click at [131, 106] on button "< Back to public search results" at bounding box center [121, 110] width 197 height 34
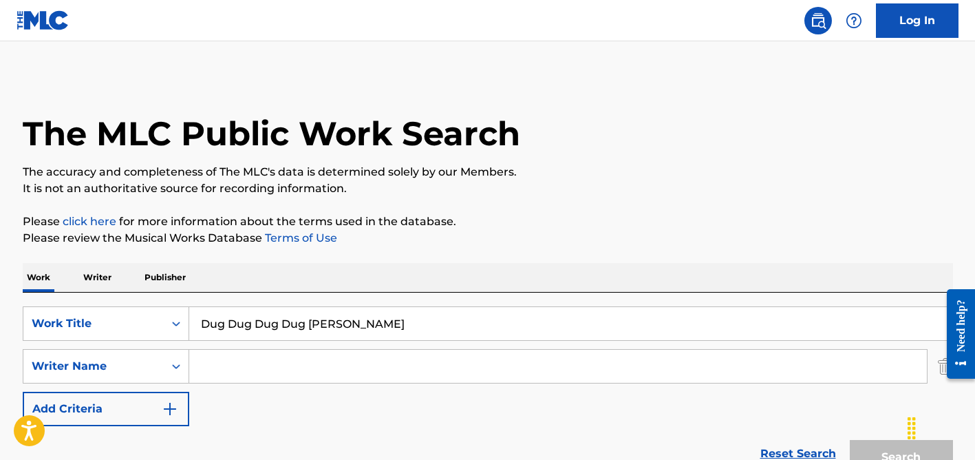
scroll to position [457, 0]
